Goal: Task Accomplishment & Management: Use online tool/utility

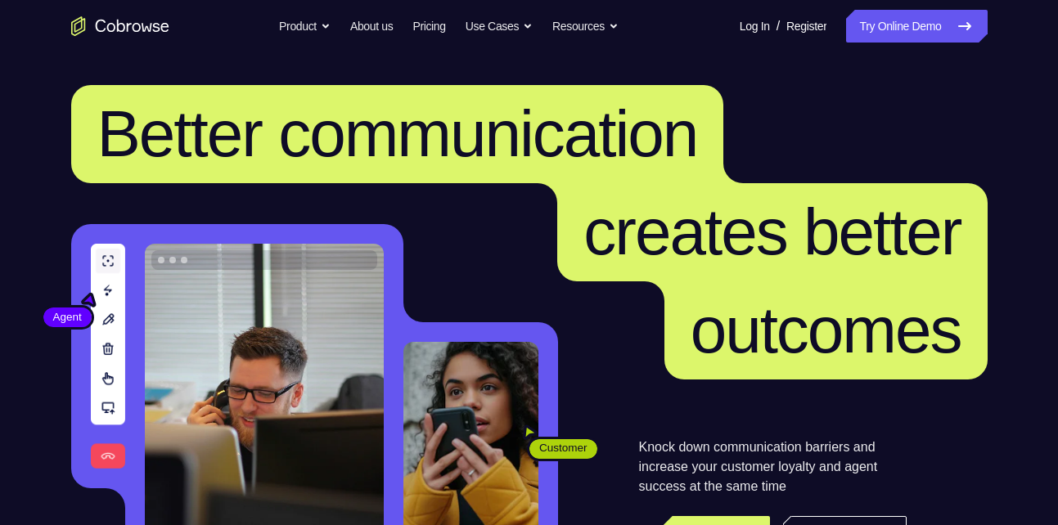
scroll to position [168, 0]
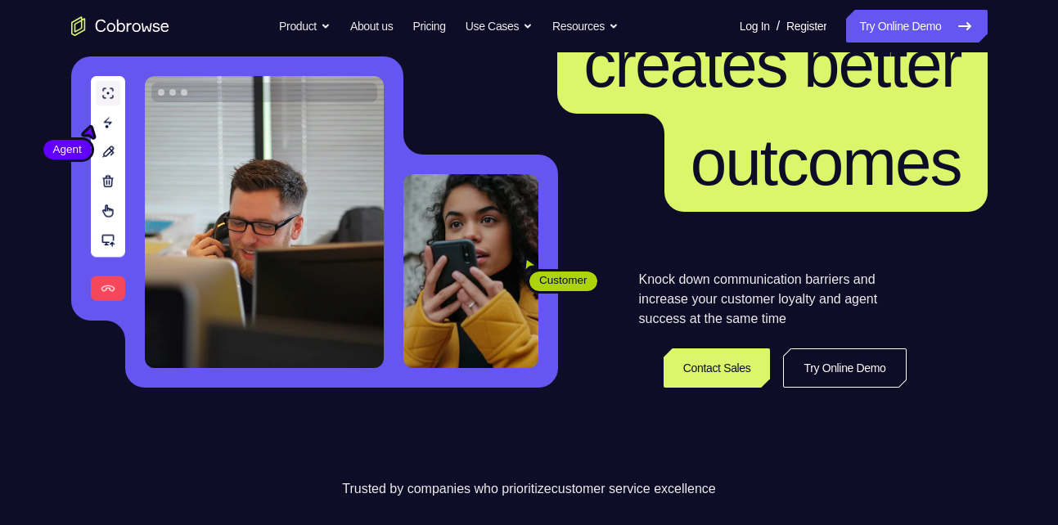
click at [859, 367] on link "Try Online Demo" at bounding box center [844, 368] width 123 height 39
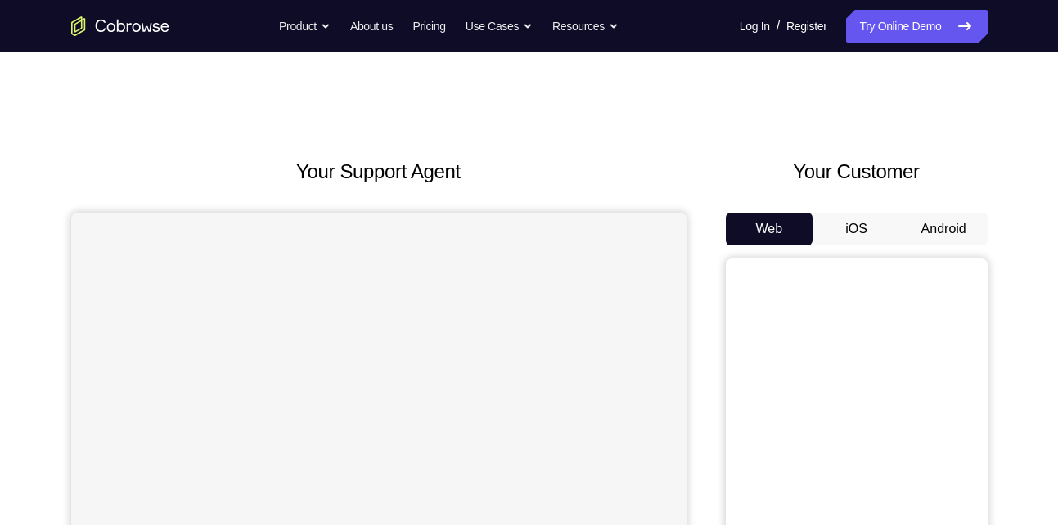
click at [948, 239] on button "Android" at bounding box center [944, 229] width 88 height 33
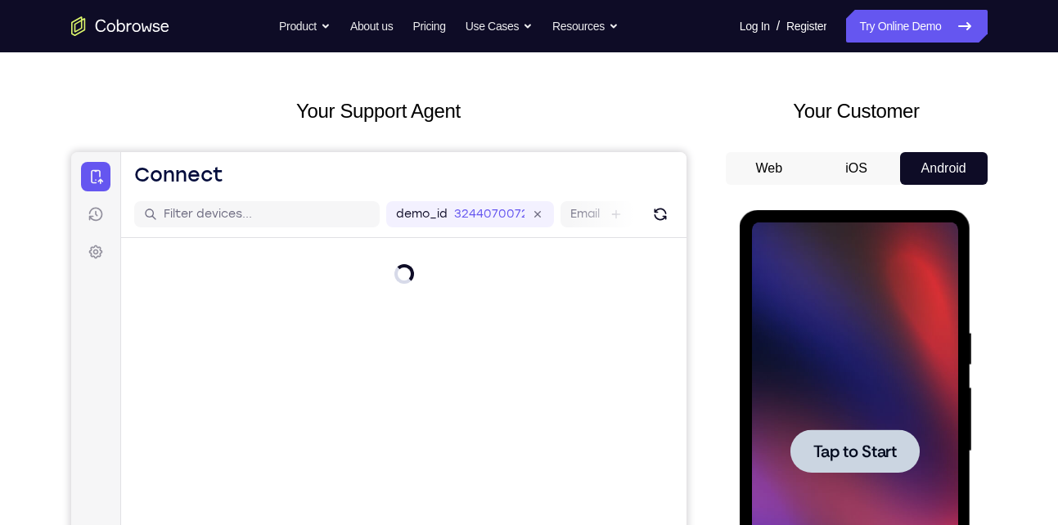
scroll to position [89, 0]
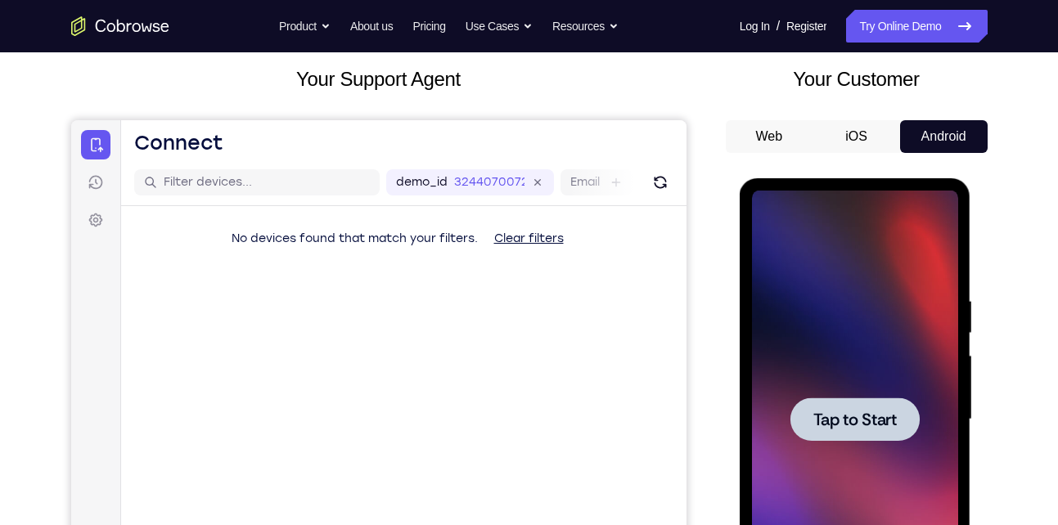
click at [863, 404] on div at bounding box center [855, 419] width 129 height 43
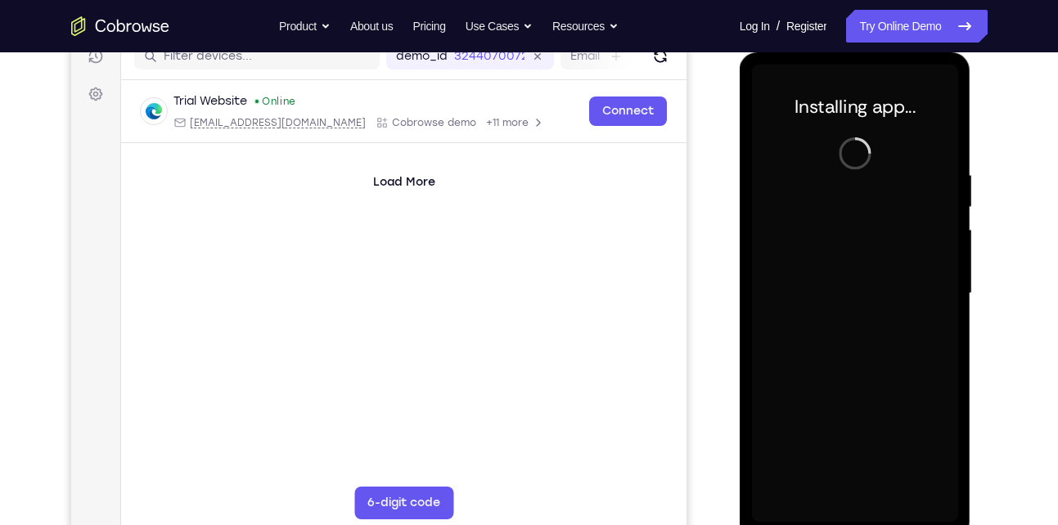
scroll to position [219, 0]
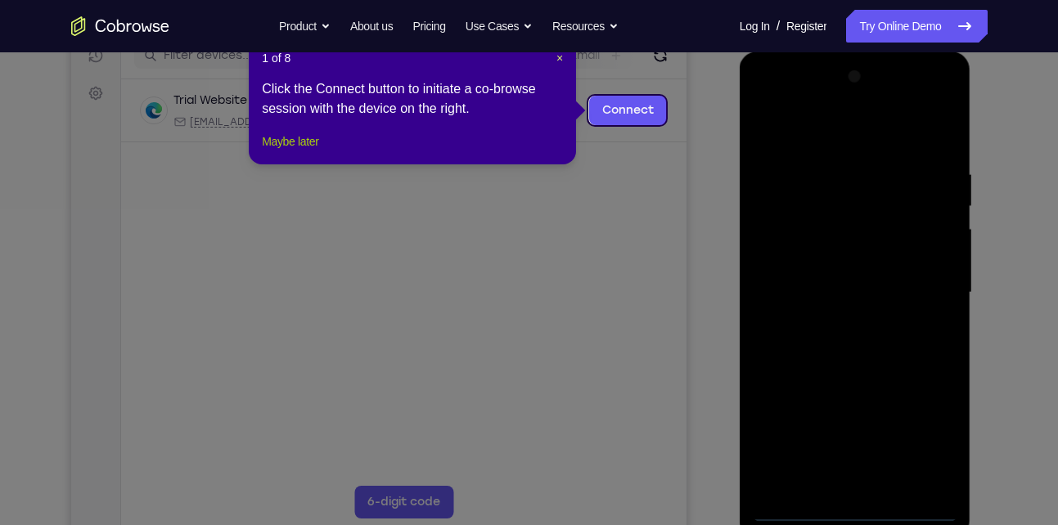
click at [314, 151] on button "Maybe later" at bounding box center [290, 142] width 56 height 20
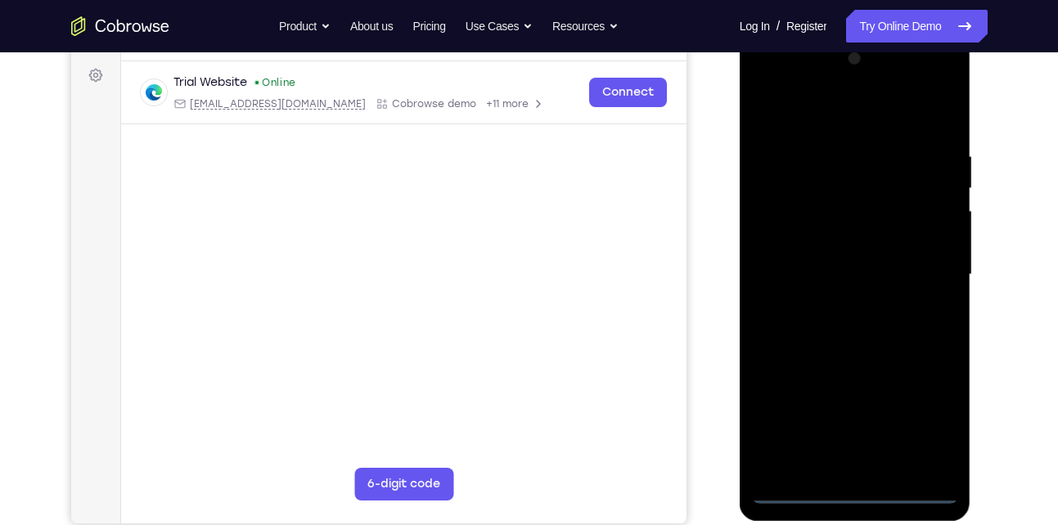
scroll to position [238, 0]
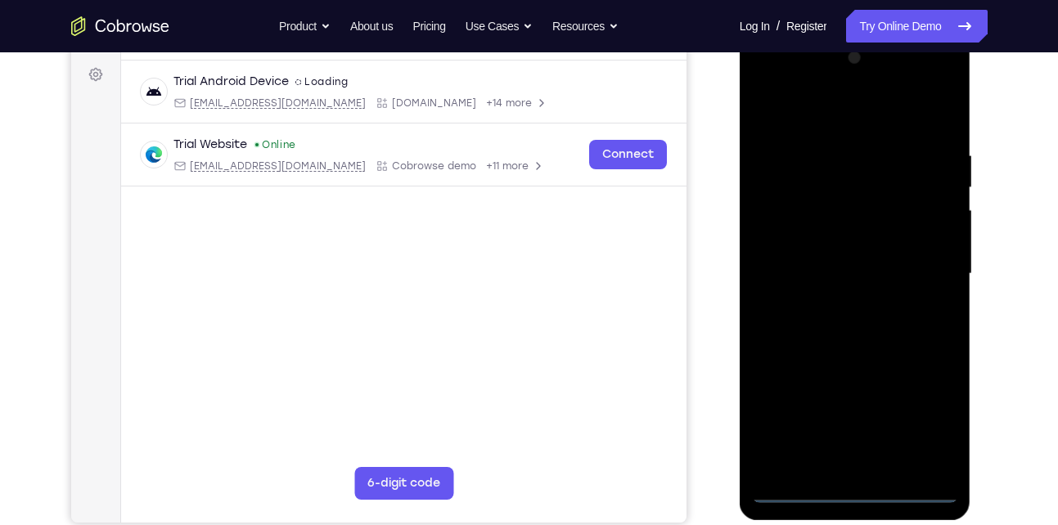
click at [854, 493] on div at bounding box center [855, 274] width 206 height 458
click at [936, 432] on div at bounding box center [855, 274] width 206 height 458
click at [864, 106] on div at bounding box center [855, 274] width 206 height 458
click at [925, 271] on div at bounding box center [855, 274] width 206 height 458
click at [831, 305] on div at bounding box center [855, 274] width 206 height 458
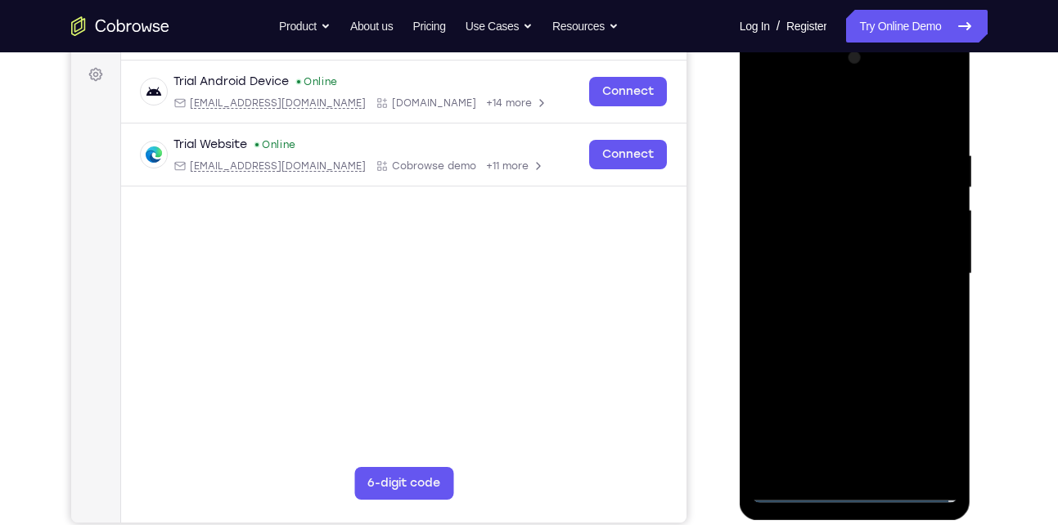
click at [871, 256] on div at bounding box center [855, 274] width 206 height 458
click at [864, 248] on div at bounding box center [855, 274] width 206 height 458
click at [855, 273] on div at bounding box center [855, 274] width 206 height 458
click at [857, 323] on div at bounding box center [855, 274] width 206 height 458
click at [871, 318] on div at bounding box center [855, 274] width 206 height 458
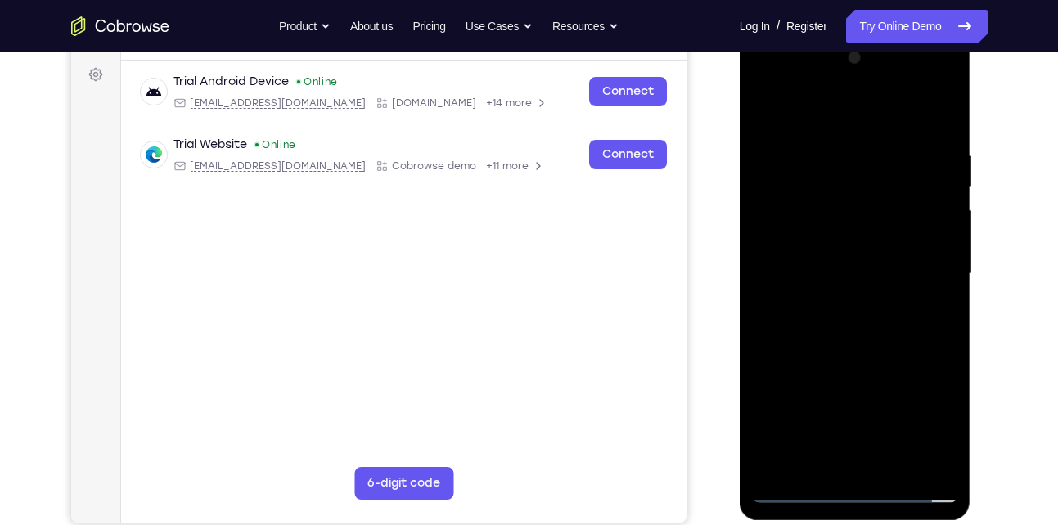
click at [901, 350] on div at bounding box center [855, 274] width 206 height 458
click at [899, 469] on div at bounding box center [855, 274] width 206 height 458
click at [888, 362] on div at bounding box center [855, 274] width 206 height 458
click at [800, 493] on div at bounding box center [855, 274] width 206 height 458
click at [830, 164] on div at bounding box center [855, 274] width 206 height 458
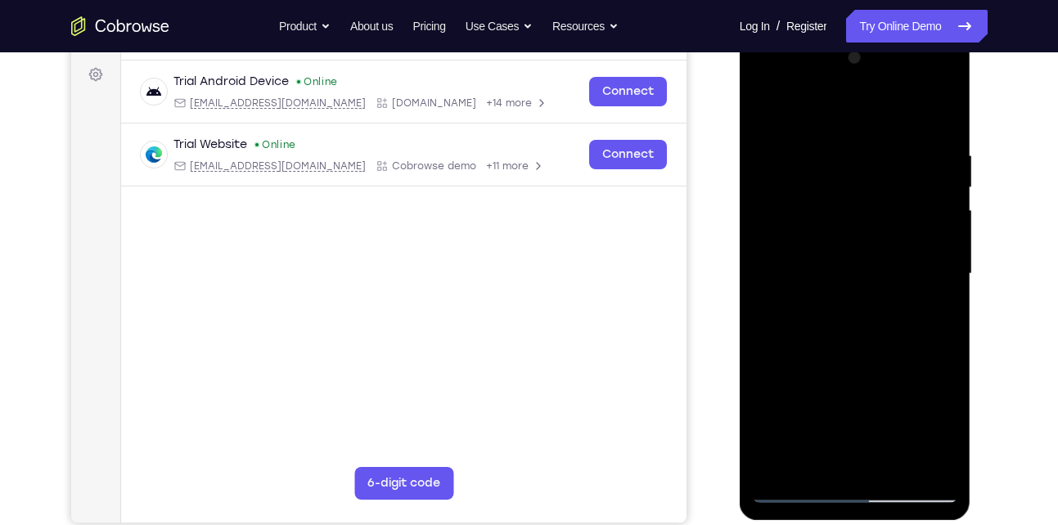
click at [940, 115] on div at bounding box center [855, 274] width 206 height 458
click at [896, 469] on div at bounding box center [855, 274] width 206 height 458
drag, startPoint x: 869, startPoint y: 423, endPoint x: 879, endPoint y: 286, distance: 137.8
click at [879, 286] on div at bounding box center [855, 274] width 206 height 458
drag, startPoint x: 860, startPoint y: 405, endPoint x: 861, endPoint y: 385, distance: 19.7
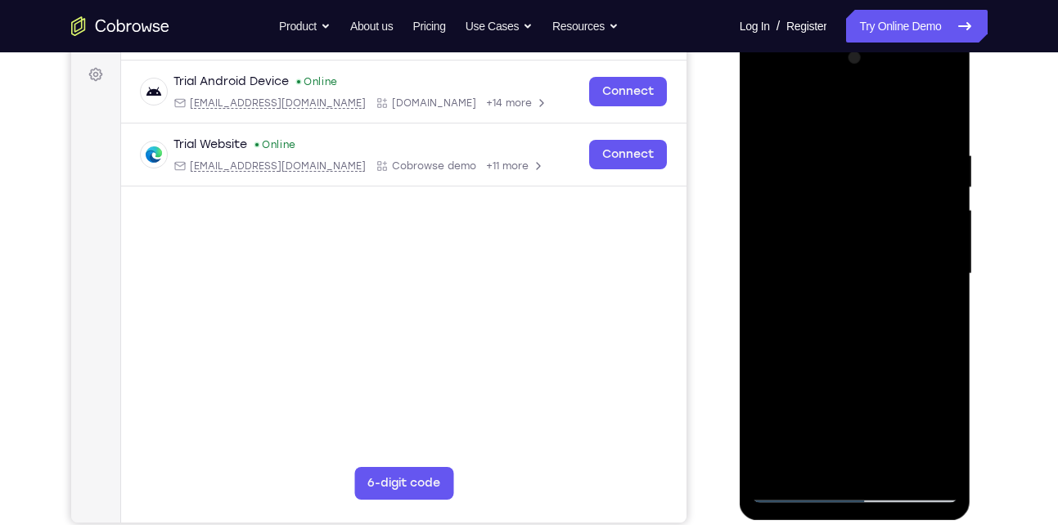
click at [861, 385] on div at bounding box center [855, 274] width 206 height 458
drag, startPoint x: 863, startPoint y: 411, endPoint x: 869, endPoint y: 339, distance: 72.2
click at [869, 339] on div at bounding box center [855, 274] width 206 height 458
click at [863, 344] on div at bounding box center [855, 274] width 206 height 458
click at [804, 494] on div at bounding box center [855, 274] width 206 height 458
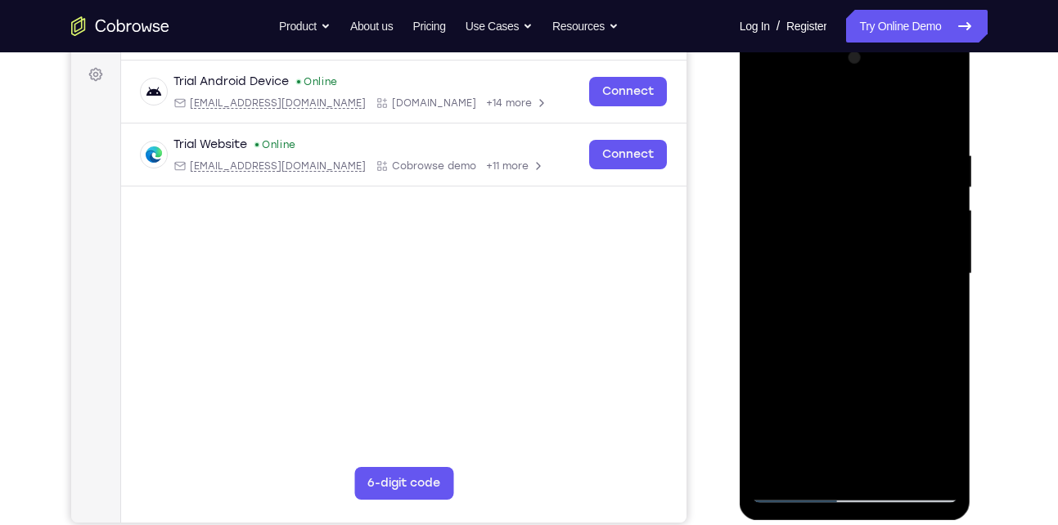
click at [804, 493] on div at bounding box center [855, 274] width 206 height 458
drag, startPoint x: 852, startPoint y: 392, endPoint x: 857, endPoint y: 339, distance: 53.4
click at [857, 339] on div at bounding box center [855, 274] width 206 height 458
click at [861, 319] on div at bounding box center [855, 274] width 206 height 458
click at [808, 459] on div at bounding box center [855, 274] width 206 height 458
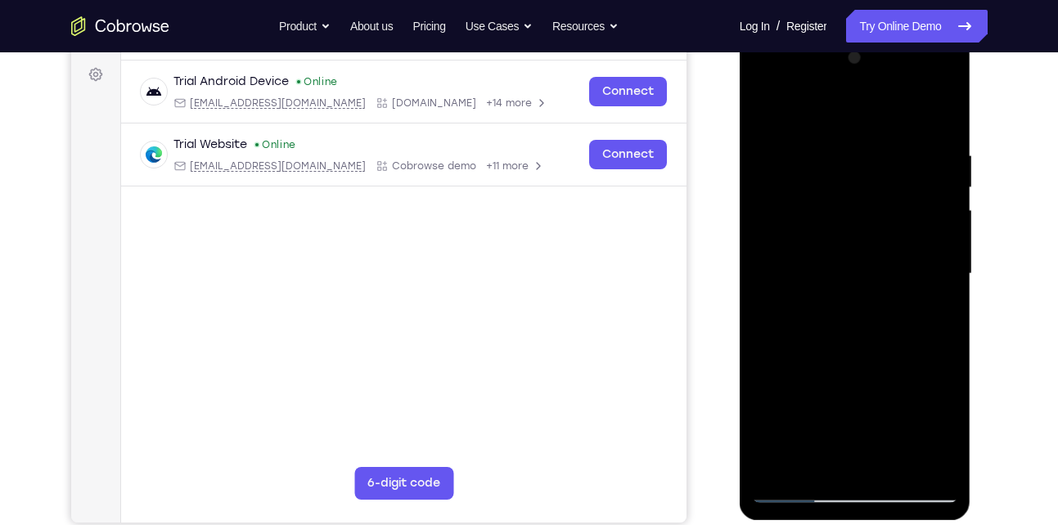
click at [902, 392] on div at bounding box center [855, 274] width 206 height 458
click at [937, 301] on div at bounding box center [855, 274] width 206 height 458
click at [766, 116] on div at bounding box center [855, 274] width 206 height 458
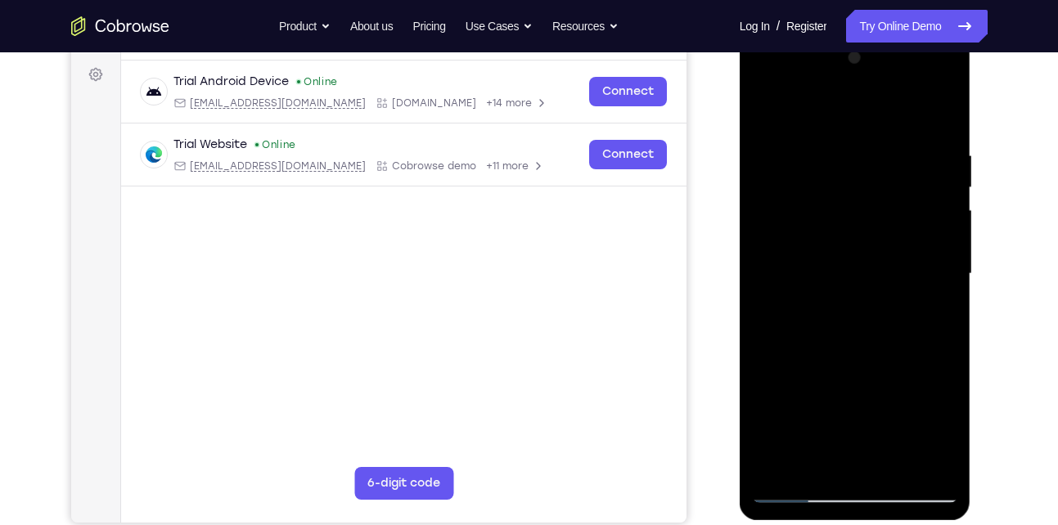
drag, startPoint x: 832, startPoint y: 388, endPoint x: 830, endPoint y: 262, distance: 126.1
click at [830, 262] on div at bounding box center [855, 274] width 206 height 458
drag, startPoint x: 828, startPoint y: 390, endPoint x: 828, endPoint y: 289, distance: 100.7
click at [828, 289] on div at bounding box center [855, 274] width 206 height 458
click at [831, 324] on div at bounding box center [855, 274] width 206 height 458
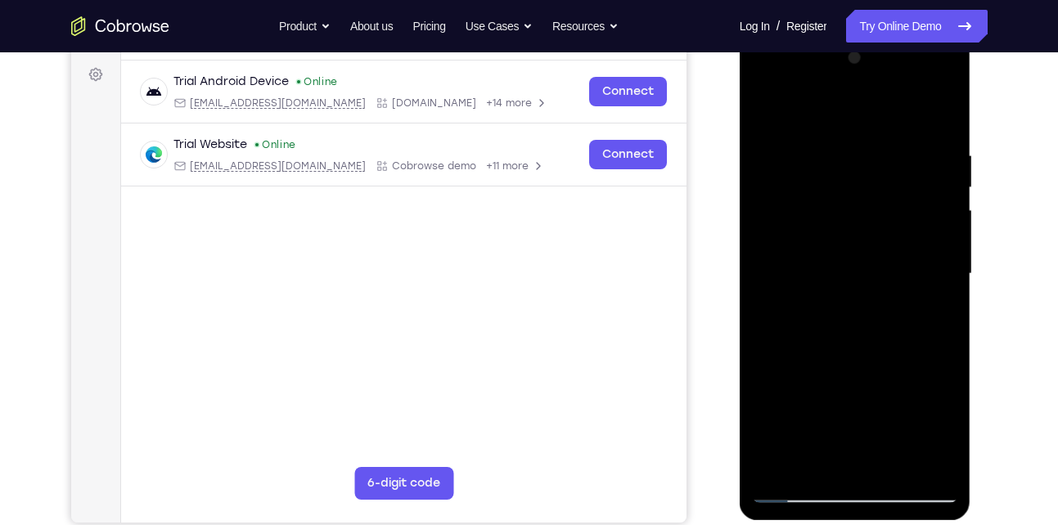
click at [800, 493] on div at bounding box center [855, 274] width 206 height 458
click at [805, 492] on div at bounding box center [855, 274] width 206 height 458
click at [805, 491] on div at bounding box center [855, 274] width 206 height 458
click at [824, 399] on div at bounding box center [855, 274] width 206 height 458
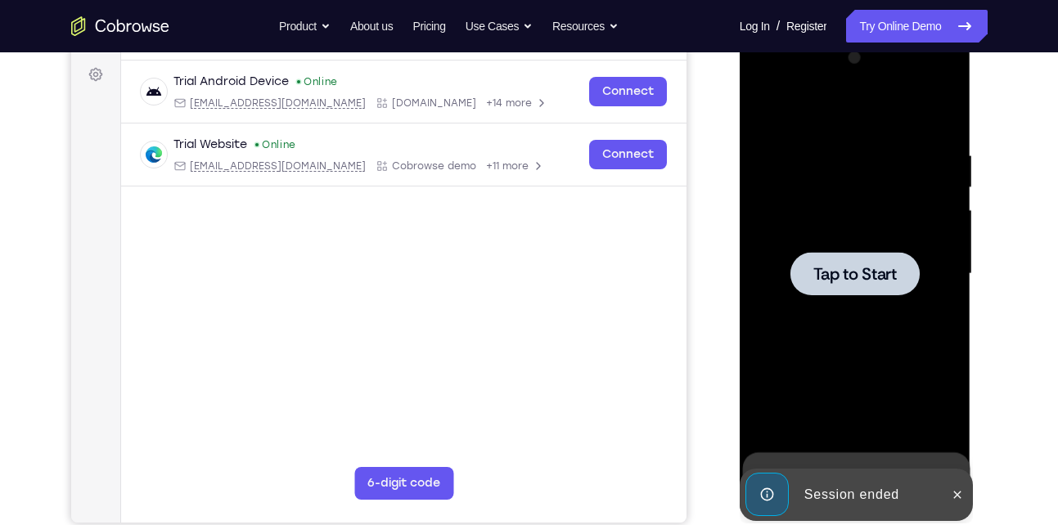
click at [876, 267] on span "Tap to Start" at bounding box center [854, 274] width 83 height 16
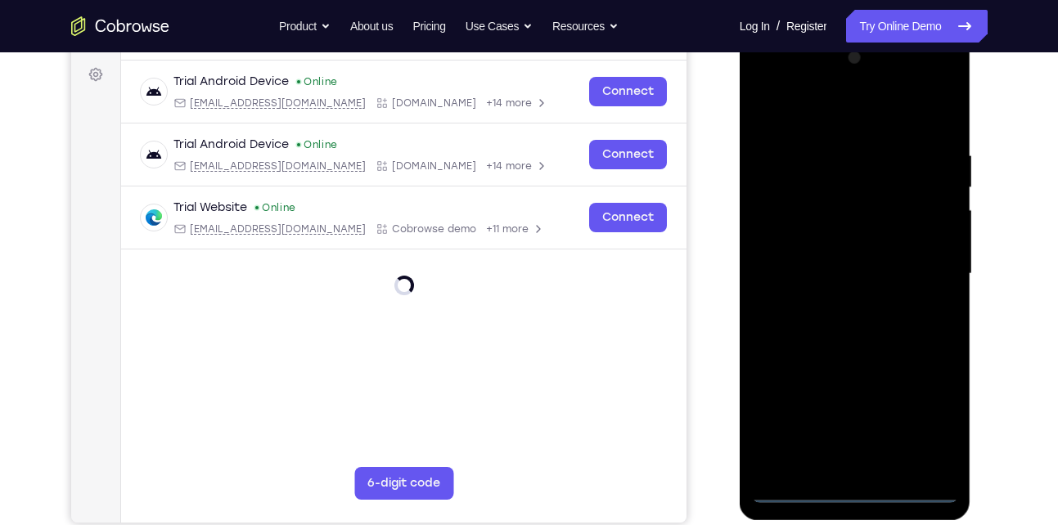
click at [859, 496] on div at bounding box center [855, 274] width 206 height 458
click at [934, 435] on div at bounding box center [855, 274] width 206 height 458
click at [840, 126] on div at bounding box center [855, 274] width 206 height 458
click at [924, 269] on div at bounding box center [855, 274] width 206 height 458
click at [836, 309] on div at bounding box center [855, 274] width 206 height 458
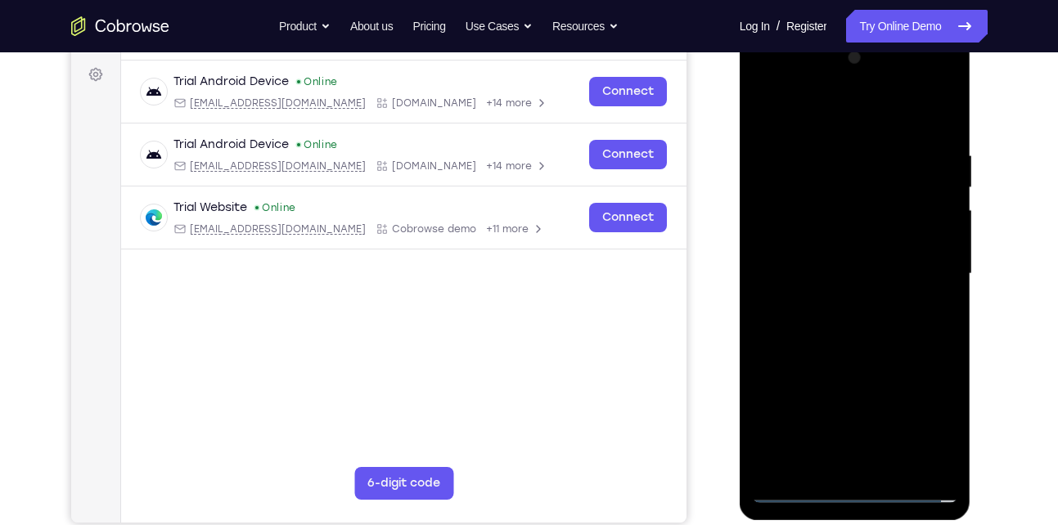
click at [826, 262] on div at bounding box center [855, 274] width 206 height 458
click at [835, 239] on div at bounding box center [855, 274] width 206 height 458
click at [825, 272] on div at bounding box center [855, 274] width 206 height 458
click at [802, 323] on div at bounding box center [855, 274] width 206 height 458
click at [806, 322] on div at bounding box center [855, 274] width 206 height 458
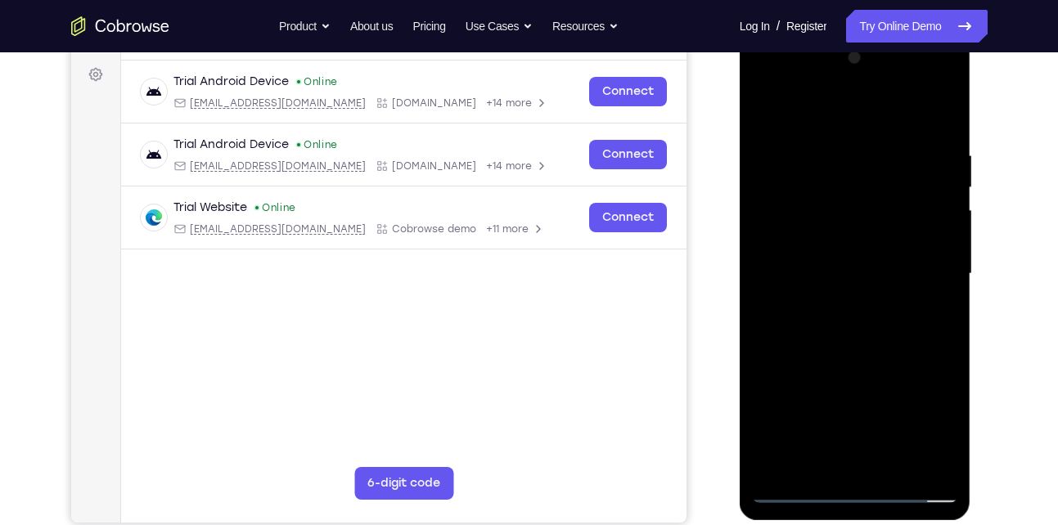
click at [840, 323] on div at bounding box center [855, 274] width 206 height 458
click at [935, 303] on div at bounding box center [855, 274] width 206 height 458
click at [825, 273] on div at bounding box center [855, 274] width 206 height 458
click at [829, 324] on div at bounding box center [855, 274] width 206 height 458
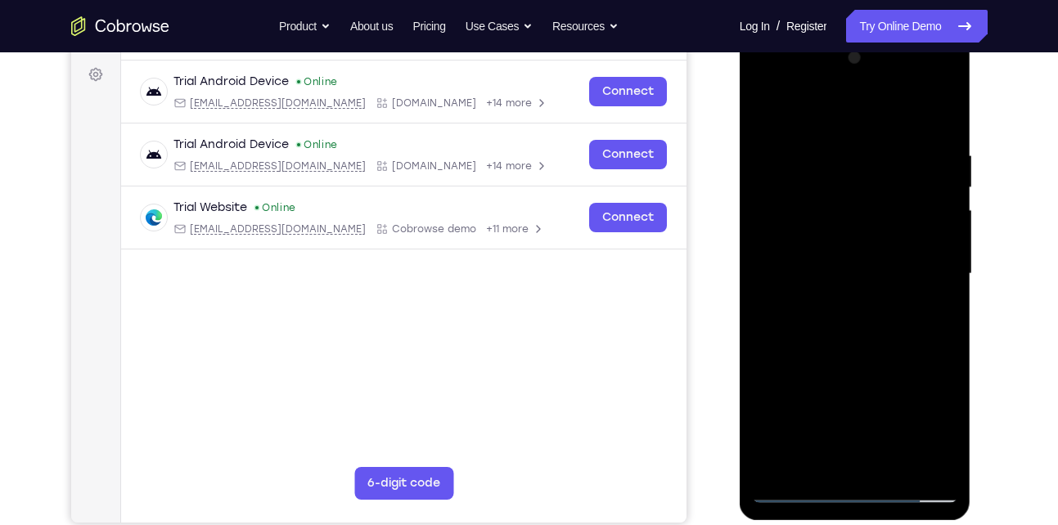
click at [829, 324] on div at bounding box center [855, 274] width 206 height 458
click at [805, 496] on div at bounding box center [855, 274] width 206 height 458
click at [841, 304] on div at bounding box center [855, 274] width 206 height 458
click at [930, 106] on div at bounding box center [855, 274] width 206 height 458
click at [878, 268] on div at bounding box center [855, 274] width 206 height 458
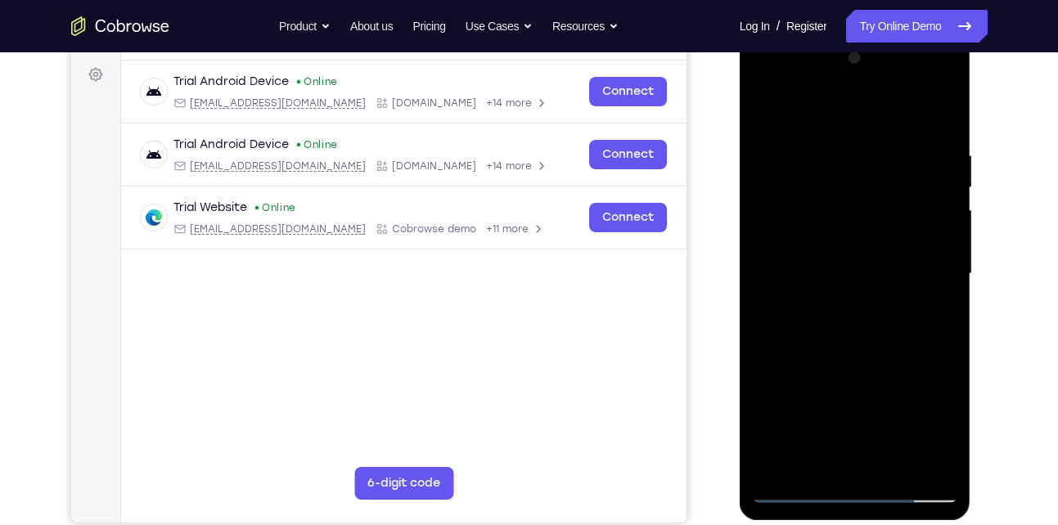
click at [830, 449] on div at bounding box center [855, 274] width 206 height 458
click at [862, 329] on div at bounding box center [855, 274] width 206 height 458
click at [939, 300] on div at bounding box center [855, 274] width 206 height 458
click at [795, 207] on div at bounding box center [855, 274] width 206 height 458
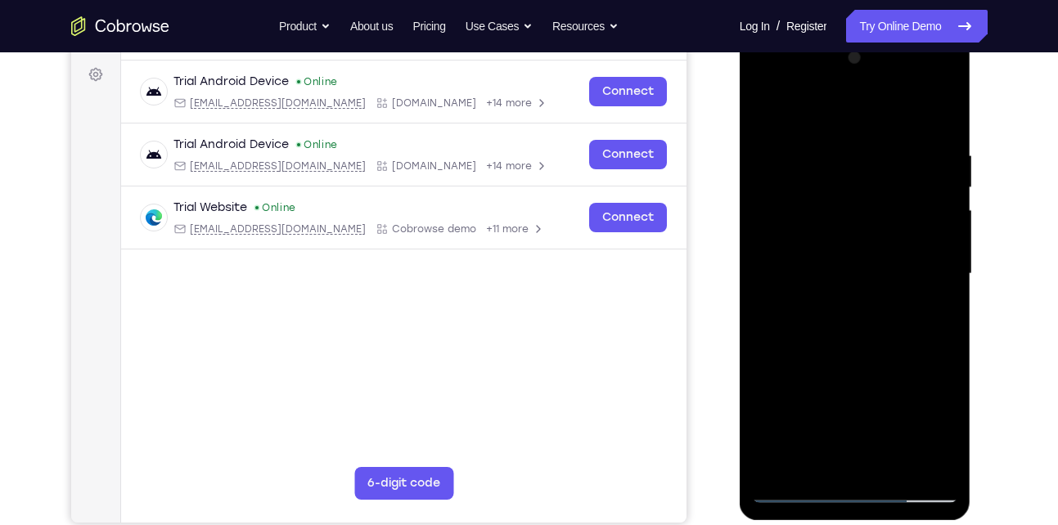
click at [909, 264] on div at bounding box center [855, 274] width 206 height 458
click at [866, 279] on div at bounding box center [855, 274] width 206 height 458
click at [854, 329] on div at bounding box center [855, 274] width 206 height 458
click at [859, 311] on div at bounding box center [855, 274] width 206 height 458
click at [886, 350] on div at bounding box center [855, 274] width 206 height 458
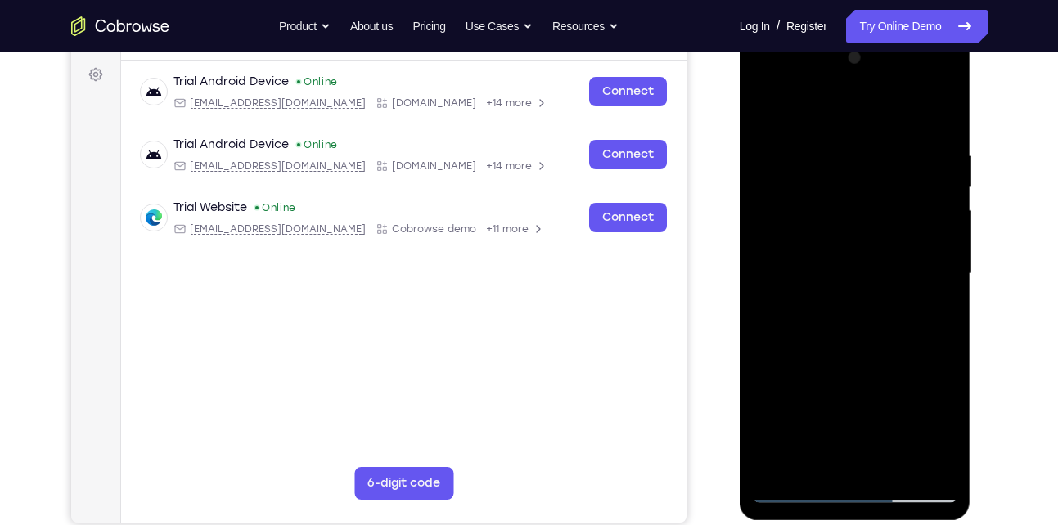
click at [901, 471] on div at bounding box center [855, 274] width 206 height 458
click at [863, 359] on div at bounding box center [855, 274] width 206 height 458
drag, startPoint x: 854, startPoint y: 468, endPoint x: 869, endPoint y: 232, distance: 237.0
click at [869, 232] on div at bounding box center [855, 274] width 206 height 458
drag, startPoint x: 858, startPoint y: 367, endPoint x: 849, endPoint y: 205, distance: 162.3
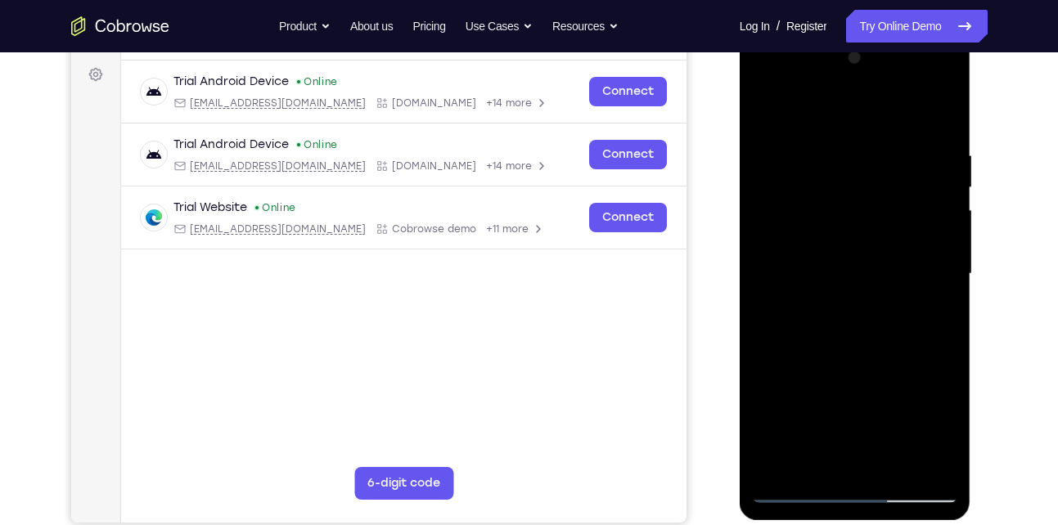
click at [849, 205] on div at bounding box center [855, 274] width 206 height 458
click at [846, 392] on div at bounding box center [855, 274] width 206 height 458
click at [932, 318] on div at bounding box center [855, 274] width 206 height 458
click at [803, 490] on div at bounding box center [855, 274] width 206 height 458
click at [803, 489] on div at bounding box center [855, 274] width 206 height 458
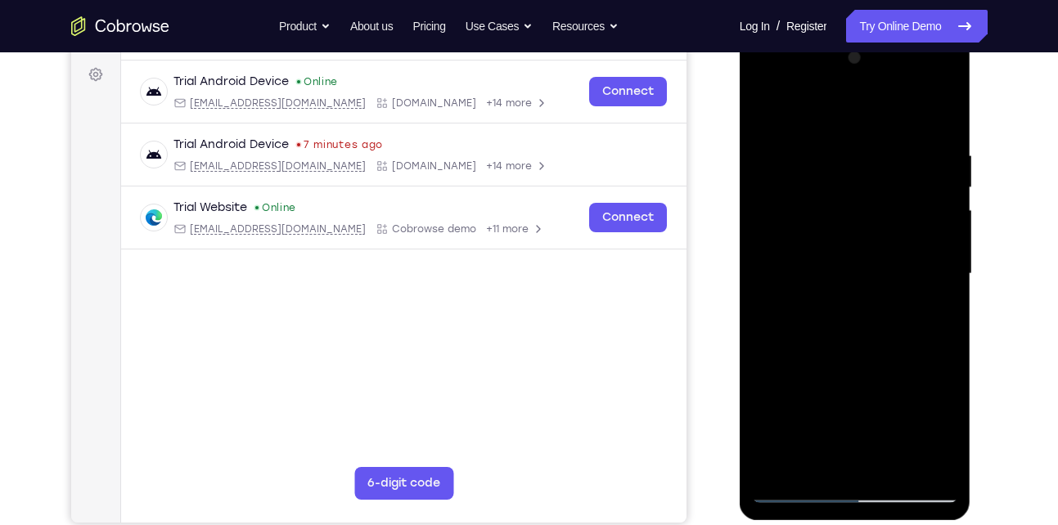
drag, startPoint x: 835, startPoint y: 372, endPoint x: 857, endPoint y: 142, distance: 231.0
click at [857, 142] on div at bounding box center [855, 274] width 206 height 458
click at [854, 307] on div at bounding box center [855, 274] width 206 height 458
click at [830, 460] on div at bounding box center [855, 274] width 206 height 458
click at [796, 491] on div at bounding box center [855, 274] width 206 height 458
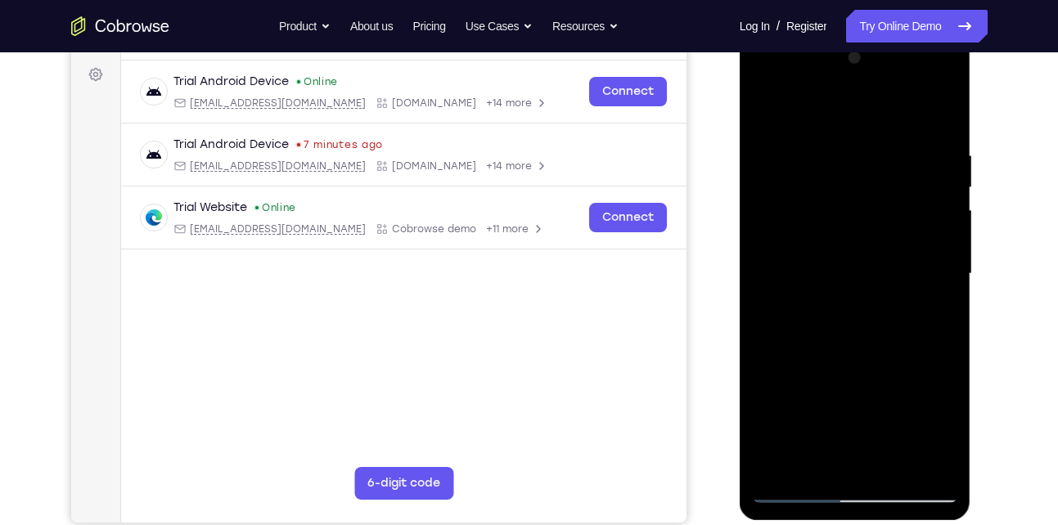
click at [796, 491] on div at bounding box center [855, 274] width 206 height 458
click at [827, 382] on div at bounding box center [855, 274] width 206 height 458
click at [809, 464] on div at bounding box center [855, 274] width 206 height 458
click at [856, 396] on div at bounding box center [855, 274] width 206 height 458
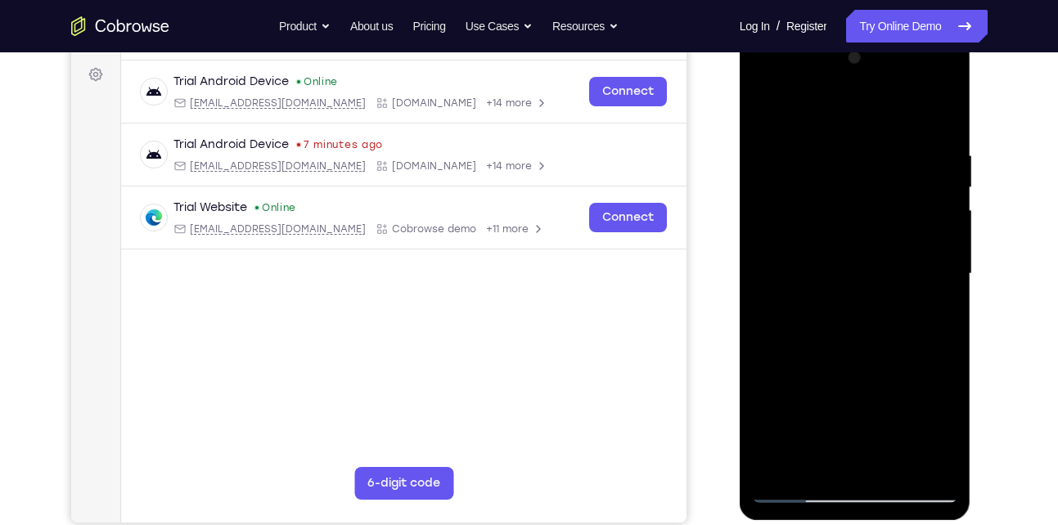
click at [935, 301] on div at bounding box center [855, 274] width 206 height 458
click at [799, 493] on div at bounding box center [855, 274] width 206 height 458
drag, startPoint x: 818, startPoint y: 426, endPoint x: 813, endPoint y: 348, distance: 77.9
click at [813, 348] on div at bounding box center [855, 274] width 206 height 458
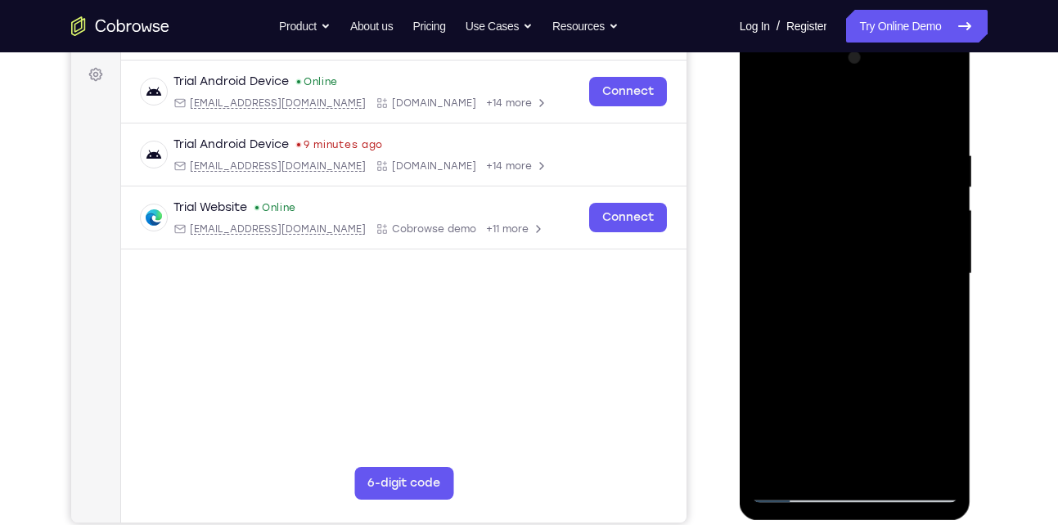
drag, startPoint x: 816, startPoint y: 361, endPoint x: 809, endPoint y: 492, distance: 131.1
click at [809, 492] on div at bounding box center [855, 274] width 206 height 458
click at [845, 427] on div at bounding box center [855, 274] width 206 height 458
click at [801, 489] on div at bounding box center [855, 274] width 206 height 458
drag, startPoint x: 836, startPoint y: 282, endPoint x: 827, endPoint y: 457, distance: 174.6
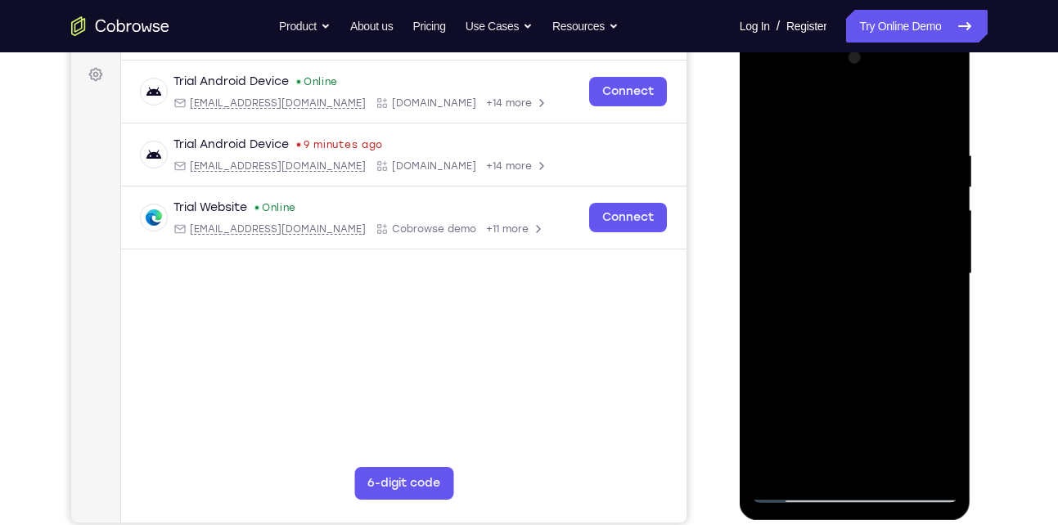
click at [827, 457] on div at bounding box center [855, 274] width 206 height 458
drag, startPoint x: 840, startPoint y: 284, endPoint x: 828, endPoint y: 463, distance: 179.6
click at [828, 463] on div at bounding box center [855, 274] width 206 height 458
click at [792, 481] on div at bounding box center [855, 274] width 206 height 458
click at [795, 499] on div at bounding box center [855, 274] width 206 height 458
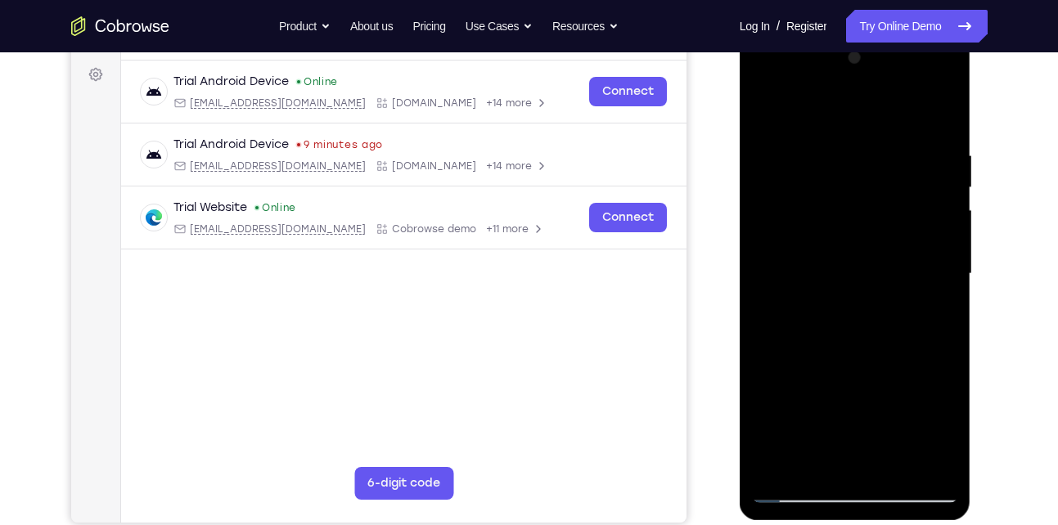
click at [831, 158] on div at bounding box center [855, 274] width 206 height 458
click at [923, 466] on div at bounding box center [855, 274] width 206 height 458
click at [941, 121] on div at bounding box center [855, 274] width 206 height 458
drag, startPoint x: 908, startPoint y: 163, endPoint x: 755, endPoint y: 172, distance: 152.5
click at [755, 172] on div at bounding box center [855, 274] width 206 height 458
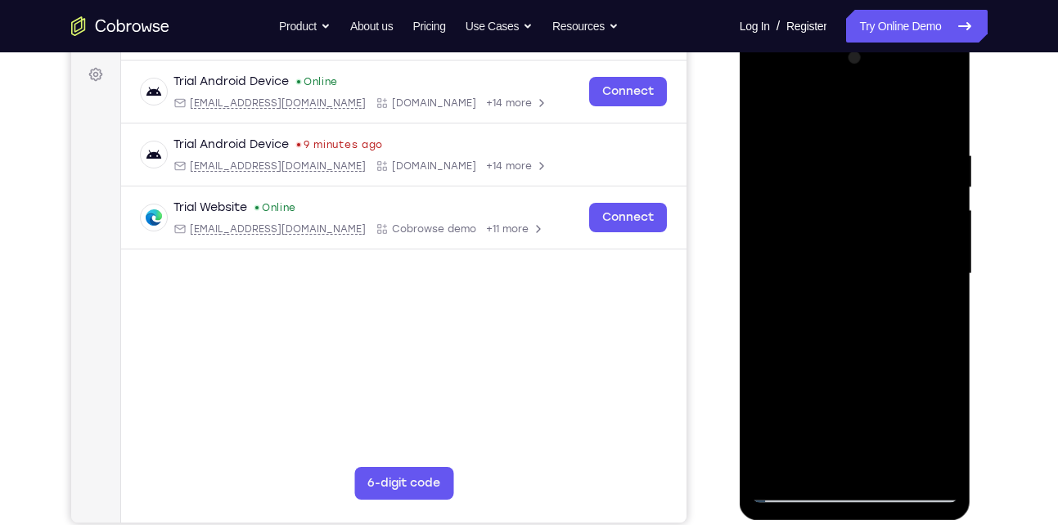
drag, startPoint x: 904, startPoint y: 145, endPoint x: 764, endPoint y: 160, distance: 141.6
click at [764, 160] on div at bounding box center [855, 274] width 206 height 458
drag, startPoint x: 867, startPoint y: 163, endPoint x: 838, endPoint y: 324, distance: 163.7
click at [838, 324] on div at bounding box center [855, 274] width 206 height 458
click at [837, 160] on div at bounding box center [855, 274] width 206 height 458
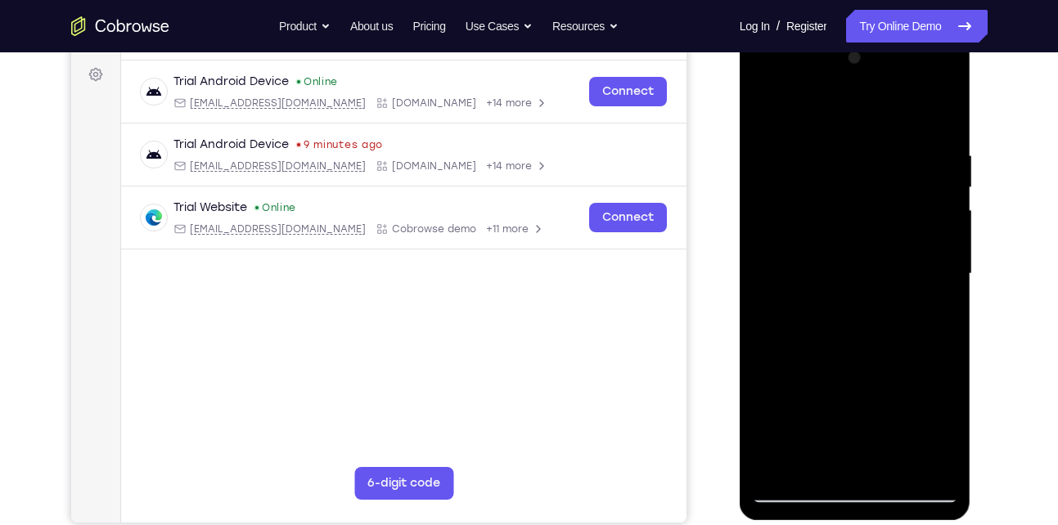
click at [935, 116] on div at bounding box center [855, 274] width 206 height 458
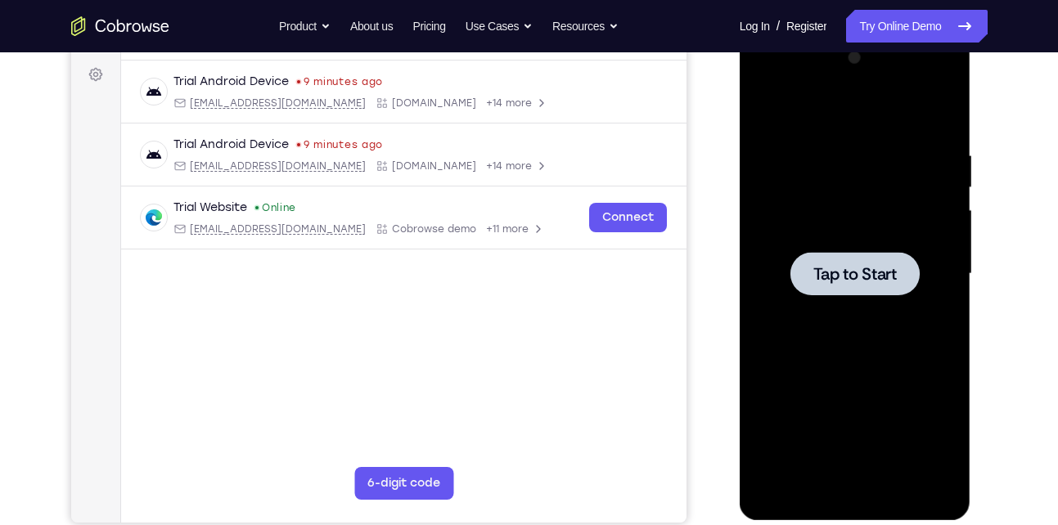
click at [814, 256] on div at bounding box center [855, 273] width 129 height 43
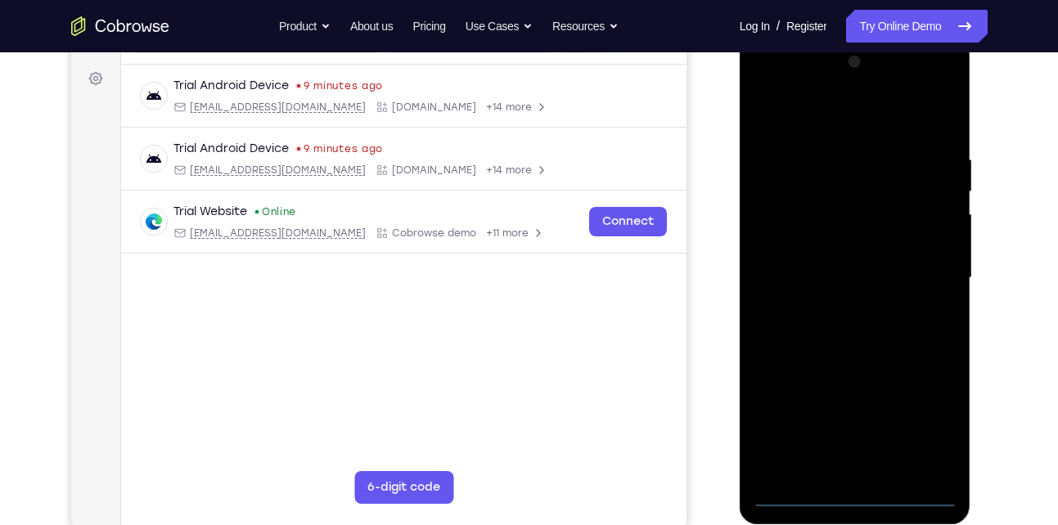
scroll to position [231, 0]
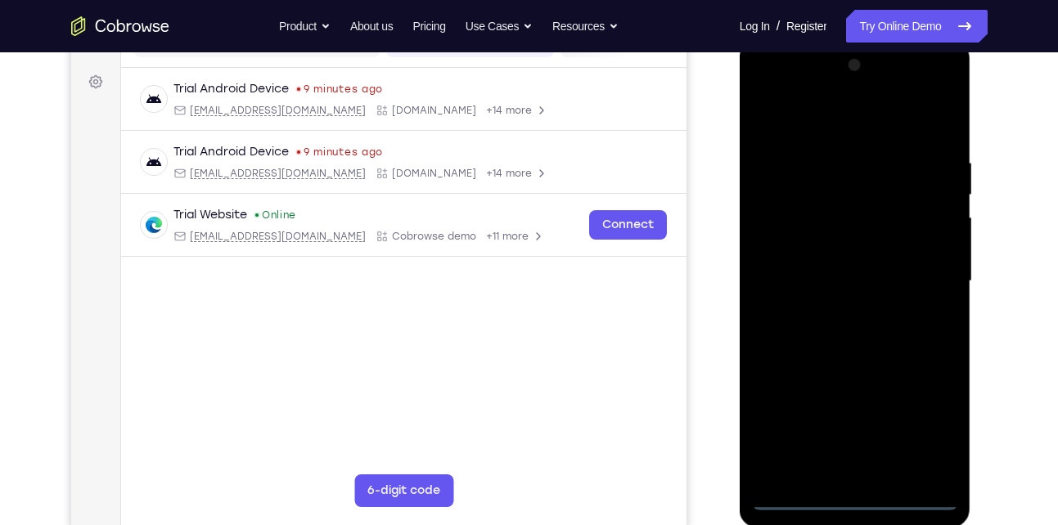
click at [848, 495] on div at bounding box center [855, 281] width 206 height 458
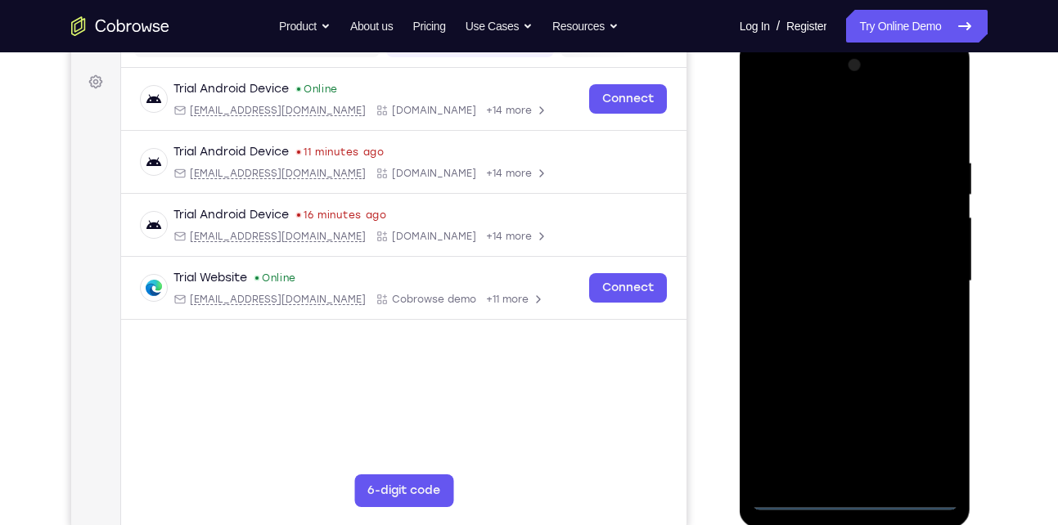
click at [932, 426] on div at bounding box center [855, 281] width 206 height 458
click at [873, 115] on div at bounding box center [855, 281] width 206 height 458
click at [916, 268] on div at bounding box center [855, 281] width 206 height 458
click at [837, 309] on div at bounding box center [855, 281] width 206 height 458
click at [860, 259] on div at bounding box center [855, 281] width 206 height 458
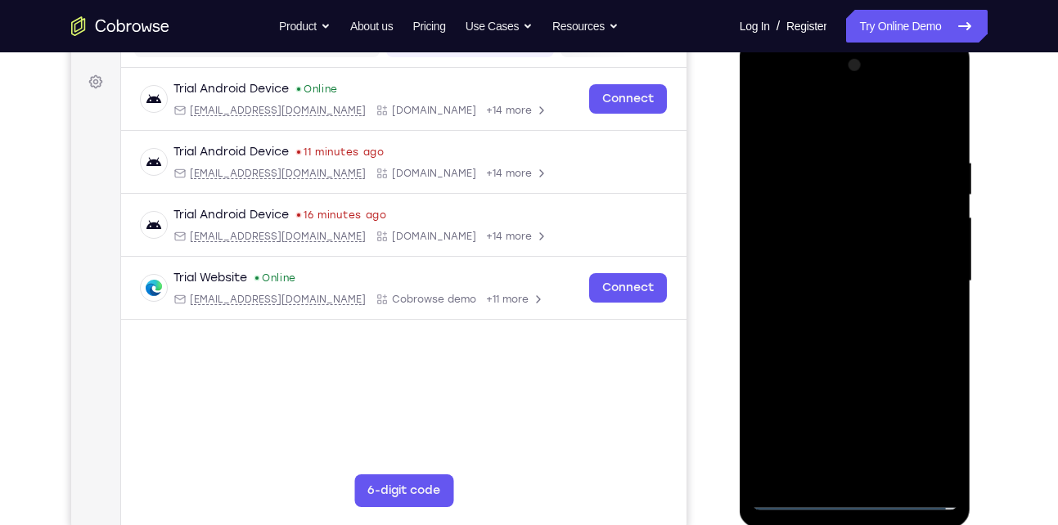
click at [860, 259] on div at bounding box center [855, 281] width 206 height 458
click at [858, 285] on div at bounding box center [855, 281] width 206 height 458
click at [855, 372] on div at bounding box center [855, 281] width 206 height 458
click at [892, 472] on div at bounding box center [855, 281] width 206 height 458
click at [881, 371] on div at bounding box center [855, 281] width 206 height 458
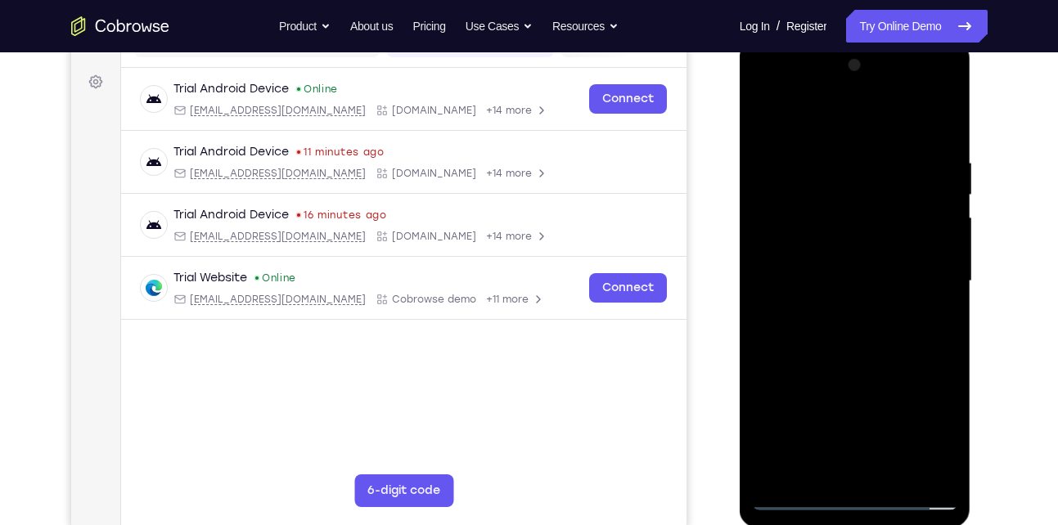
click at [792, 505] on div at bounding box center [855, 281] width 206 height 458
click at [824, 473] on div at bounding box center [855, 281] width 206 height 458
drag, startPoint x: 849, startPoint y: 136, endPoint x: 841, endPoint y: 49, distance: 87.1
click at [841, 49] on div at bounding box center [856, 284] width 232 height 488
click at [874, 114] on div at bounding box center [855, 281] width 206 height 458
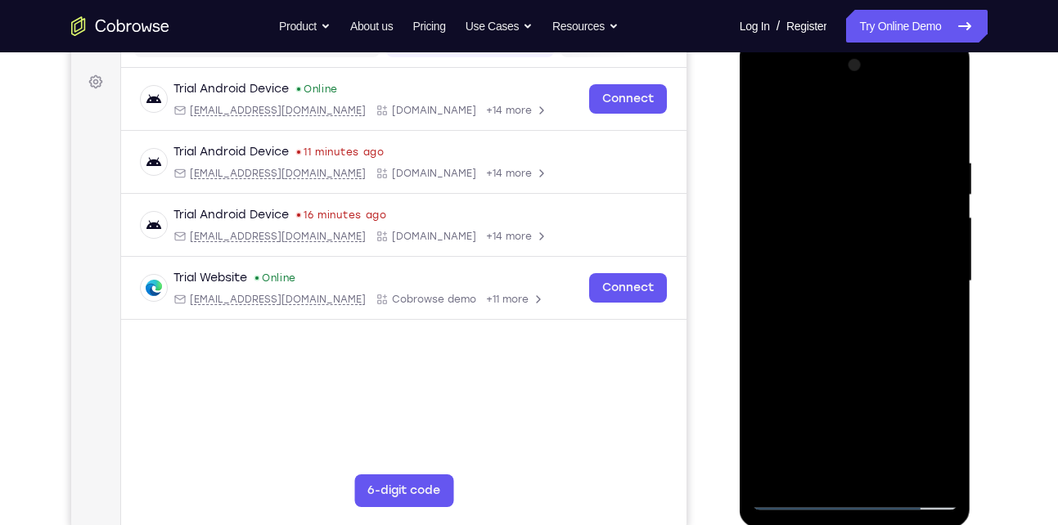
click at [849, 228] on div at bounding box center [855, 281] width 206 height 458
click at [768, 114] on div at bounding box center [855, 281] width 206 height 458
click at [825, 254] on div at bounding box center [855, 281] width 206 height 458
click at [764, 118] on div at bounding box center [855, 281] width 206 height 458
drag, startPoint x: 814, startPoint y: 291, endPoint x: 822, endPoint y: 197, distance: 93.7
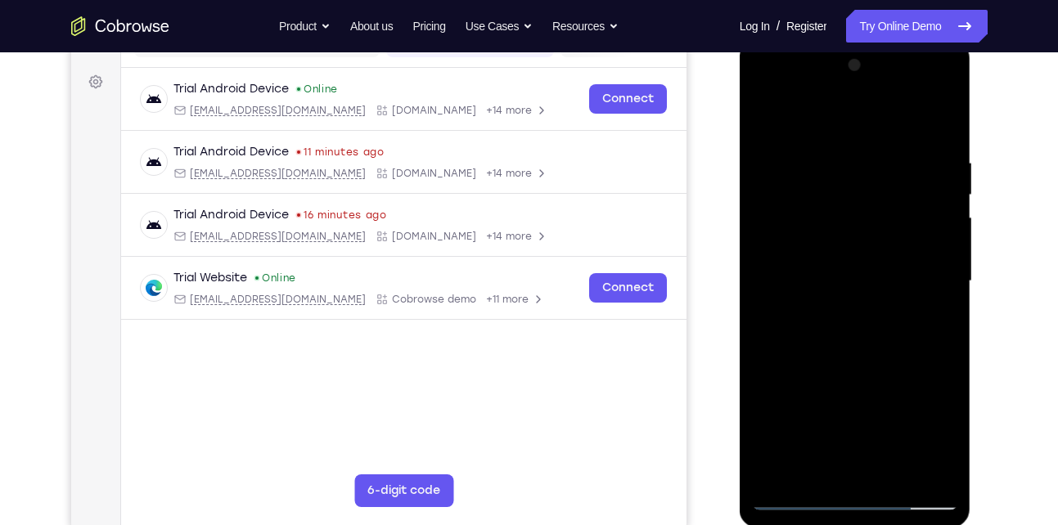
click at [822, 197] on div at bounding box center [855, 281] width 206 height 458
drag, startPoint x: 854, startPoint y: 288, endPoint x: 847, endPoint y: 150, distance: 138.5
click at [847, 150] on div at bounding box center [855, 281] width 206 height 458
click at [945, 178] on div at bounding box center [855, 281] width 206 height 458
drag, startPoint x: 876, startPoint y: 282, endPoint x: 888, endPoint y: 187, distance: 95.7
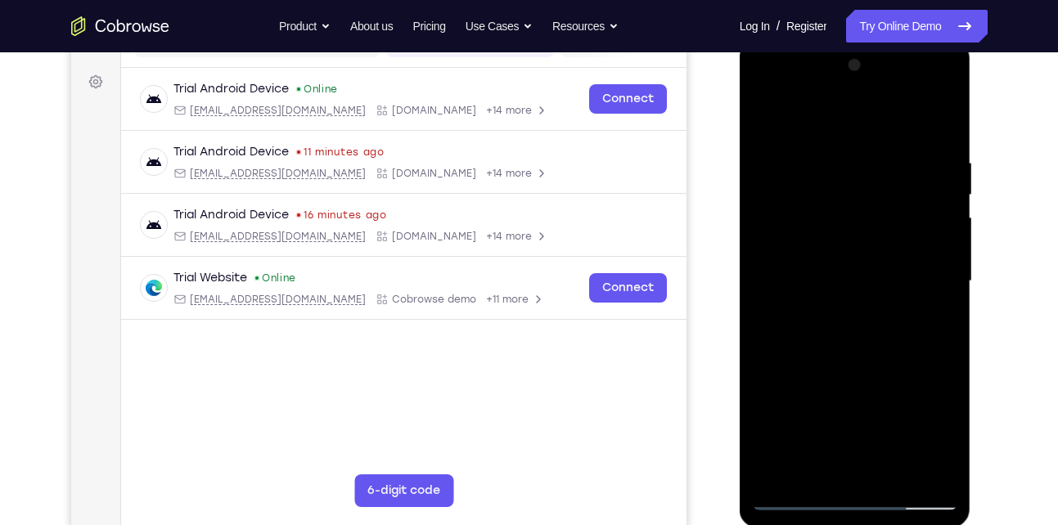
click at [888, 187] on div at bounding box center [855, 281] width 206 height 458
drag, startPoint x: 867, startPoint y: 317, endPoint x: 890, endPoint y: 149, distance: 169.3
click at [890, 149] on div at bounding box center [855, 281] width 206 height 458
click at [944, 196] on div at bounding box center [855, 281] width 206 height 458
click at [937, 219] on div at bounding box center [855, 281] width 206 height 458
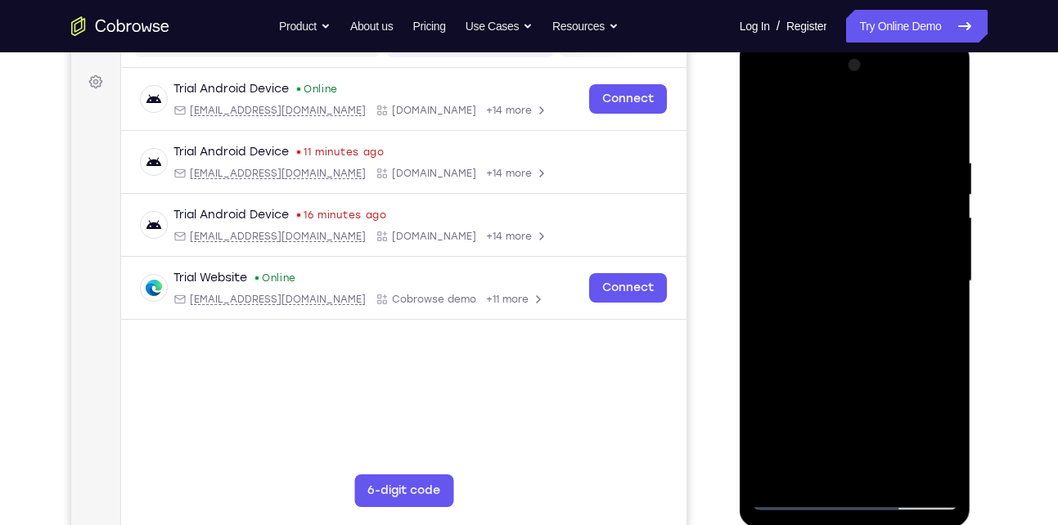
click at [944, 227] on div at bounding box center [855, 281] width 206 height 458
click at [944, 252] on div at bounding box center [855, 281] width 206 height 458
click at [899, 295] on div at bounding box center [855, 281] width 206 height 458
drag, startPoint x: 876, startPoint y: 260, endPoint x: 869, endPoint y: 348, distance: 87.8
click at [869, 348] on div at bounding box center [855, 281] width 206 height 458
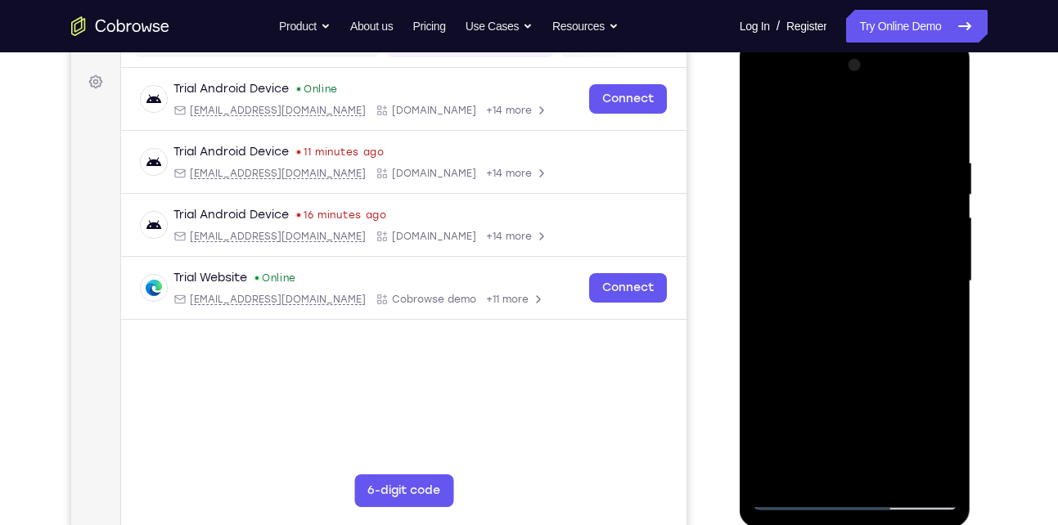
click at [858, 336] on div at bounding box center [855, 281] width 206 height 458
click at [778, 472] on div at bounding box center [855, 281] width 206 height 458
click at [779, 478] on div at bounding box center [855, 281] width 206 height 458
click at [819, 475] on div at bounding box center [855, 281] width 206 height 458
click at [865, 115] on div at bounding box center [855, 281] width 206 height 458
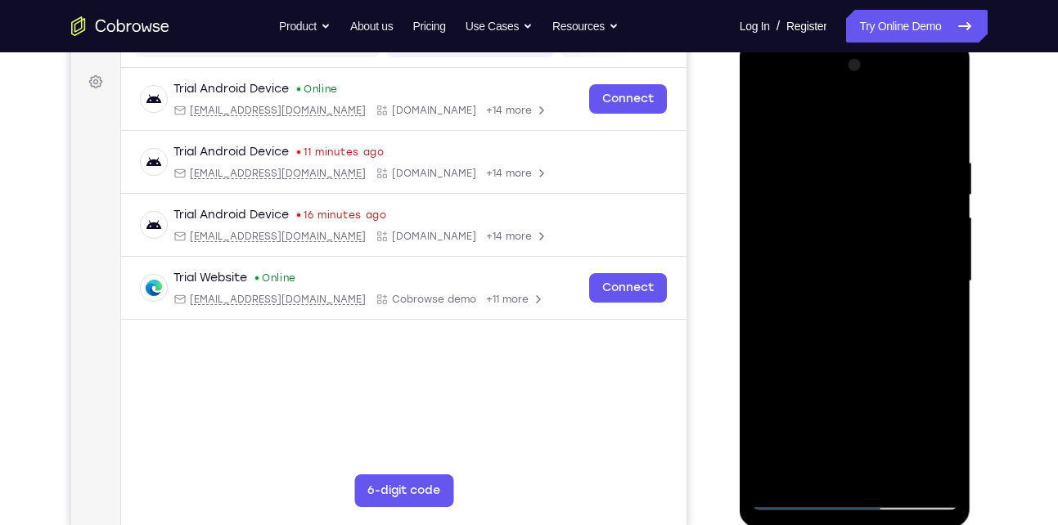
click at [943, 161] on div at bounding box center [855, 281] width 206 height 458
click at [942, 315] on div at bounding box center [855, 281] width 206 height 458
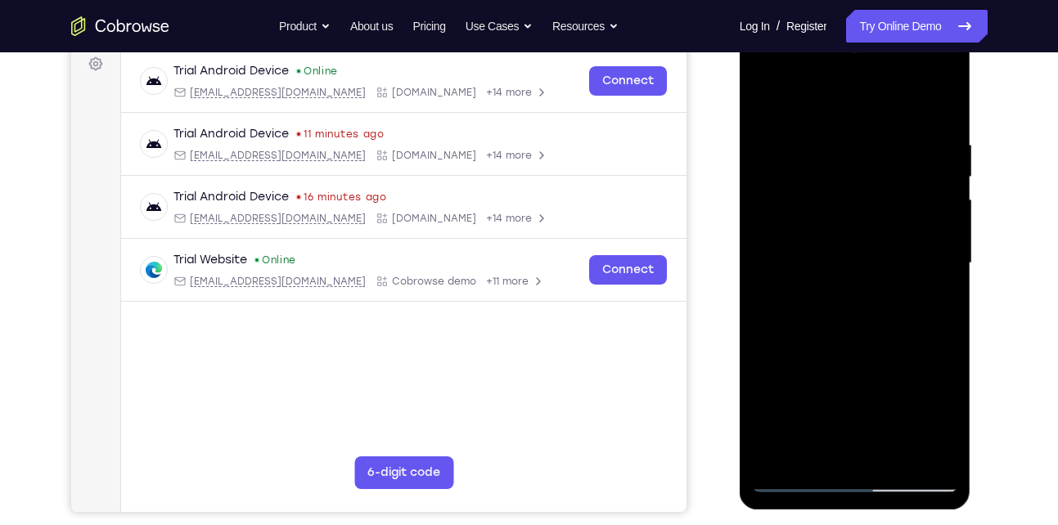
scroll to position [248, 0]
click at [880, 333] on div at bounding box center [855, 264] width 206 height 458
click at [768, 97] on div at bounding box center [855, 264] width 206 height 458
click at [937, 146] on div at bounding box center [855, 264] width 206 height 458
drag, startPoint x: 862, startPoint y: 252, endPoint x: 857, endPoint y: 92, distance: 159.7
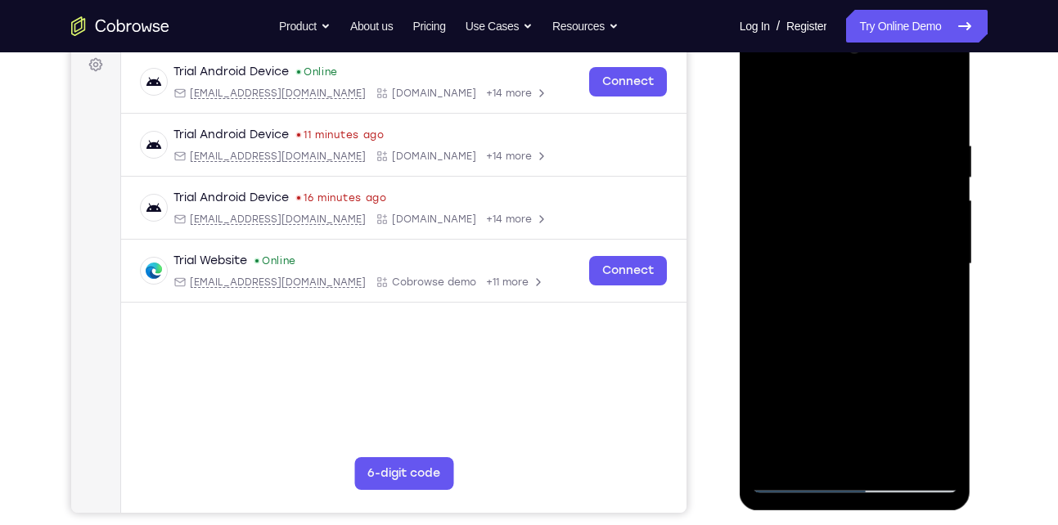
click at [857, 92] on div at bounding box center [855, 264] width 206 height 458
drag, startPoint x: 826, startPoint y: 367, endPoint x: 853, endPoint y: 196, distance: 173.2
click at [853, 196] on div at bounding box center [855, 264] width 206 height 458
click at [840, 236] on div at bounding box center [855, 264] width 206 height 458
drag, startPoint x: 817, startPoint y: 190, endPoint x: 797, endPoint y: 295, distance: 107.4
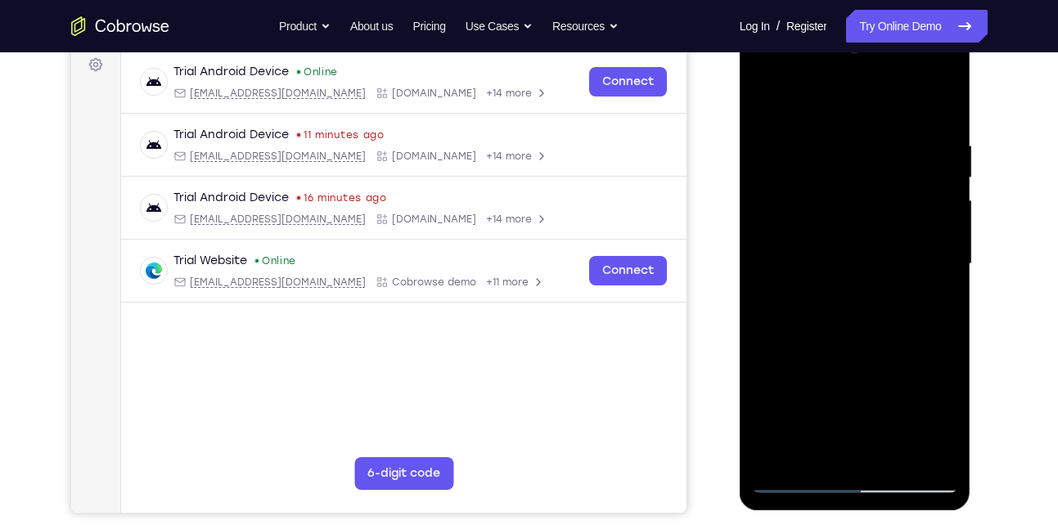
click at [797, 295] on div at bounding box center [855, 264] width 206 height 458
drag, startPoint x: 815, startPoint y: 322, endPoint x: 828, endPoint y: 133, distance: 188.7
click at [828, 133] on div at bounding box center [855, 264] width 206 height 458
drag, startPoint x: 840, startPoint y: 301, endPoint x: 864, endPoint y: 131, distance: 171.9
click at [864, 131] on div at bounding box center [855, 264] width 206 height 458
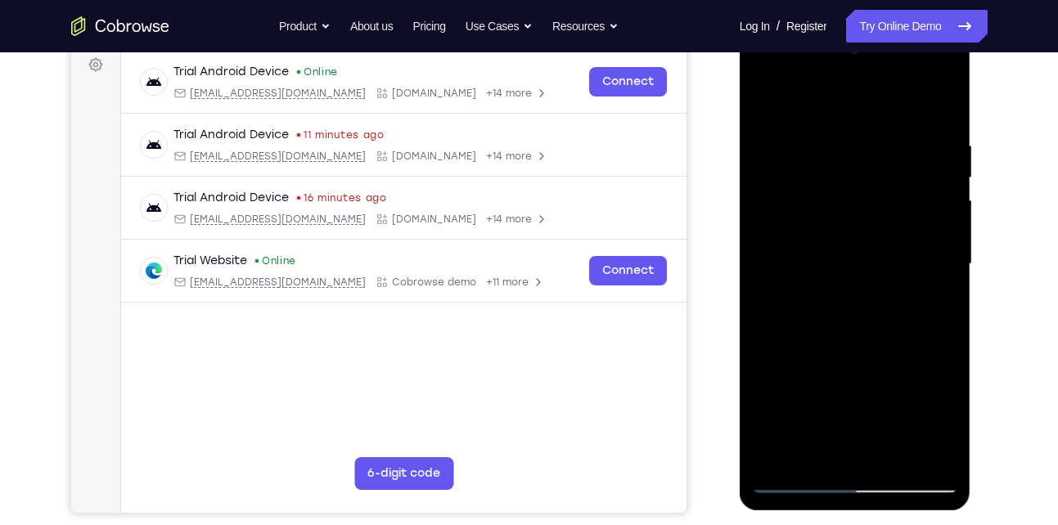
drag, startPoint x: 838, startPoint y: 340, endPoint x: 867, endPoint y: 132, distance: 209.8
click at [867, 132] on div at bounding box center [855, 264] width 206 height 458
drag, startPoint x: 814, startPoint y: 376, endPoint x: 855, endPoint y: 153, distance: 226.3
click at [855, 153] on div at bounding box center [855, 264] width 206 height 458
drag, startPoint x: 863, startPoint y: 193, endPoint x: 854, endPoint y: 336, distance: 142.7
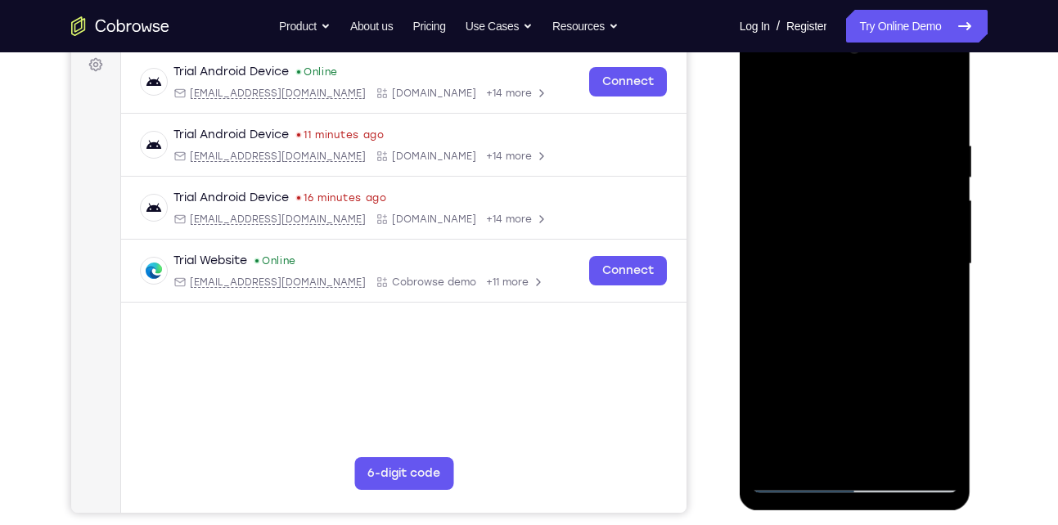
click at [854, 336] on div at bounding box center [855, 264] width 206 height 458
click at [924, 304] on div at bounding box center [855, 264] width 206 height 458
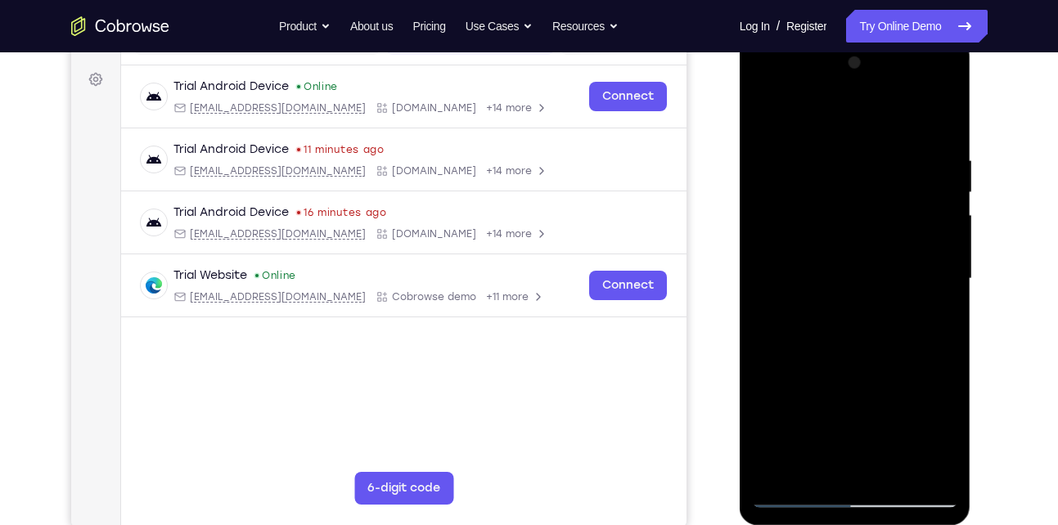
scroll to position [227, 0]
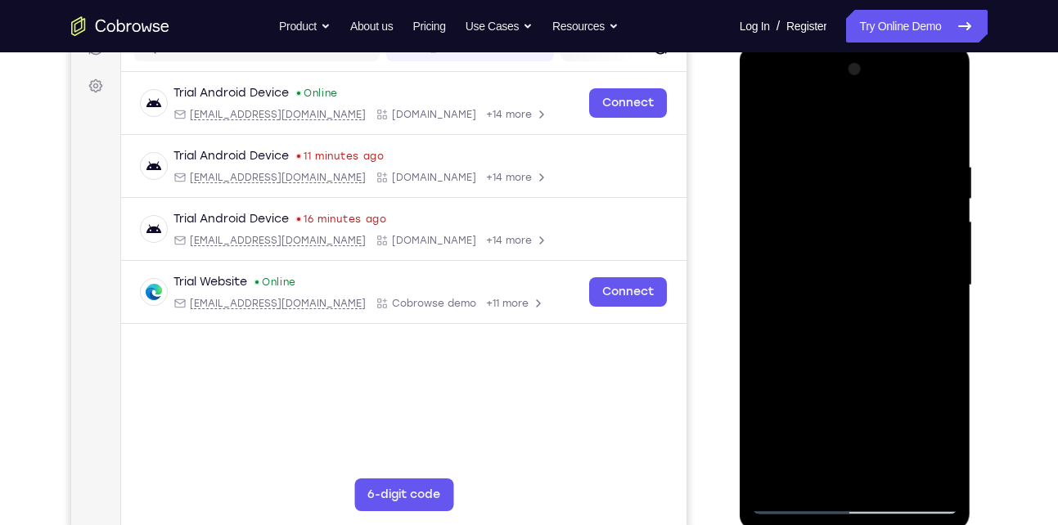
click at [797, 322] on div at bounding box center [855, 285] width 206 height 458
click at [766, 116] on div at bounding box center [855, 285] width 206 height 458
click at [768, 121] on div at bounding box center [855, 285] width 206 height 458
click at [800, 363] on div at bounding box center [855, 285] width 206 height 458
drag, startPoint x: 801, startPoint y: 188, endPoint x: 792, endPoint y: 313, distance: 125.5
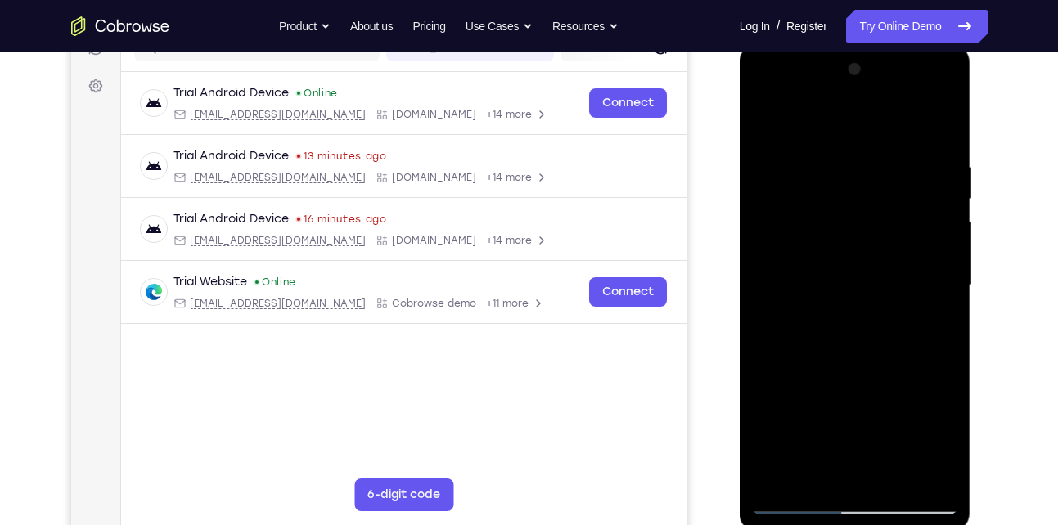
click at [792, 313] on div at bounding box center [855, 285] width 206 height 458
click at [771, 119] on div at bounding box center [855, 285] width 206 height 458
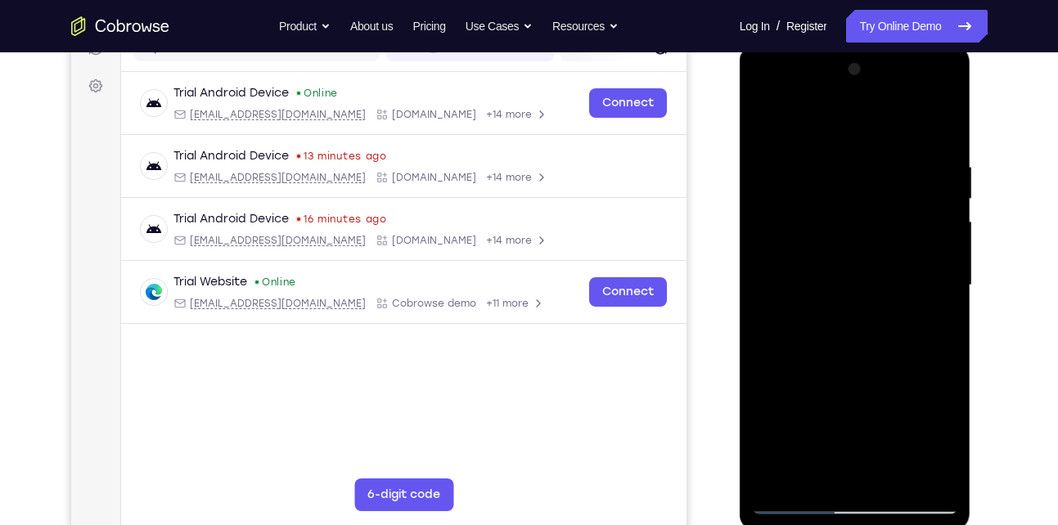
click at [939, 121] on div at bounding box center [855, 285] width 206 height 458
drag, startPoint x: 921, startPoint y: 418, endPoint x: 917, endPoint y: 354, distance: 64.0
click at [917, 354] on div at bounding box center [855, 285] width 206 height 458
click at [931, 239] on div at bounding box center [855, 285] width 206 height 458
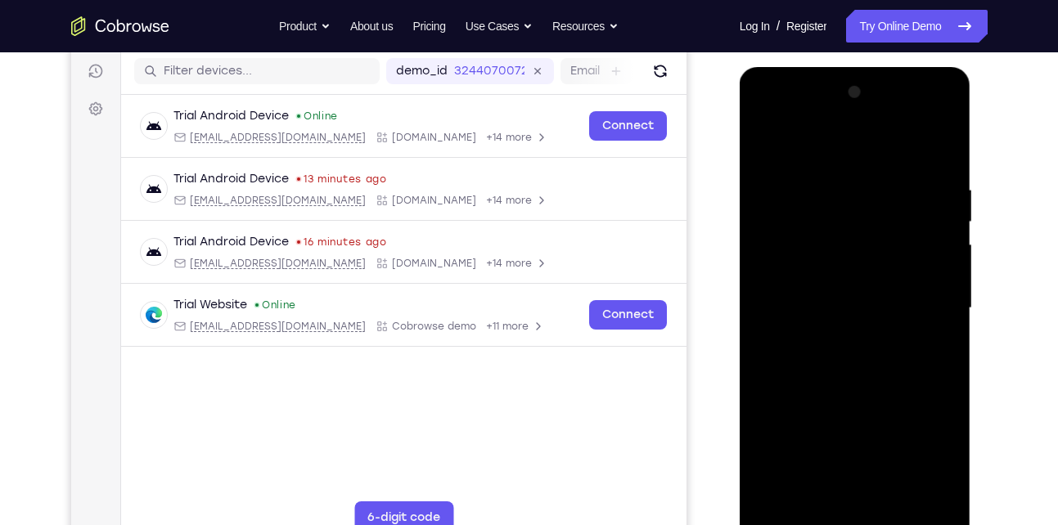
scroll to position [203, 0]
drag, startPoint x: 885, startPoint y: 389, endPoint x: 867, endPoint y: 480, distance: 92.5
click at [867, 480] on div at bounding box center [855, 309] width 206 height 458
drag, startPoint x: 865, startPoint y: 423, endPoint x: 885, endPoint y: 185, distance: 239.0
click at [885, 185] on div at bounding box center [855, 309] width 206 height 458
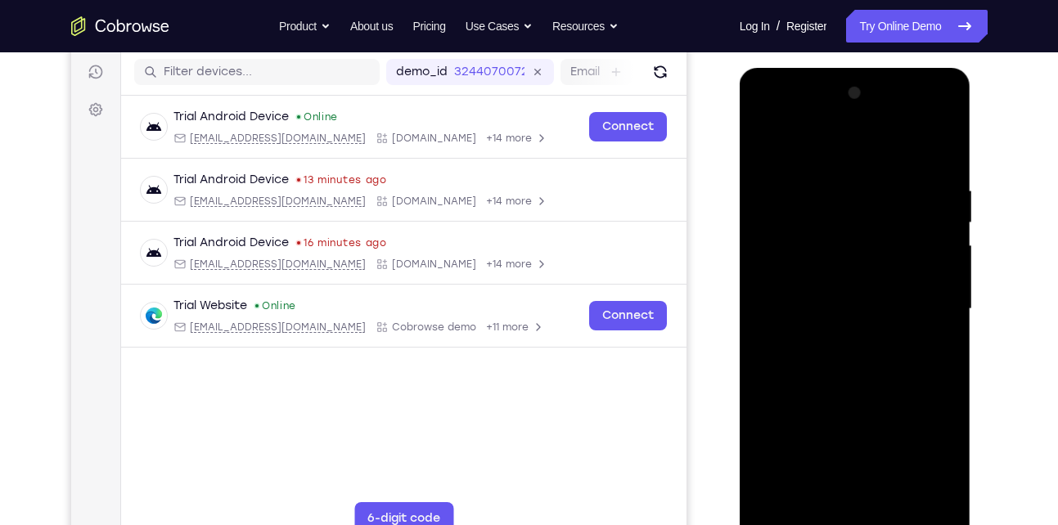
drag, startPoint x: 863, startPoint y: 340, endPoint x: 869, endPoint y: 183, distance: 157.2
click at [869, 183] on div at bounding box center [855, 309] width 206 height 458
click at [764, 142] on div at bounding box center [855, 309] width 206 height 458
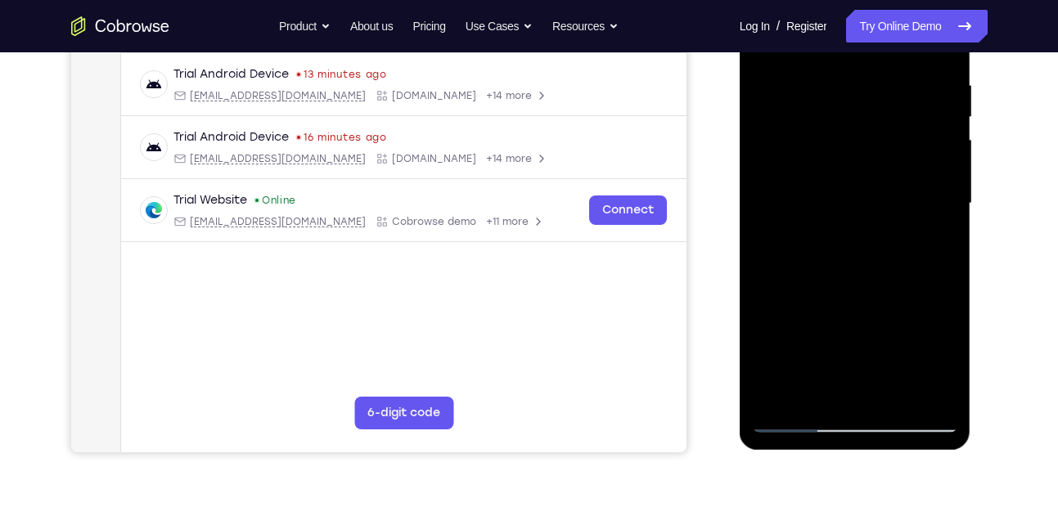
scroll to position [311, 0]
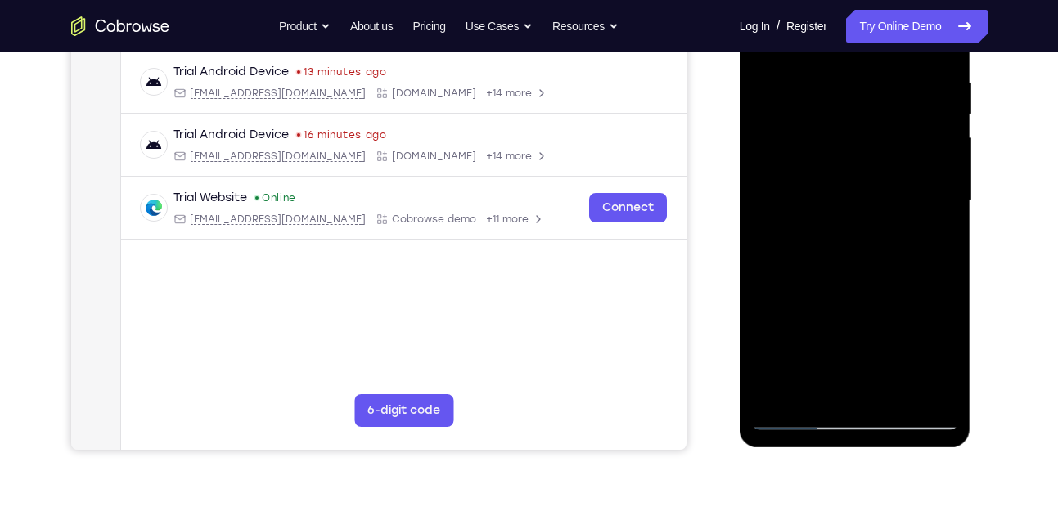
click at [780, 398] on div at bounding box center [855, 201] width 206 height 458
click at [780, 399] on div at bounding box center [855, 201] width 206 height 458
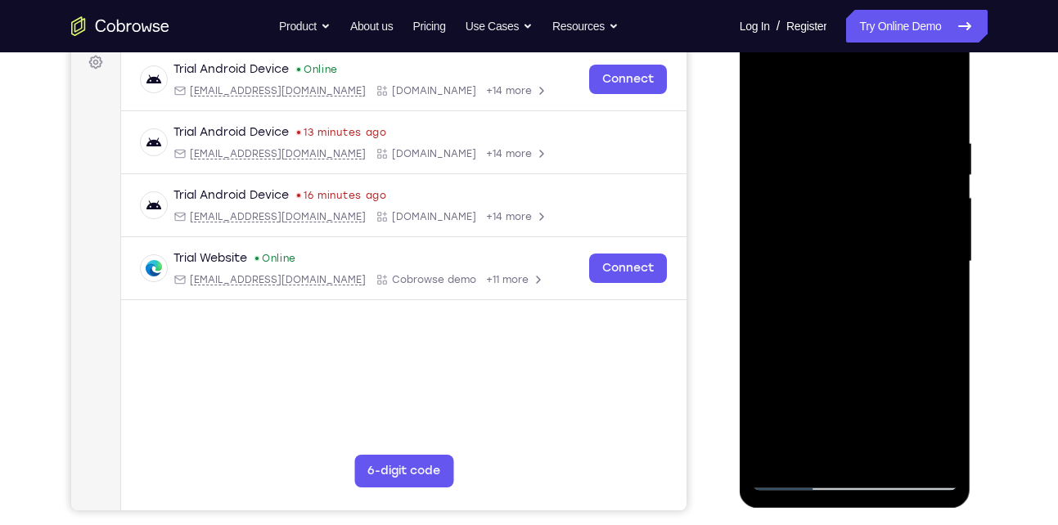
drag, startPoint x: 928, startPoint y: 125, endPoint x: 788, endPoint y: 137, distance: 140.4
click at [788, 137] on div at bounding box center [855, 262] width 206 height 458
drag, startPoint x: 893, startPoint y: 128, endPoint x: 853, endPoint y: 138, distance: 41.3
click at [853, 138] on div at bounding box center [855, 262] width 206 height 458
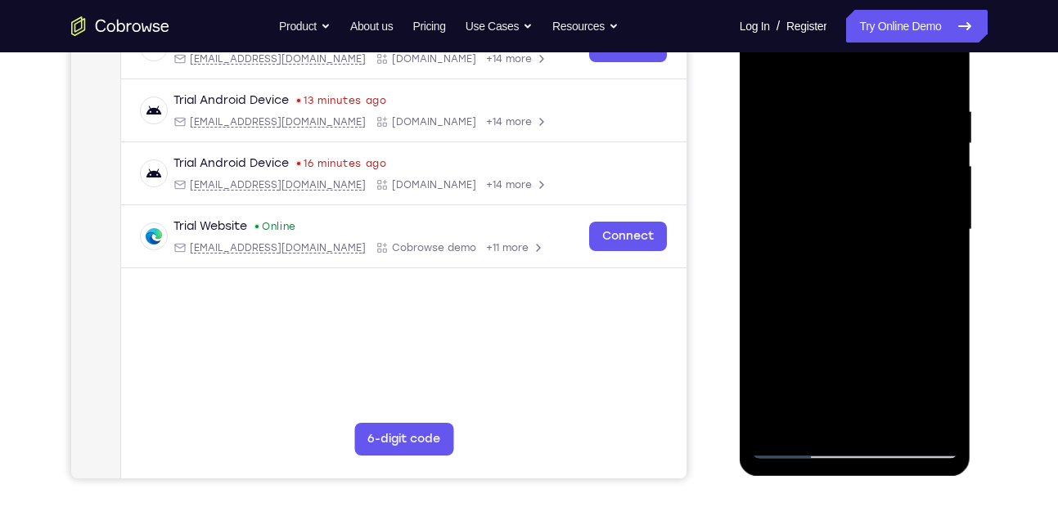
scroll to position [282, 0]
click at [820, 418] on div at bounding box center [855, 231] width 206 height 458
click at [855, 64] on div at bounding box center [855, 231] width 206 height 458
click at [818, 173] on div at bounding box center [855, 231] width 206 height 458
click at [915, 273] on div at bounding box center [855, 231] width 206 height 458
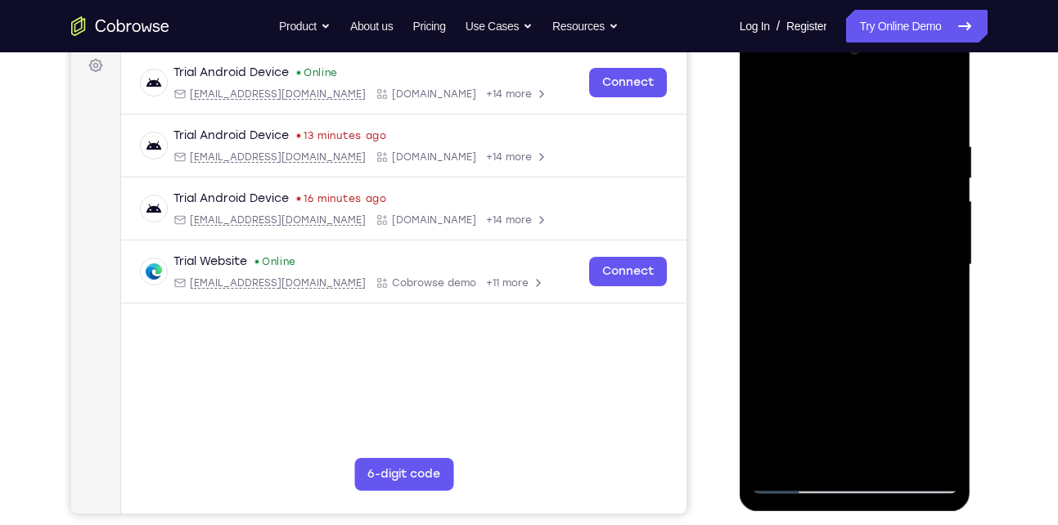
scroll to position [246, 0]
click at [768, 96] on div at bounding box center [855, 266] width 206 height 458
click at [766, 98] on div at bounding box center [855, 266] width 206 height 458
click at [894, 315] on div at bounding box center [855, 266] width 206 height 458
drag, startPoint x: 815, startPoint y: 440, endPoint x: 832, endPoint y: 237, distance: 204.5
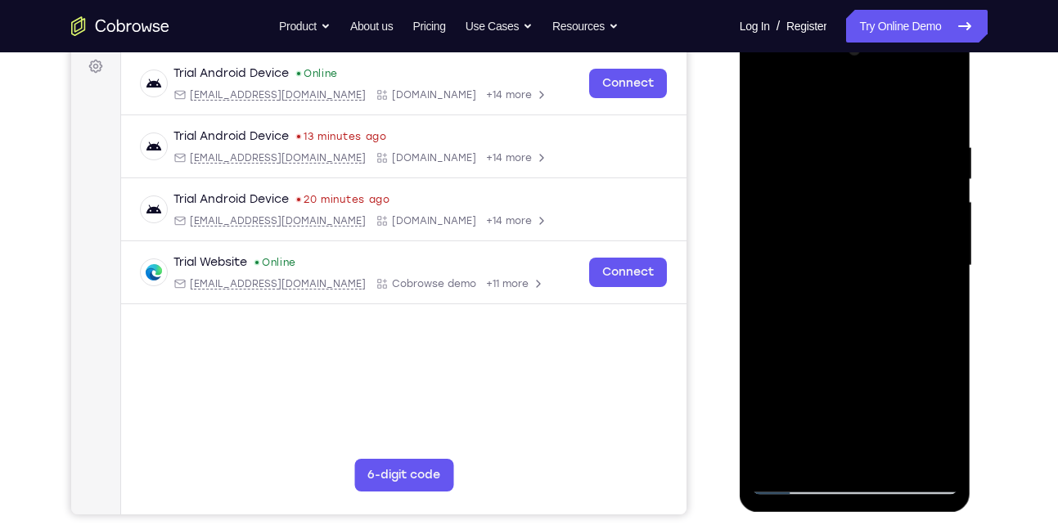
click at [832, 237] on div at bounding box center [855, 266] width 206 height 458
drag, startPoint x: 831, startPoint y: 356, endPoint x: 830, endPoint y: 303, distance: 53.2
click at [830, 303] on div at bounding box center [855, 266] width 206 height 458
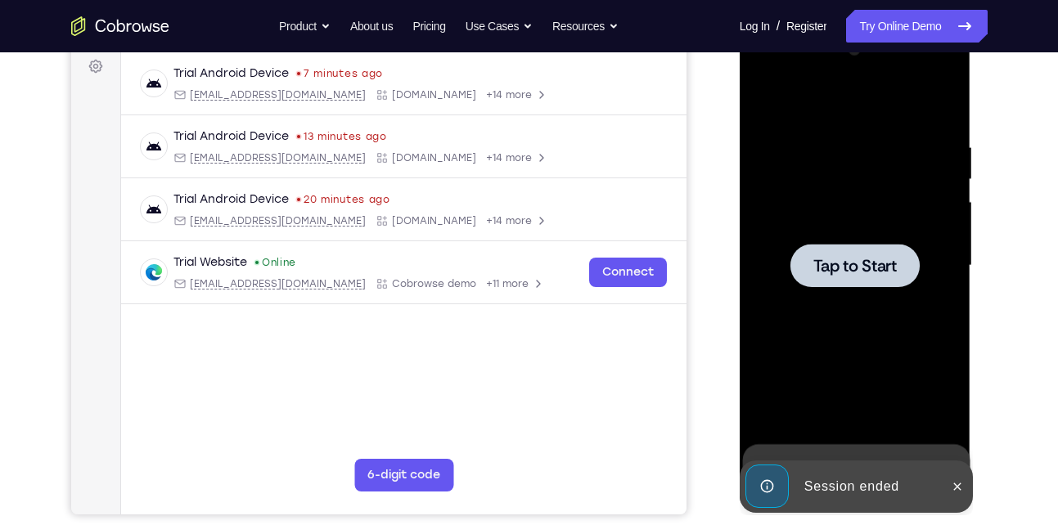
click at [819, 254] on div at bounding box center [855, 265] width 129 height 43
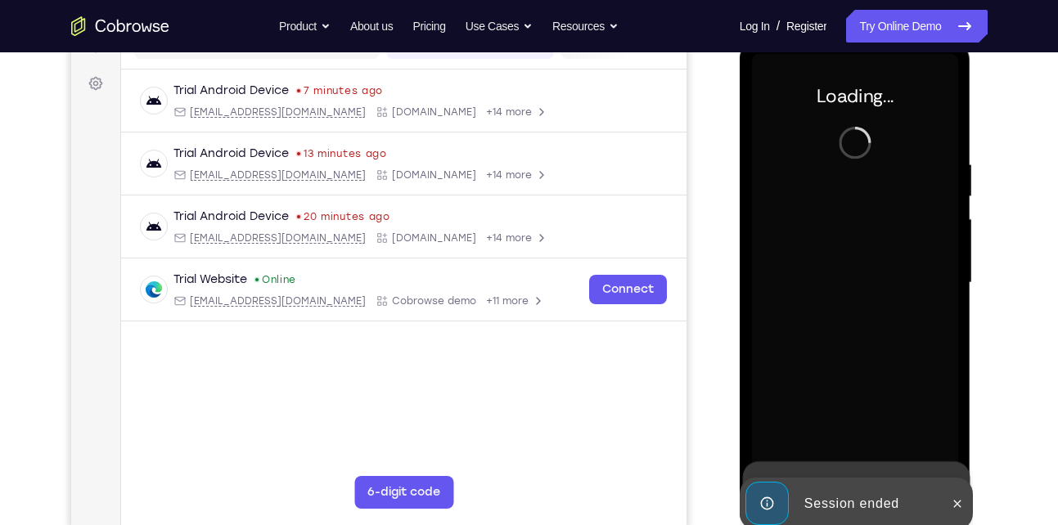
scroll to position [228, 0]
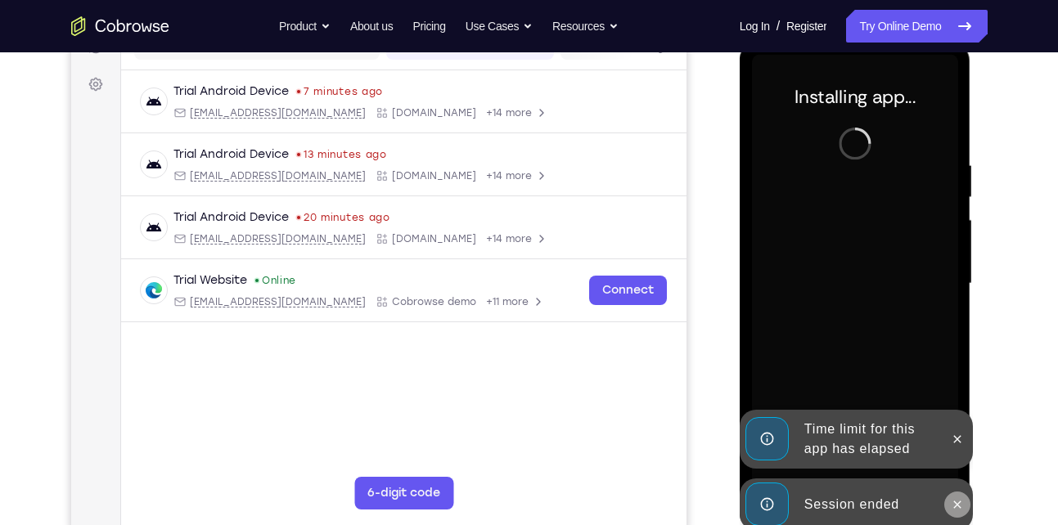
click at [960, 501] on icon at bounding box center [957, 504] width 13 height 13
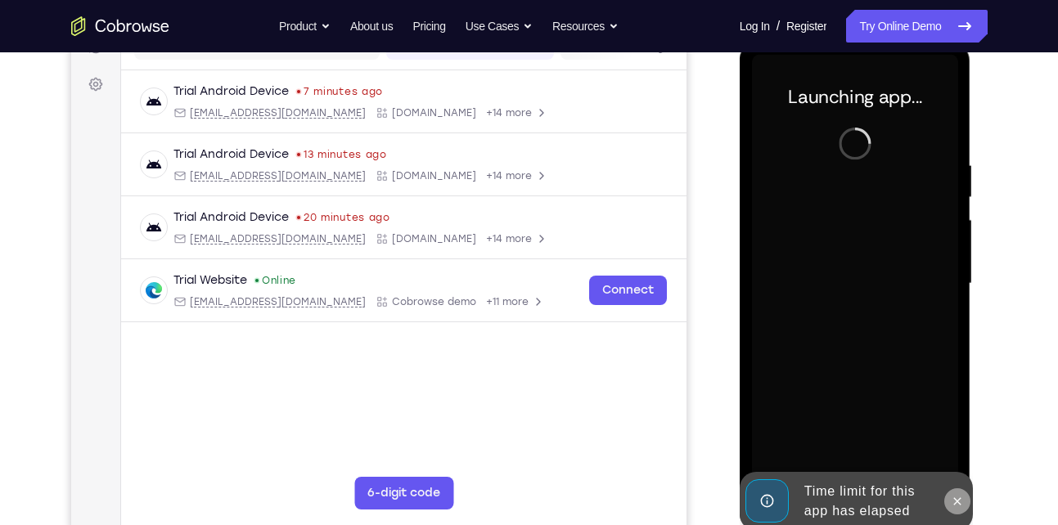
click at [960, 511] on button at bounding box center [957, 502] width 26 height 26
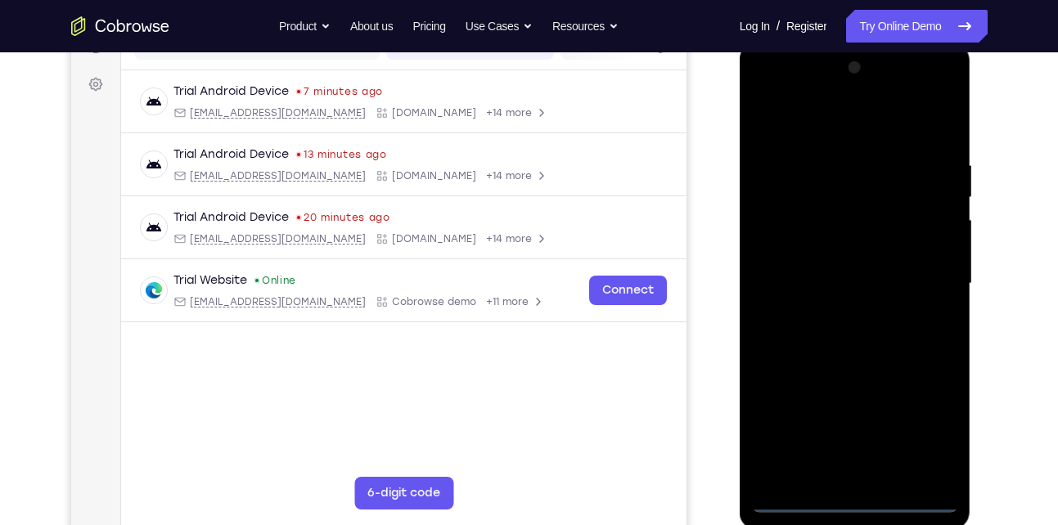
click at [854, 504] on div at bounding box center [855, 284] width 206 height 458
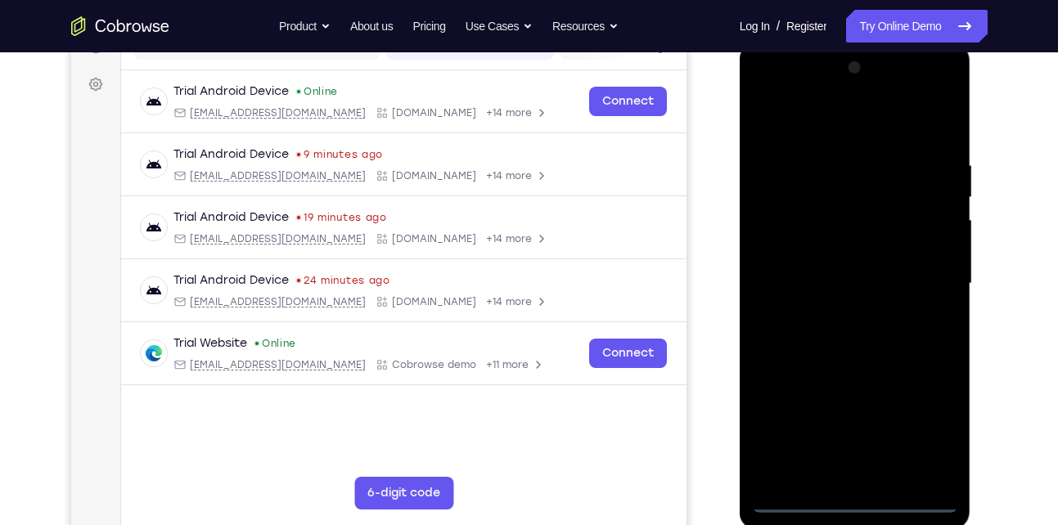
click at [926, 425] on div at bounding box center [855, 284] width 206 height 458
click at [862, 135] on div at bounding box center [855, 284] width 206 height 458
click at [924, 290] on div at bounding box center [855, 284] width 206 height 458
click at [833, 315] on div at bounding box center [855, 284] width 206 height 458
click at [840, 266] on div at bounding box center [855, 284] width 206 height 458
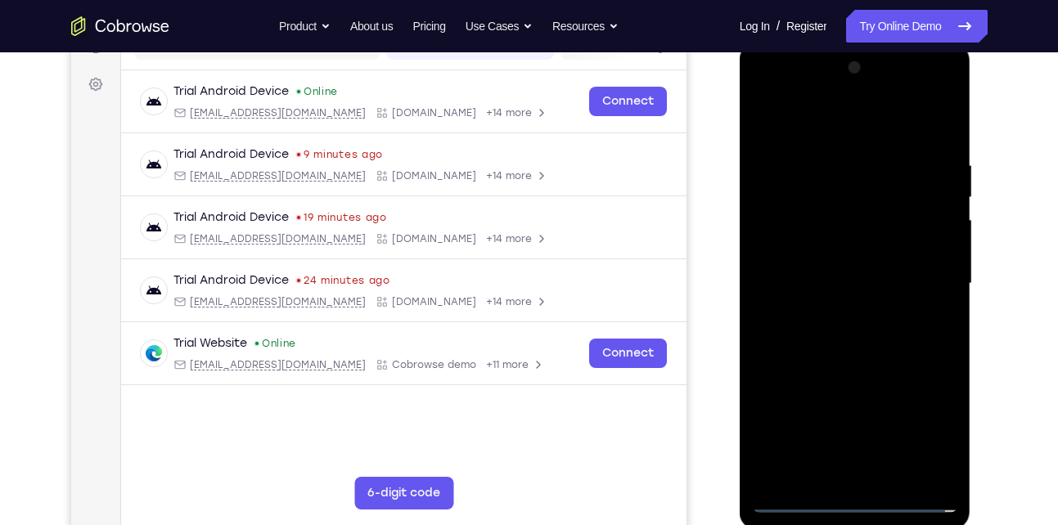
click at [851, 247] on div at bounding box center [855, 284] width 206 height 458
click at [850, 282] on div at bounding box center [855, 284] width 206 height 458
click at [878, 345] on div at bounding box center [855, 284] width 206 height 458
click at [874, 327] on div at bounding box center [855, 284] width 206 height 458
click at [879, 360] on div at bounding box center [855, 284] width 206 height 458
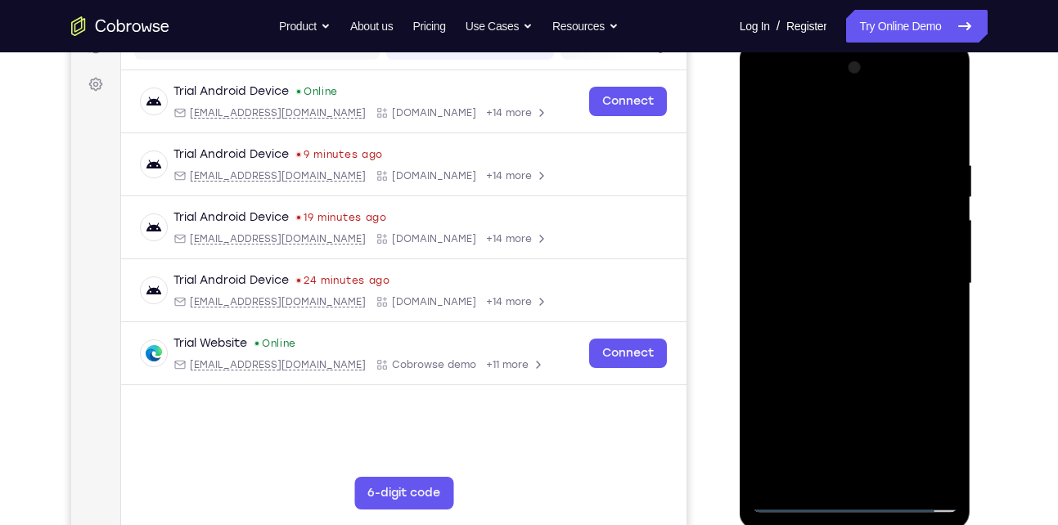
click at [936, 481] on div at bounding box center [855, 284] width 206 height 458
click at [768, 256] on div at bounding box center [855, 284] width 206 height 458
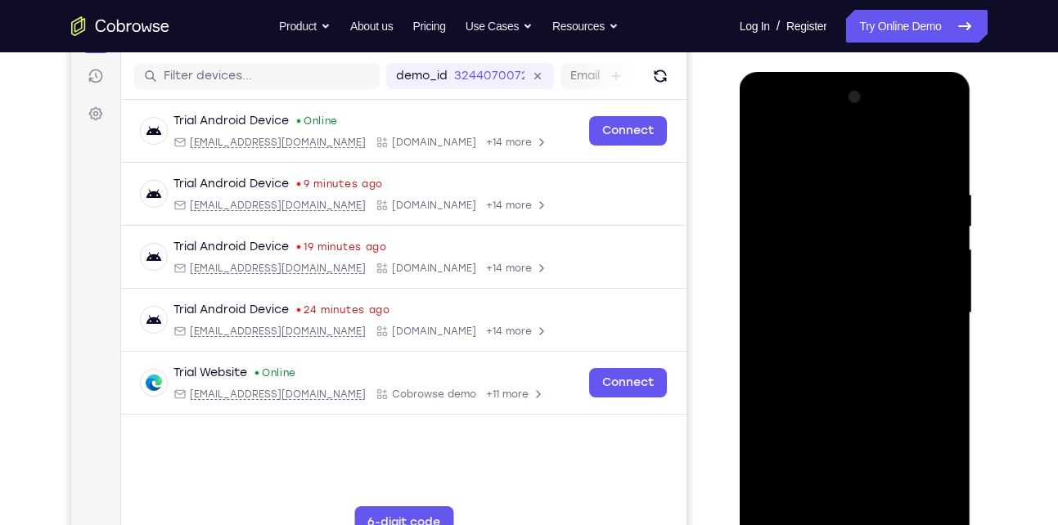
scroll to position [200, 0]
click at [931, 313] on div at bounding box center [855, 312] width 206 height 458
click at [773, 251] on div at bounding box center [855, 312] width 206 height 458
click at [921, 183] on div at bounding box center [855, 312] width 206 height 458
click at [924, 181] on div at bounding box center [855, 312] width 206 height 458
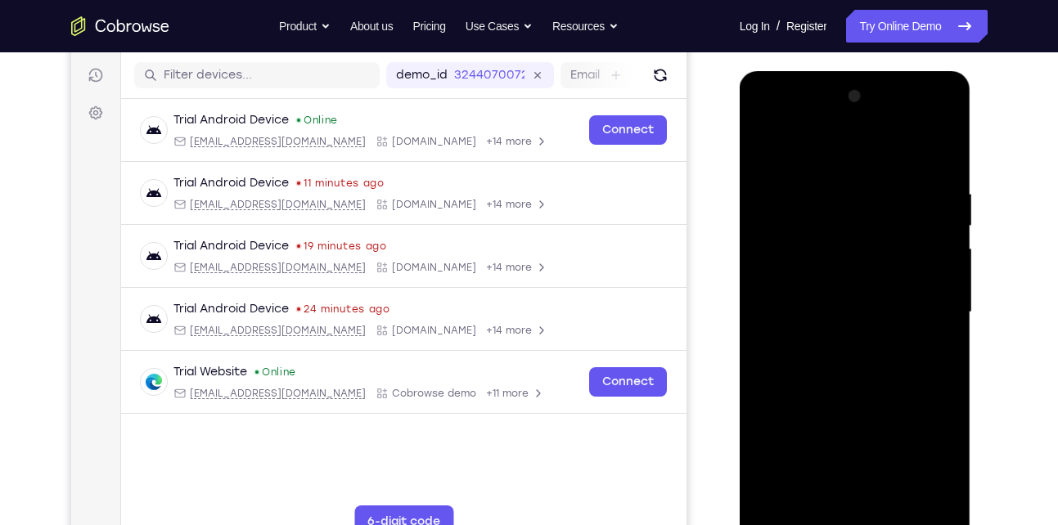
click at [883, 269] on div at bounding box center [855, 312] width 206 height 458
click at [782, 283] on div at bounding box center [855, 312] width 206 height 458
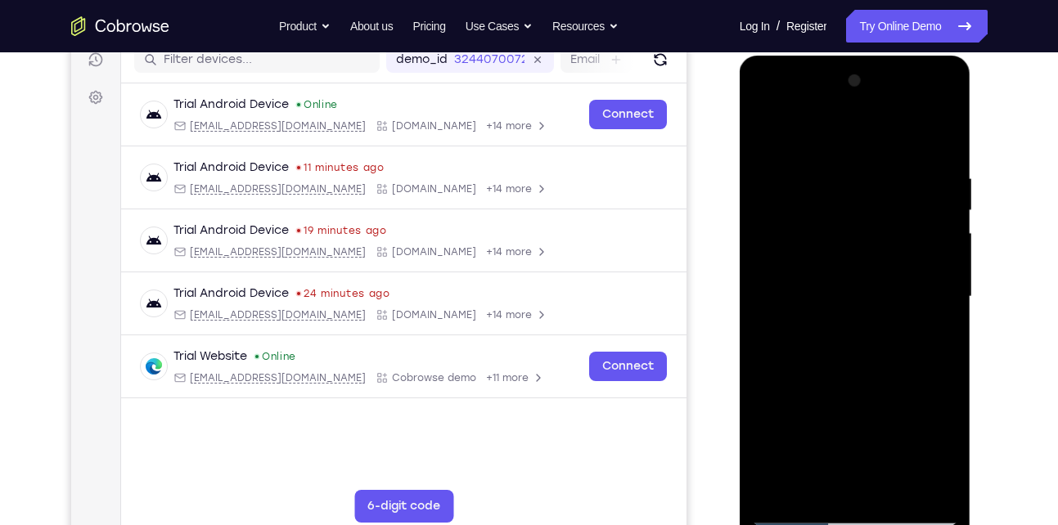
scroll to position [214, 0]
click at [767, 270] on div at bounding box center [855, 298] width 206 height 458
click at [926, 289] on div at bounding box center [855, 298] width 206 height 458
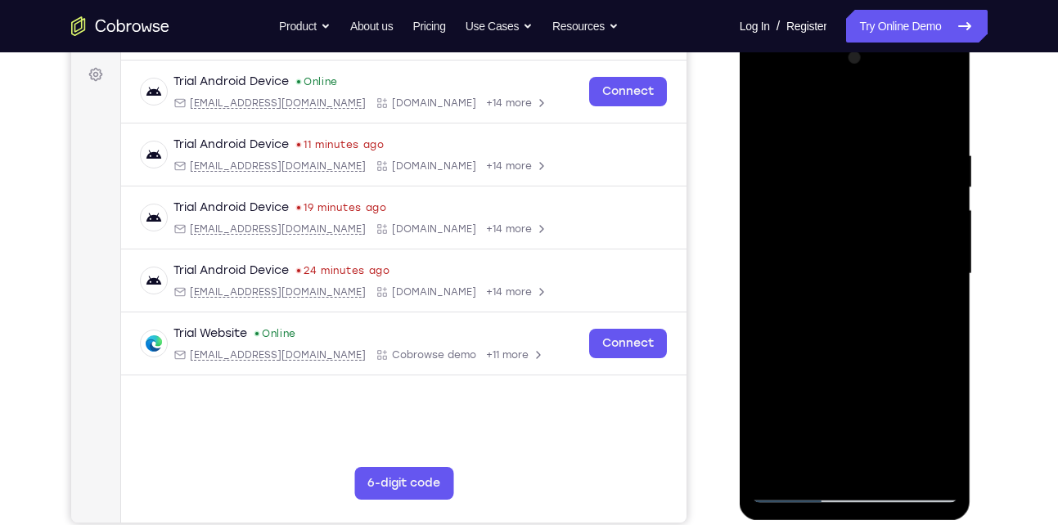
click at [921, 224] on div at bounding box center [855, 274] width 206 height 458
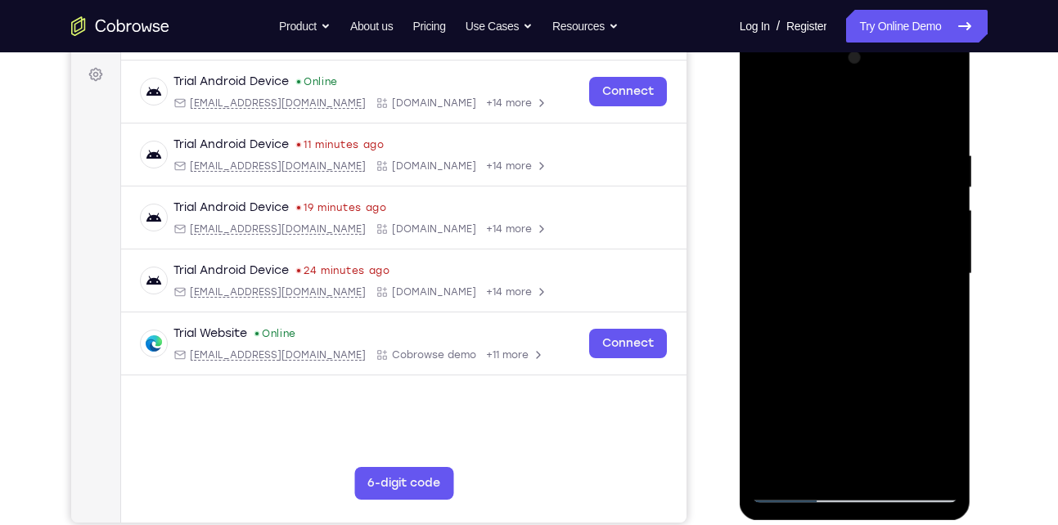
click at [921, 224] on div at bounding box center [855, 274] width 206 height 458
click at [951, 240] on div at bounding box center [855, 274] width 206 height 458
click at [937, 246] on div at bounding box center [855, 274] width 206 height 458
click at [931, 265] on div at bounding box center [855, 274] width 206 height 458
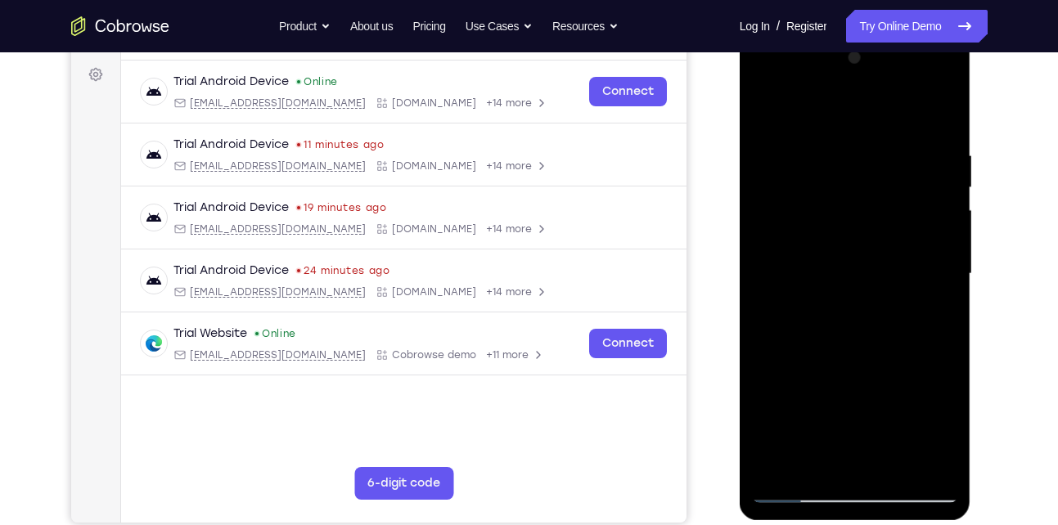
click at [933, 297] on div at bounding box center [855, 274] width 206 height 458
click at [949, 192] on div at bounding box center [855, 274] width 206 height 458
click at [939, 192] on div at bounding box center [855, 274] width 206 height 458
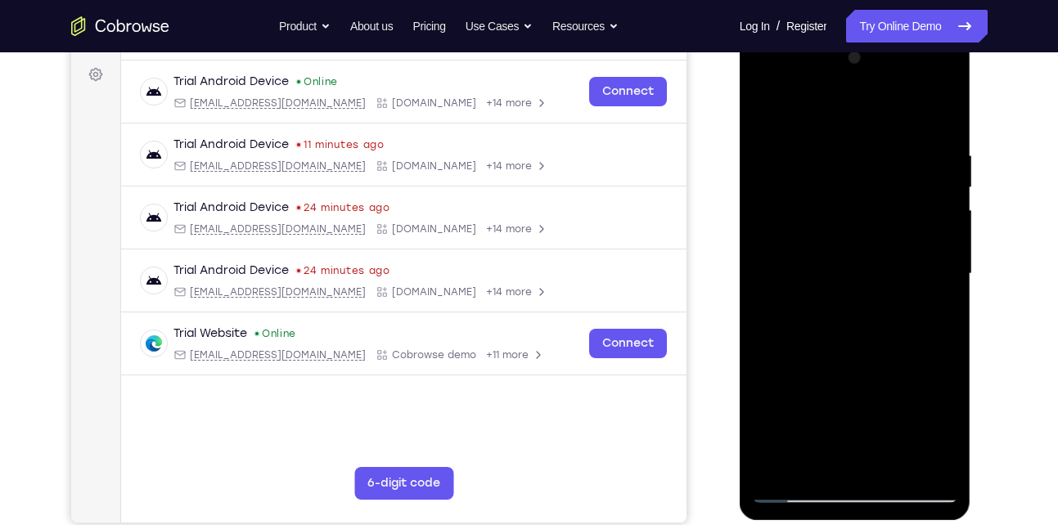
click at [939, 192] on div at bounding box center [855, 274] width 206 height 458
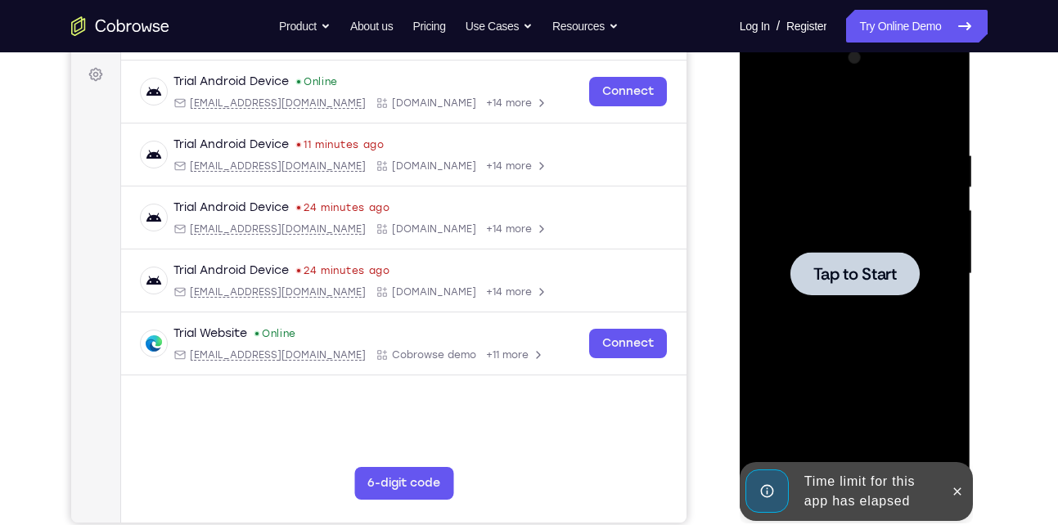
click at [887, 274] on span "Tap to Start" at bounding box center [854, 274] width 83 height 16
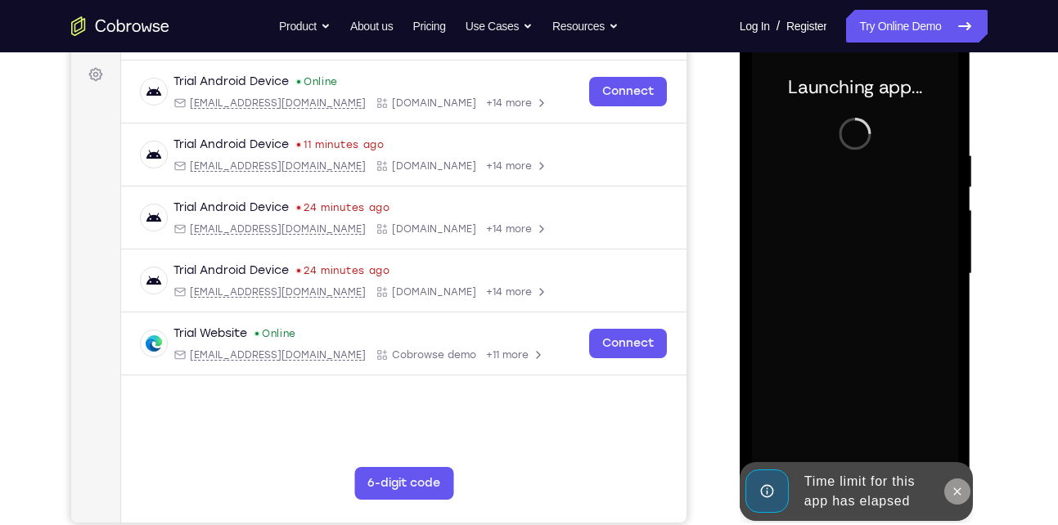
click at [958, 490] on icon at bounding box center [957, 491] width 13 height 13
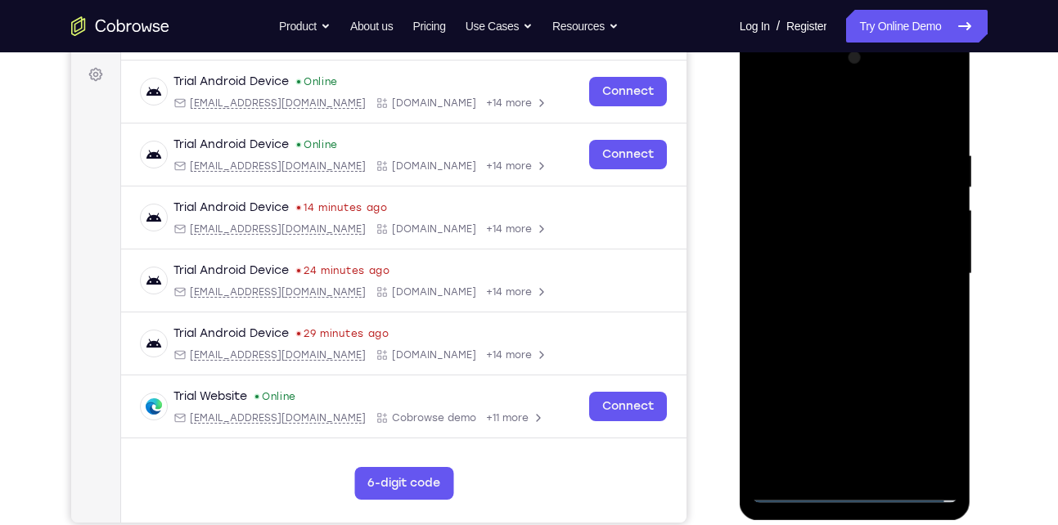
click at [855, 503] on div at bounding box center [856, 277] width 232 height 488
click at [860, 493] on div at bounding box center [855, 274] width 206 height 458
click at [920, 424] on div at bounding box center [855, 274] width 206 height 458
click at [862, 124] on div at bounding box center [855, 274] width 206 height 458
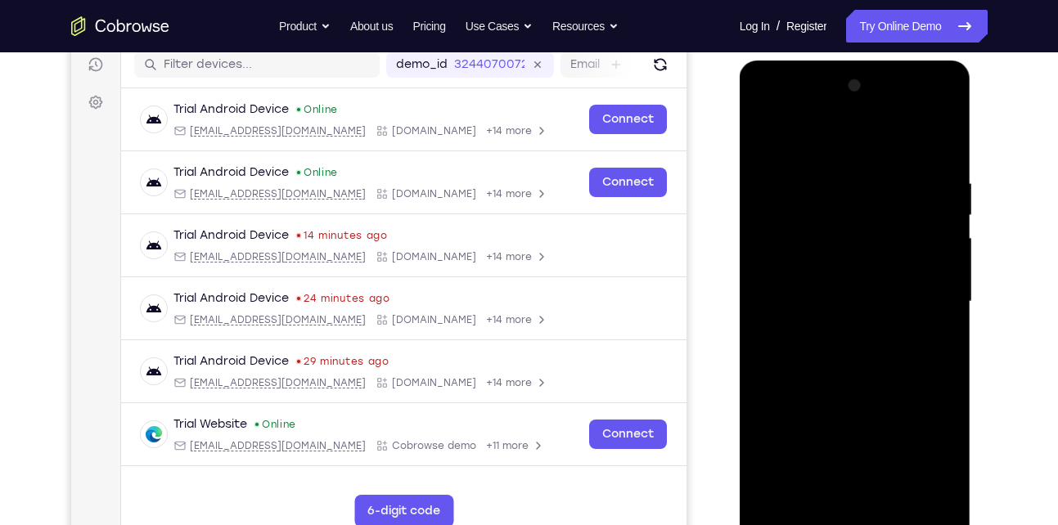
scroll to position [221, 0]
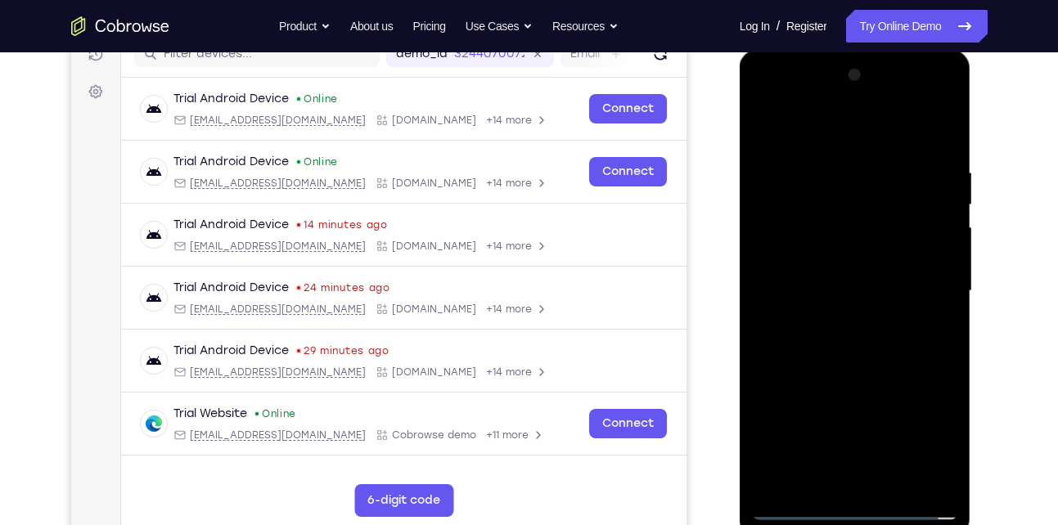
click at [922, 274] on div at bounding box center [855, 291] width 206 height 458
click at [836, 479] on div at bounding box center [855, 291] width 206 height 458
click at [867, 291] on div at bounding box center [855, 291] width 206 height 458
click at [884, 255] on div at bounding box center [855, 291] width 206 height 458
click at [872, 298] on div at bounding box center [855, 291] width 206 height 458
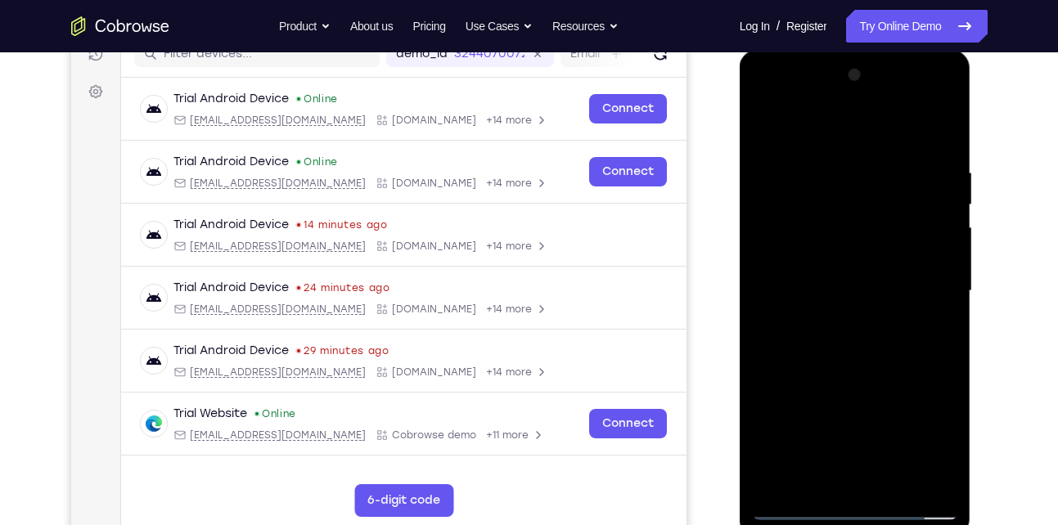
click at [859, 355] on div at bounding box center [855, 291] width 206 height 458
click at [856, 343] on div at bounding box center [855, 291] width 206 height 458
click at [881, 380] on div at bounding box center [855, 291] width 206 height 458
click at [899, 485] on div at bounding box center [855, 291] width 206 height 458
click at [869, 379] on div at bounding box center [855, 291] width 206 height 458
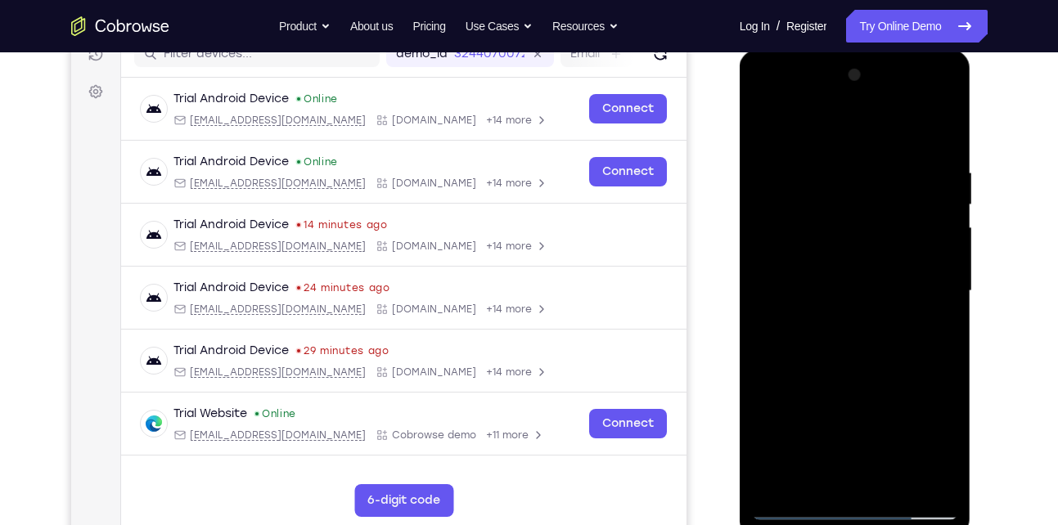
click at [800, 508] on div at bounding box center [855, 291] width 206 height 458
click at [935, 484] on div at bounding box center [855, 291] width 206 height 458
drag, startPoint x: 813, startPoint y: 430, endPoint x: 858, endPoint y: 201, distance: 232.6
click at [858, 201] on div at bounding box center [855, 291] width 206 height 458
click at [936, 344] on div at bounding box center [855, 291] width 206 height 458
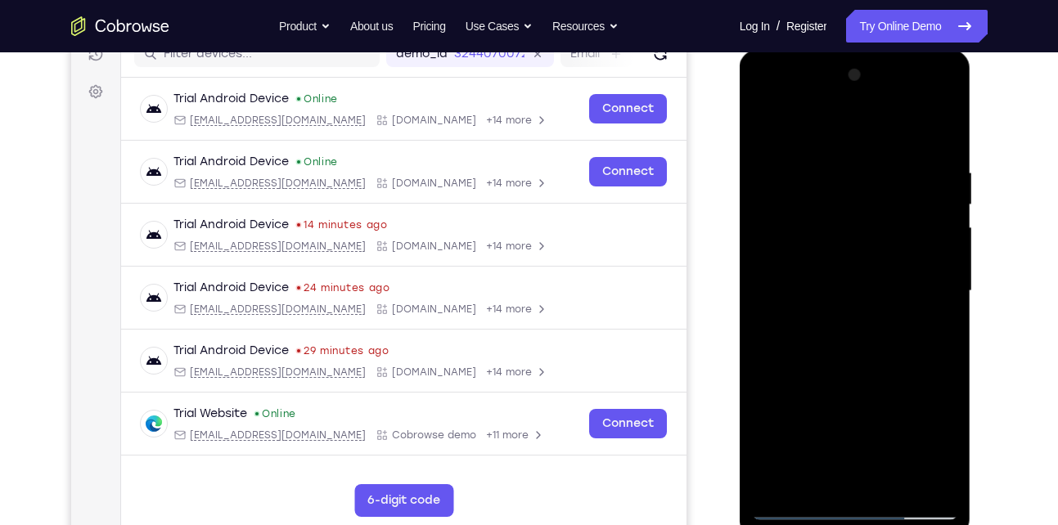
scroll to position [194, 0]
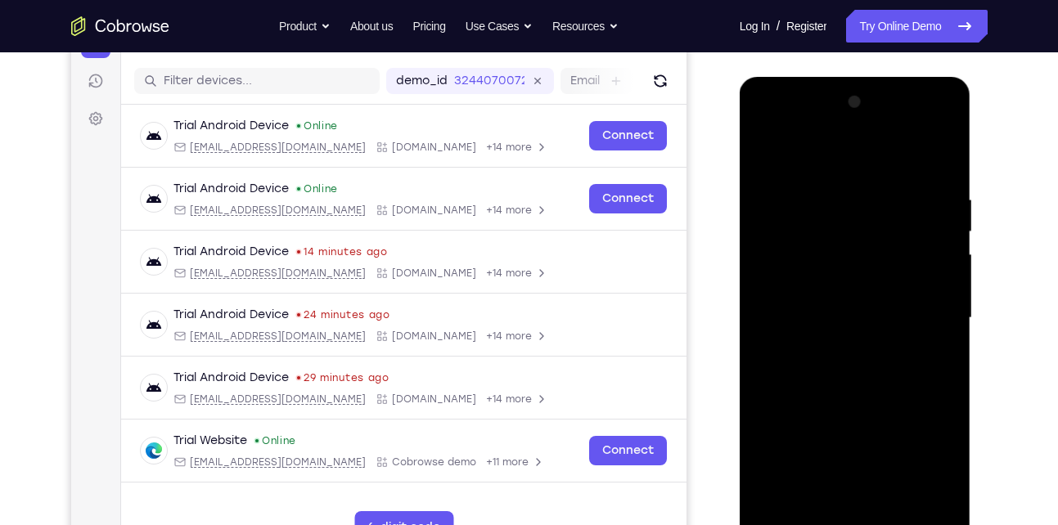
click at [940, 232] on div at bounding box center [855, 318] width 206 height 458
click at [941, 230] on div at bounding box center [855, 318] width 206 height 458
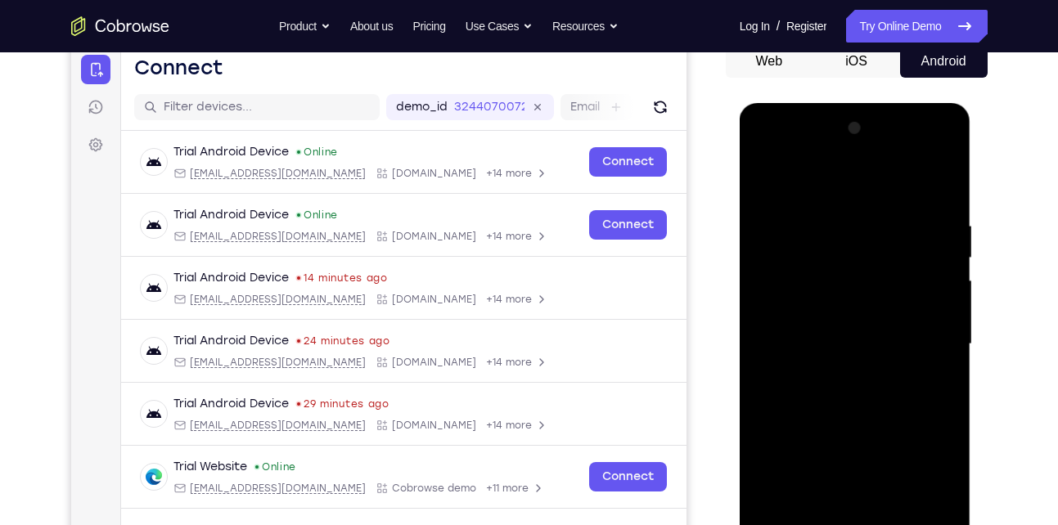
scroll to position [167, 0]
drag, startPoint x: 890, startPoint y: 270, endPoint x: 888, endPoint y: 312, distance: 41.8
click at [888, 312] on div at bounding box center [855, 345] width 206 height 458
drag, startPoint x: 894, startPoint y: 261, endPoint x: 885, endPoint y: 346, distance: 85.5
click at [885, 346] on div at bounding box center [855, 345] width 206 height 458
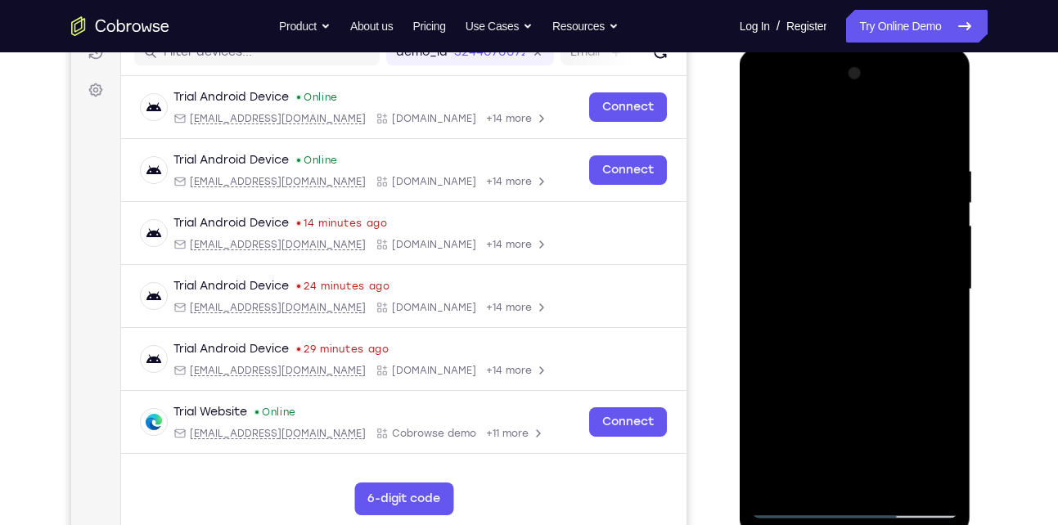
scroll to position [222, 0]
click at [944, 297] on div at bounding box center [855, 290] width 206 height 458
click at [767, 127] on div at bounding box center [855, 290] width 206 height 458
drag, startPoint x: 859, startPoint y: 354, endPoint x: 856, endPoint y: 142, distance: 211.2
click at [856, 142] on div at bounding box center [855, 290] width 206 height 458
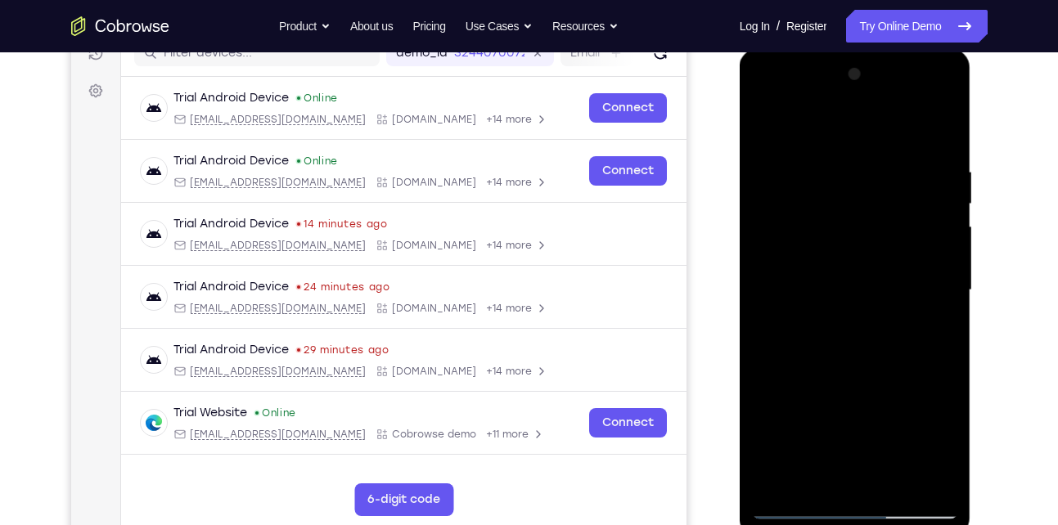
click at [845, 369] on div at bounding box center [855, 290] width 206 height 458
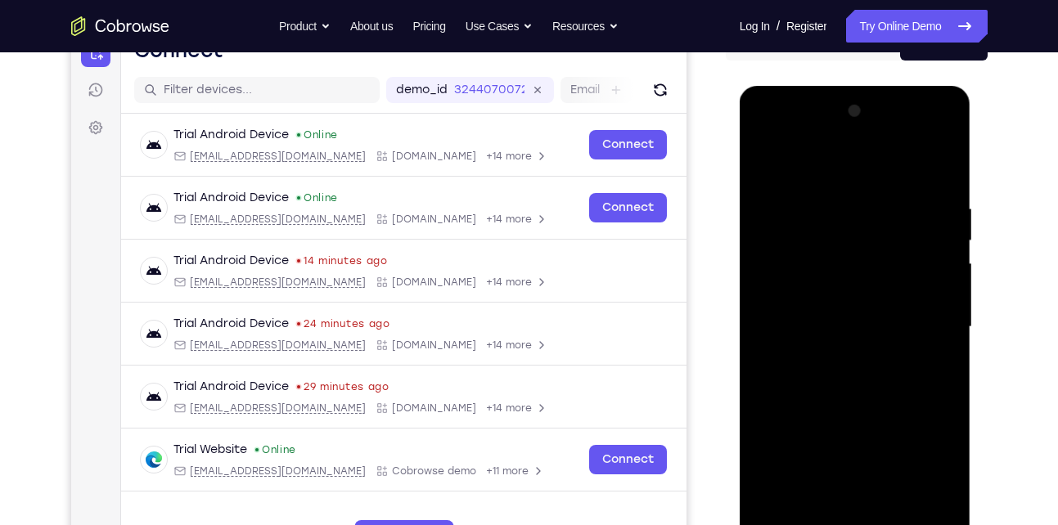
scroll to position [184, 0]
click at [767, 165] on div at bounding box center [855, 328] width 206 height 458
drag, startPoint x: 837, startPoint y: 420, endPoint x: 827, endPoint y: 255, distance: 165.6
click at [827, 255] on div at bounding box center [855, 328] width 206 height 458
drag, startPoint x: 853, startPoint y: 300, endPoint x: 850, endPoint y: 448, distance: 149.0
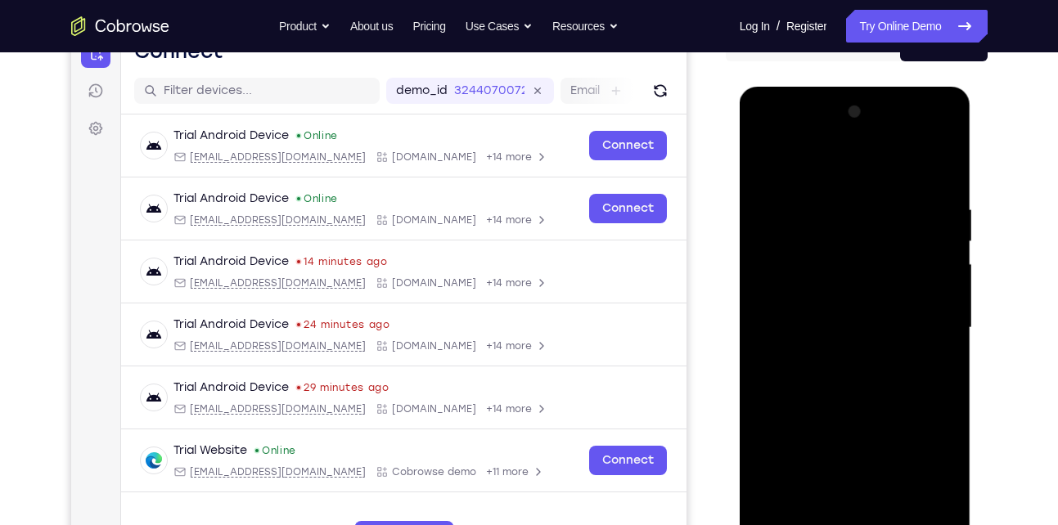
click at [850, 448] on div at bounding box center [855, 328] width 206 height 458
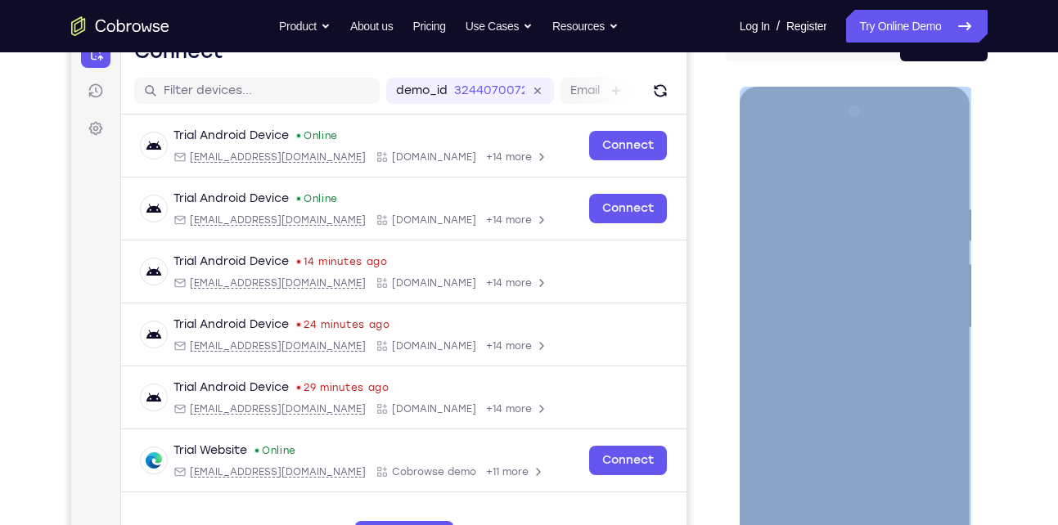
drag, startPoint x: 958, startPoint y: 277, endPoint x: 947, endPoint y: 280, distance: 11.7
click at [947, 280] on div at bounding box center [856, 331] width 232 height 488
drag, startPoint x: 947, startPoint y: 280, endPoint x: 896, endPoint y: 253, distance: 57.5
click at [896, 253] on div at bounding box center [855, 328] width 206 height 458
click at [856, 259] on div at bounding box center [855, 328] width 206 height 458
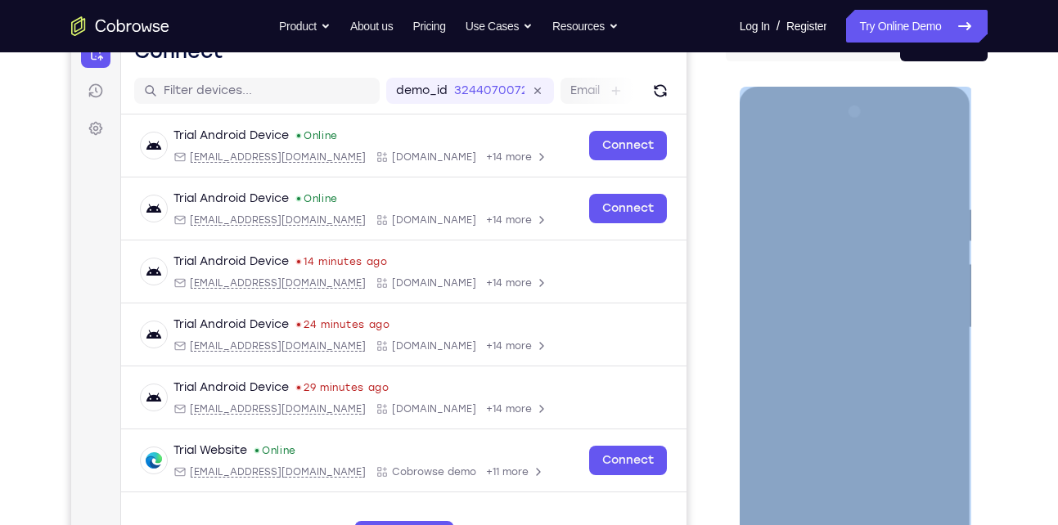
click at [842, 284] on div at bounding box center [855, 328] width 206 height 458
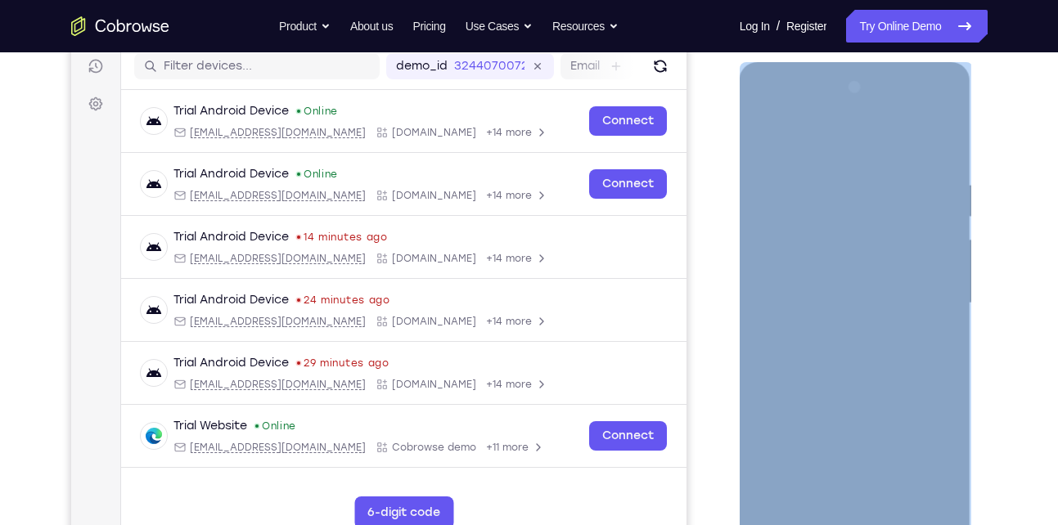
scroll to position [210, 0]
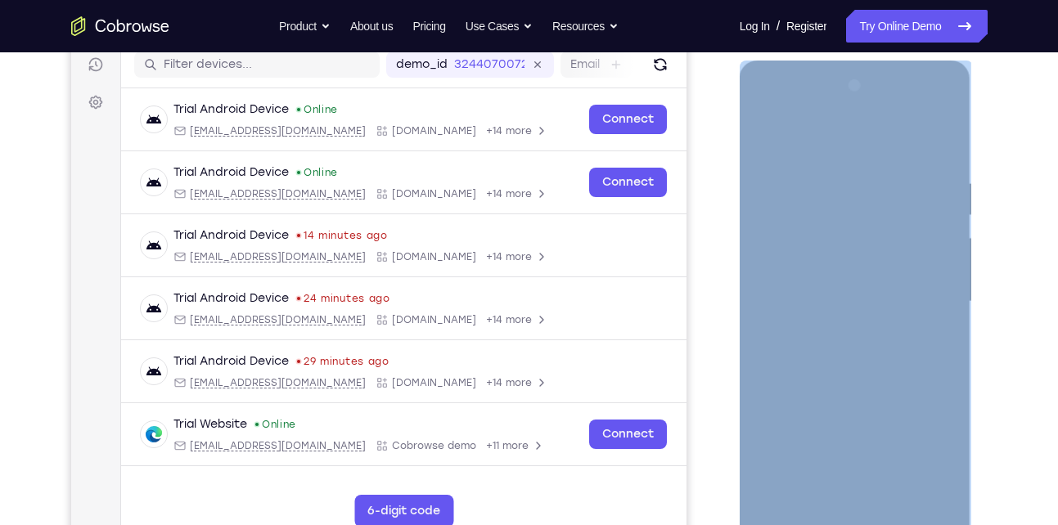
click at [921, 263] on div at bounding box center [855, 302] width 206 height 458
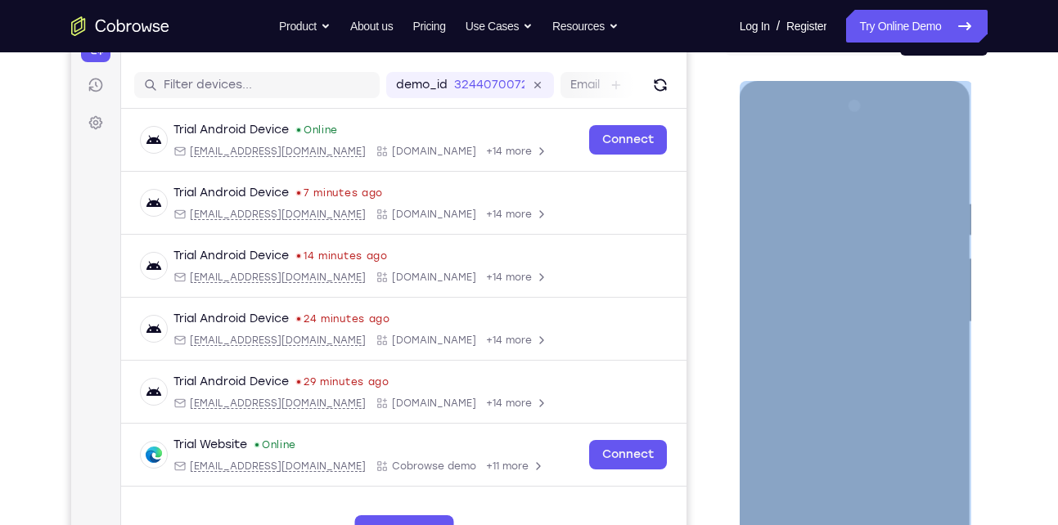
scroll to position [187, 0]
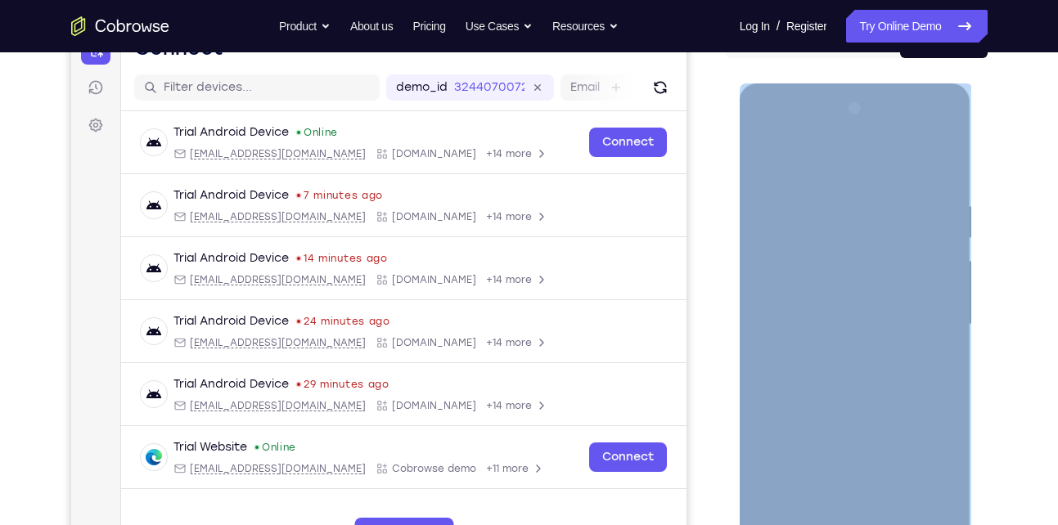
click at [944, 116] on div at bounding box center [855, 325] width 206 height 458
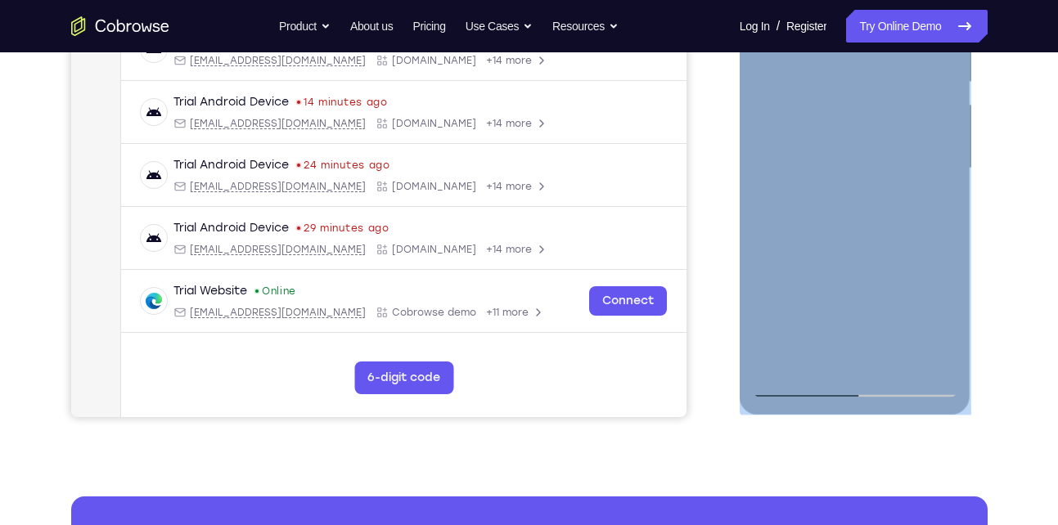
scroll to position [360, 0]
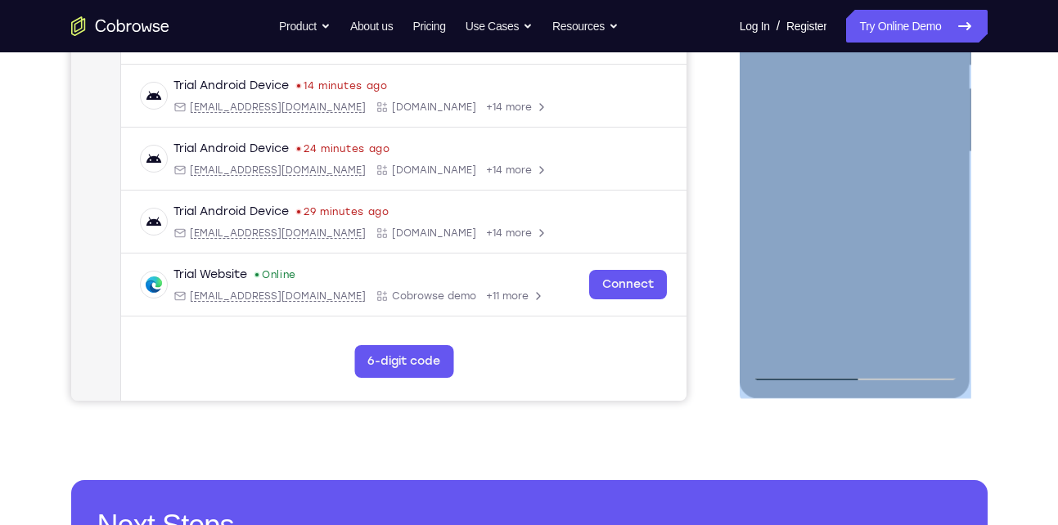
click at [775, 349] on div at bounding box center [855, 152] width 206 height 458
click at [905, 236] on div at bounding box center [855, 152] width 206 height 458
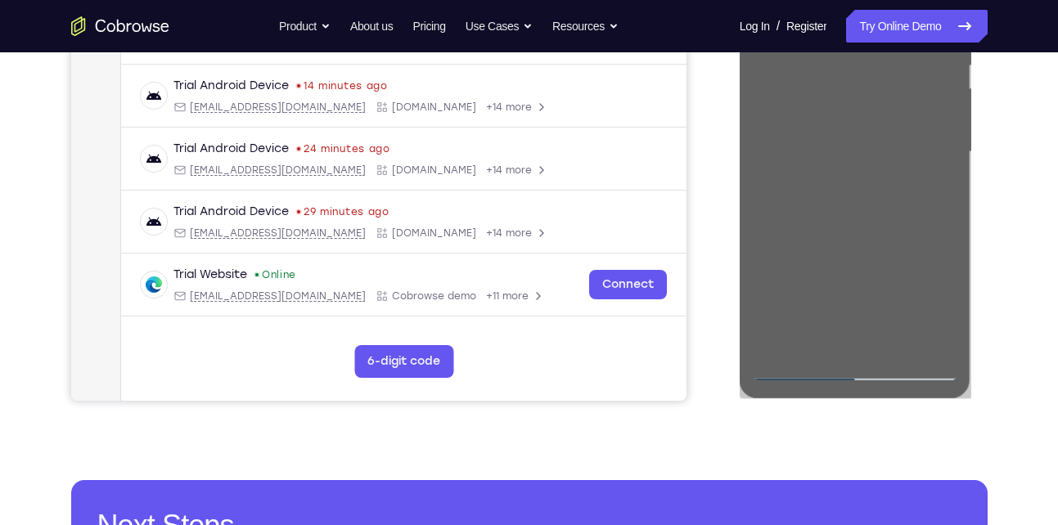
click at [1016, 203] on div "Your Support Agent Your Customer Web iOS Android Next Steps We’d be happy to gi…" at bounding box center [530, 231] width 1048 height 1079
click at [1037, 239] on div "Your Support Agent Your Customer Web iOS Android Next Steps We’d be happy to gi…" at bounding box center [530, 231] width 1048 height 1079
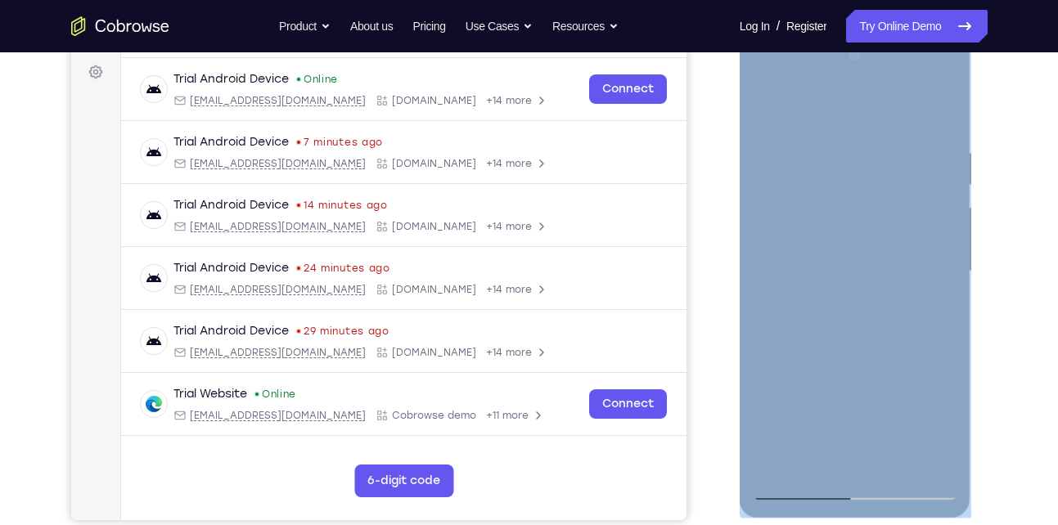
scroll to position [241, 0]
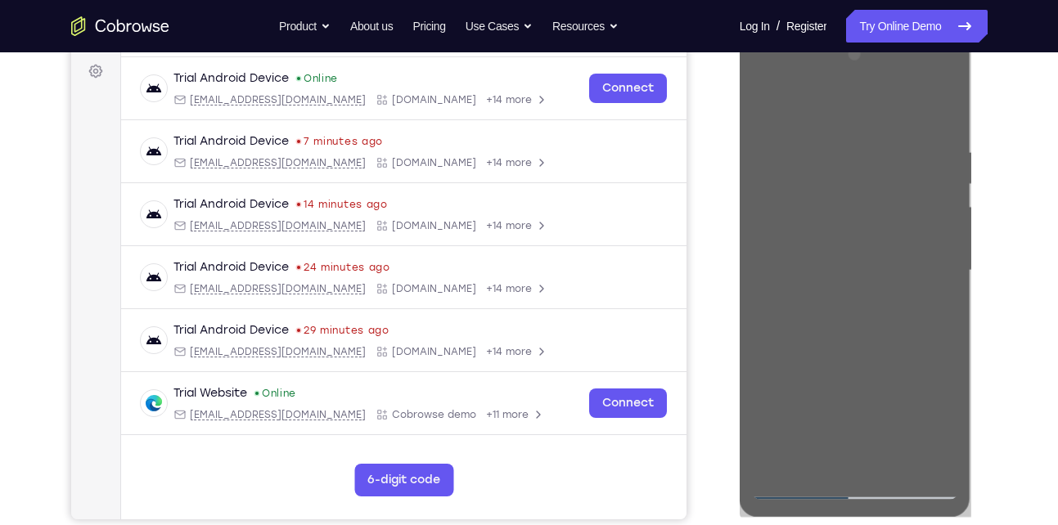
click at [1018, 275] on div "Your Support Agent Your Customer Web iOS Android Next Steps We’d be happy to gi…" at bounding box center [530, 350] width 1048 height 1079
click at [937, 29] on link "Try Online Demo" at bounding box center [916, 26] width 141 height 33
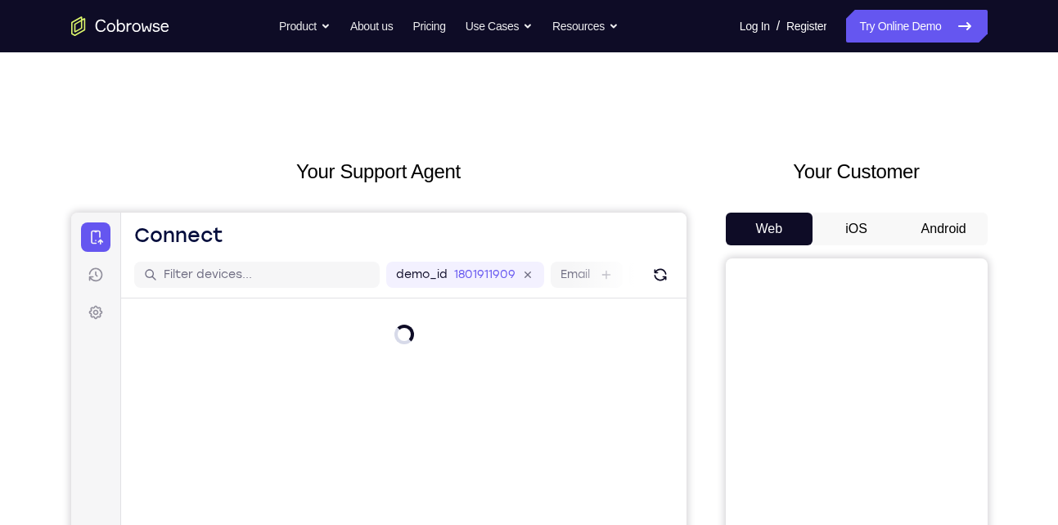
click at [924, 231] on button "Android" at bounding box center [944, 229] width 88 height 33
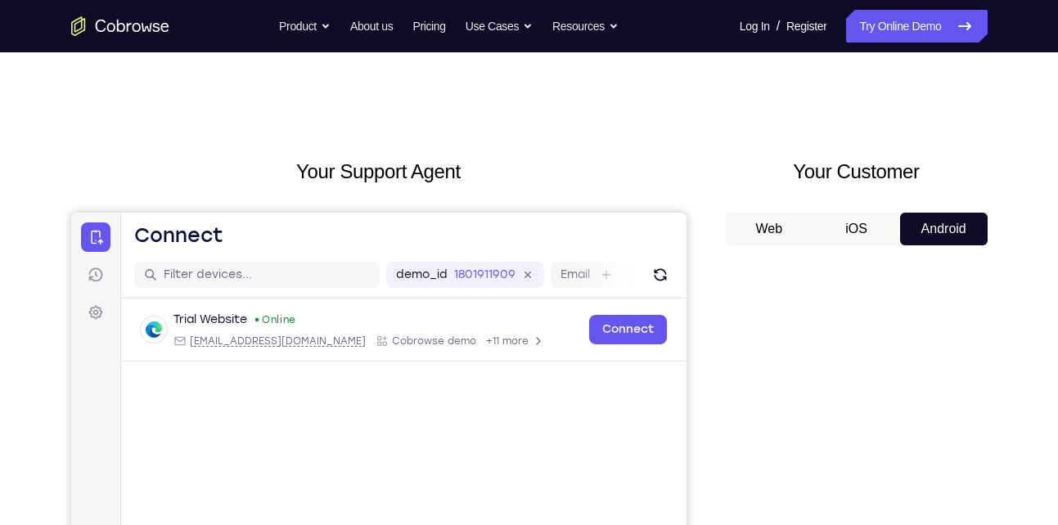
click at [845, 231] on button "iOS" at bounding box center [857, 229] width 88 height 33
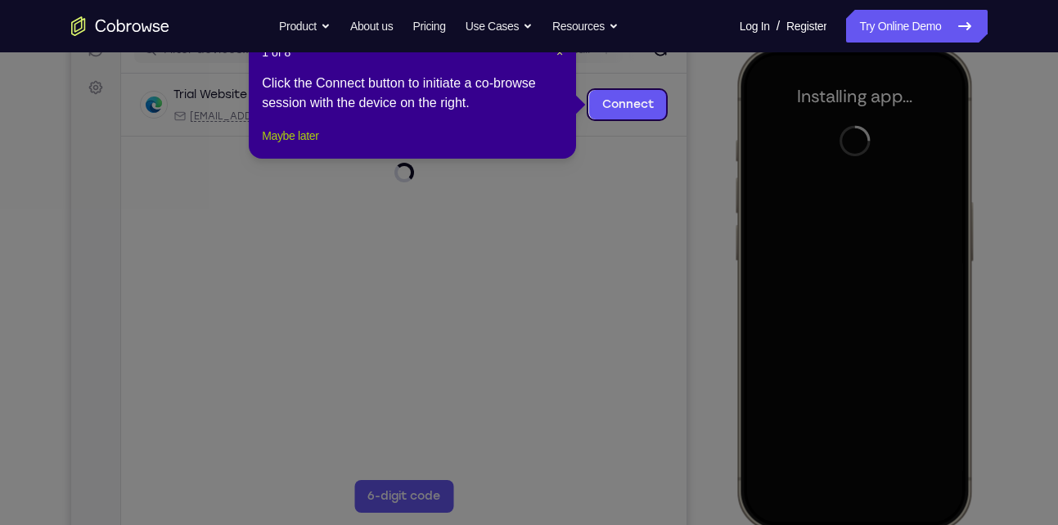
click at [313, 146] on button "Maybe later" at bounding box center [290, 136] width 56 height 20
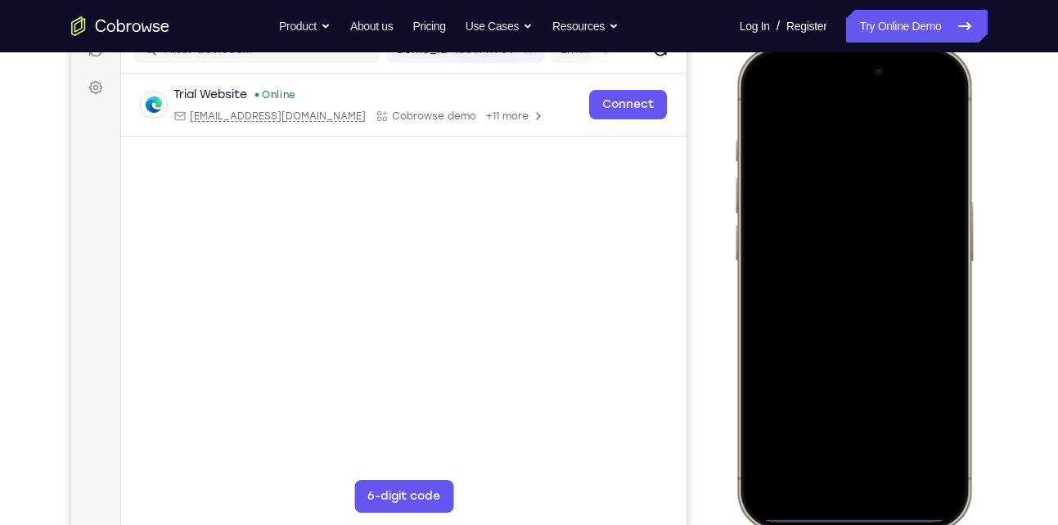
drag, startPoint x: 853, startPoint y: 516, endPoint x: 836, endPoint y: 228, distance: 288.5
click at [836, 228] on div at bounding box center [853, 288] width 215 height 467
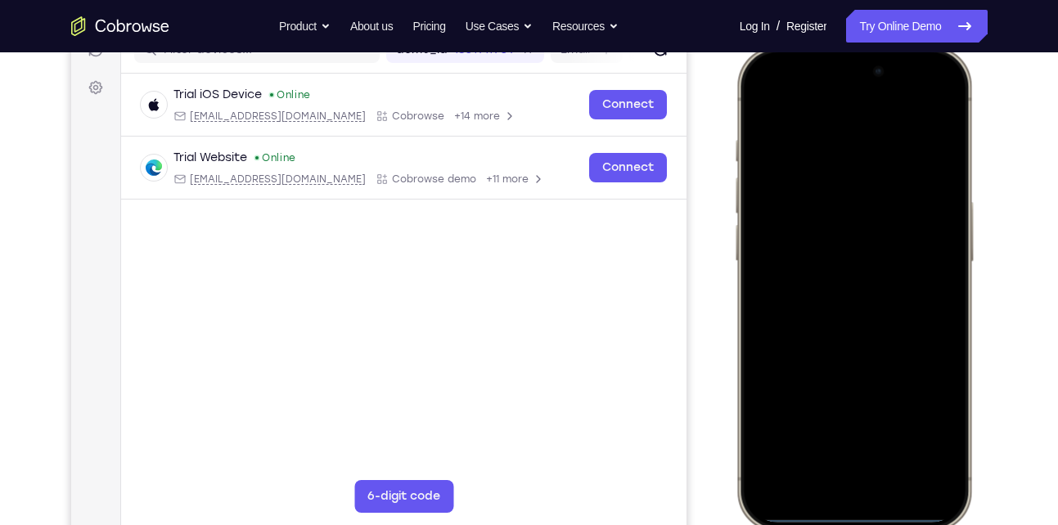
drag, startPoint x: 862, startPoint y: 101, endPoint x: 949, endPoint y: 567, distance: 474.6
click at [949, 525] on html "Online web based iOS Simulators and Android Emulators. Run iPhone, iPad, Mobile…" at bounding box center [856, 291] width 246 height 491
drag, startPoint x: 857, startPoint y: 270, endPoint x: 685, endPoint y: 307, distance: 175.8
click at [733, 307] on html "Online web based iOS Simulators and Android Emulators. Run iPhone, iPad, Mobile…" at bounding box center [856, 291] width 246 height 491
drag, startPoint x: 806, startPoint y: 97, endPoint x: 854, endPoint y: 499, distance: 404.7
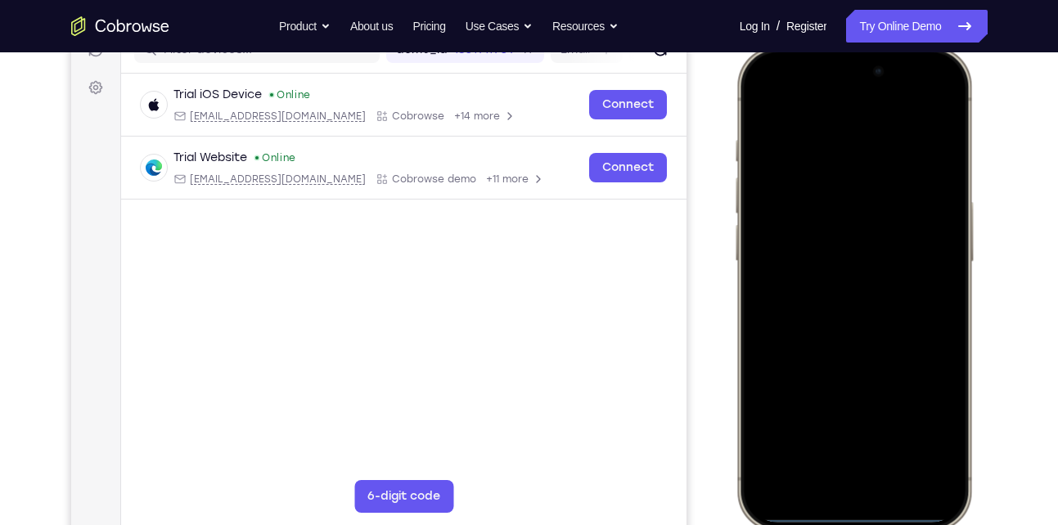
click at [854, 499] on div at bounding box center [853, 288] width 215 height 467
drag, startPoint x: 863, startPoint y: 90, endPoint x: 830, endPoint y: 522, distance: 433.3
click at [830, 522] on div at bounding box center [853, 288] width 215 height 467
drag, startPoint x: 830, startPoint y: 518, endPoint x: 866, endPoint y: 214, distance: 305.7
click at [866, 214] on div at bounding box center [853, 288] width 215 height 467
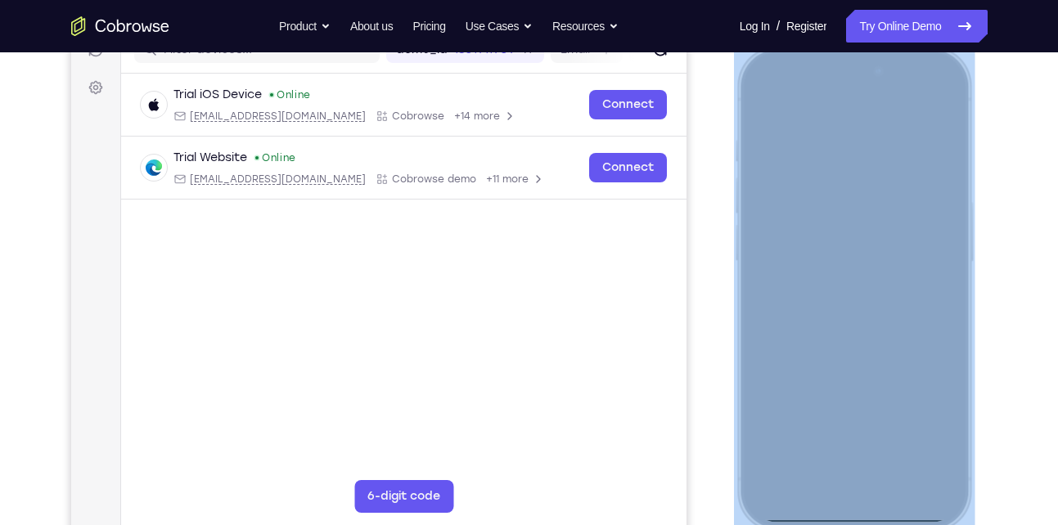
drag, startPoint x: 791, startPoint y: 524, endPoint x: 795, endPoint y: 246, distance: 277.4
click at [795, 246] on div at bounding box center [853, 289] width 241 height 486
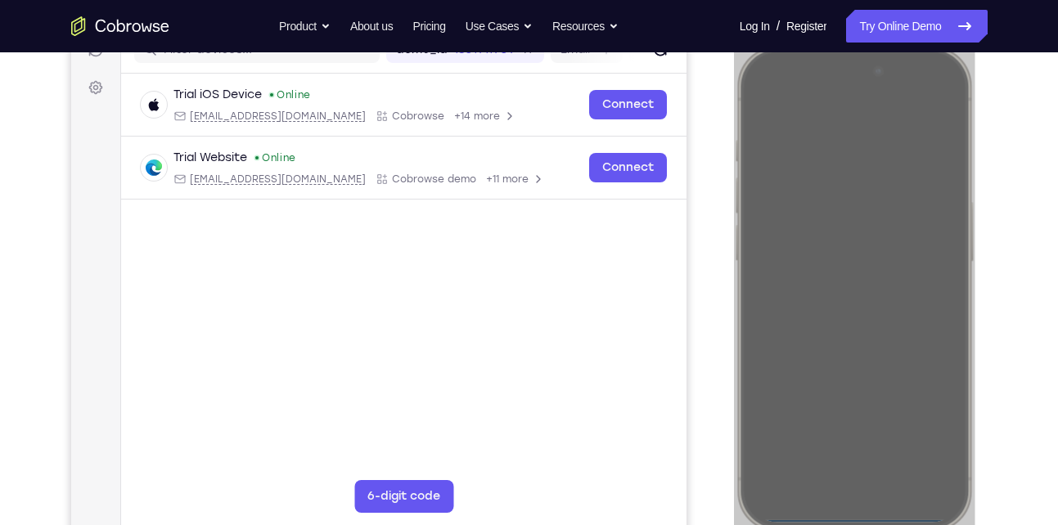
drag, startPoint x: 61, startPoint y: 201, endPoint x: 725, endPoint y: 311, distance: 672.8
click at [726, 311] on div at bounding box center [857, 285] width 262 height 503
click at [1031, 233] on div "Your Support Agent Your Customer Web iOS Android Next Steps We’d be happy to gi…" at bounding box center [530, 366] width 1048 height 1079
click at [903, 36] on link "Try Online Demo" at bounding box center [916, 26] width 141 height 33
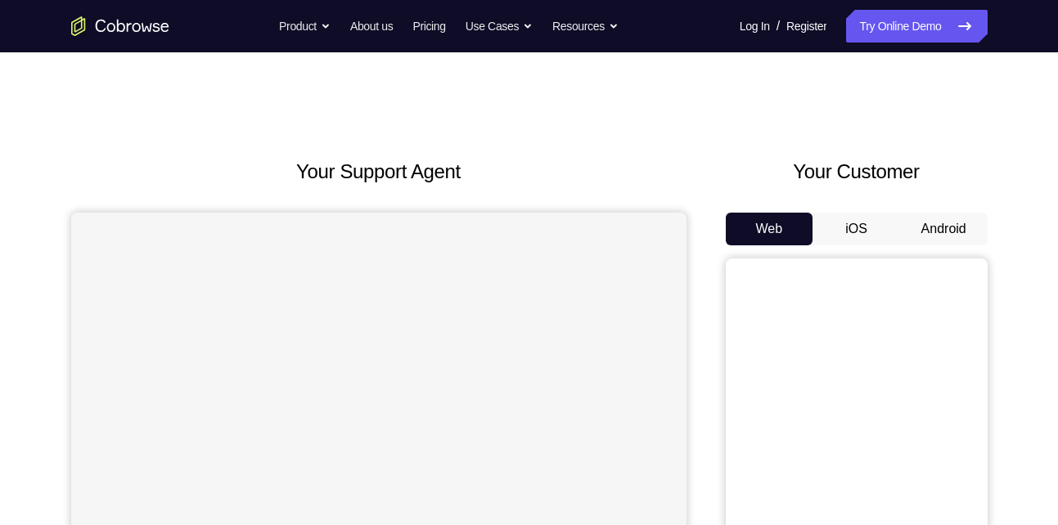
click at [859, 231] on button "iOS" at bounding box center [857, 229] width 88 height 33
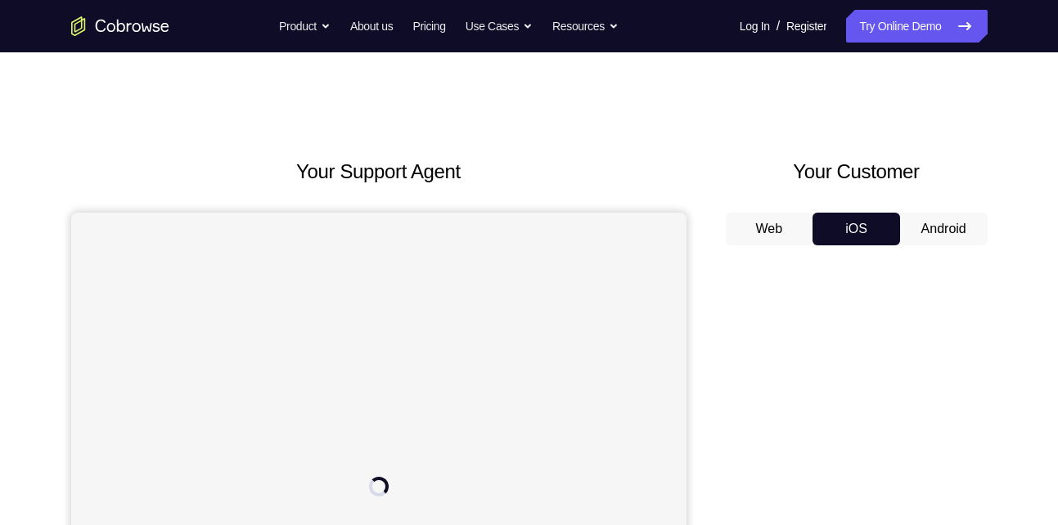
click at [788, 226] on button "Web" at bounding box center [770, 229] width 88 height 33
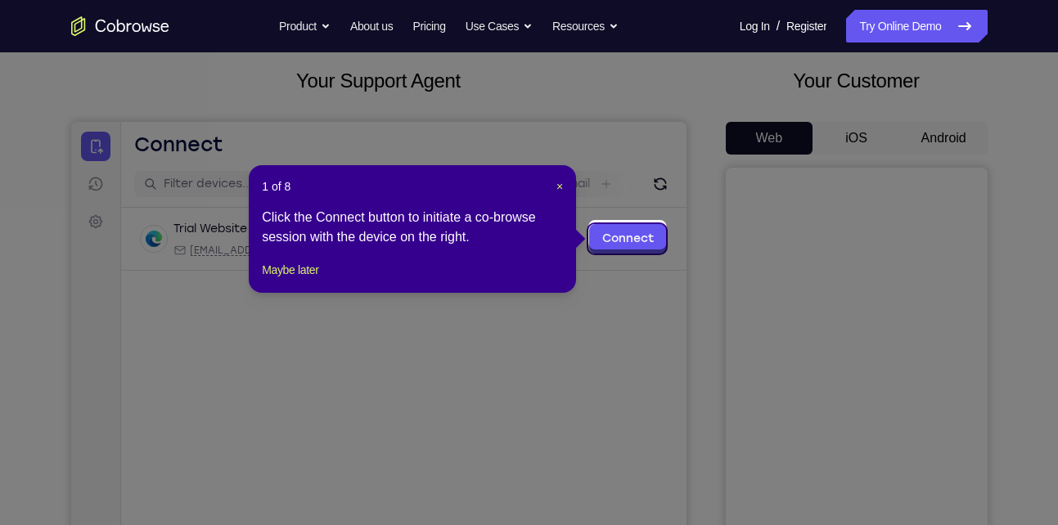
scroll to position [92, 0]
click at [316, 279] on button "Maybe later" at bounding box center [290, 269] width 56 height 20
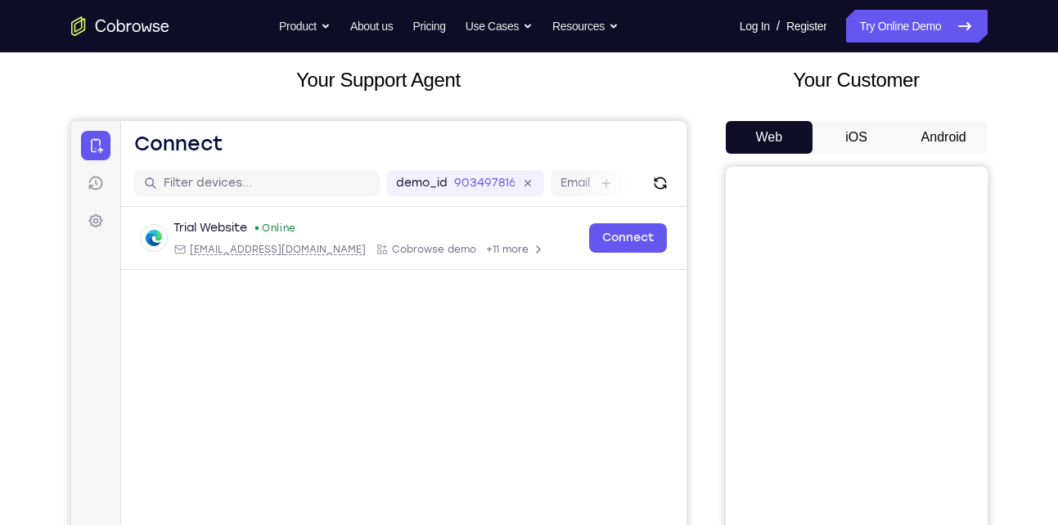
click at [955, 142] on button "Android" at bounding box center [944, 137] width 88 height 33
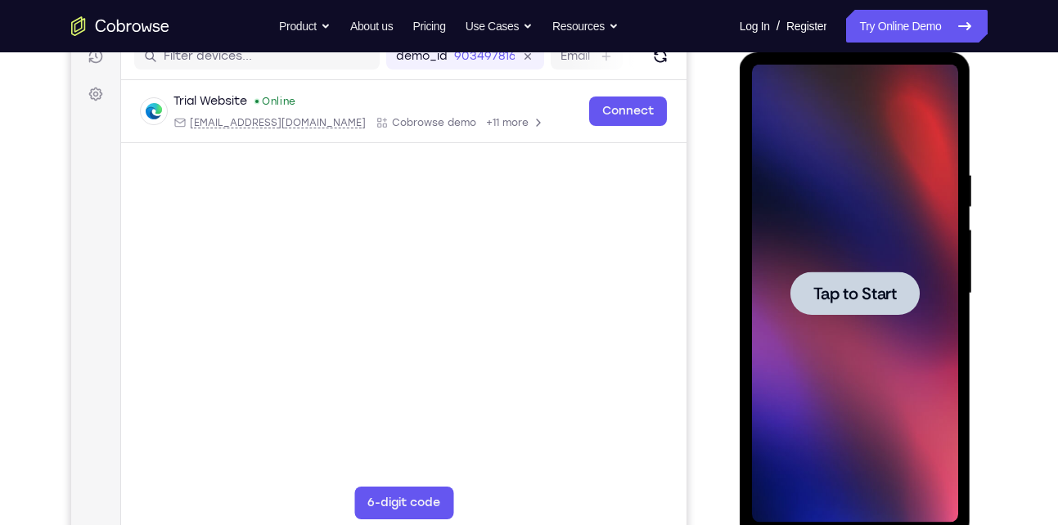
scroll to position [223, 0]
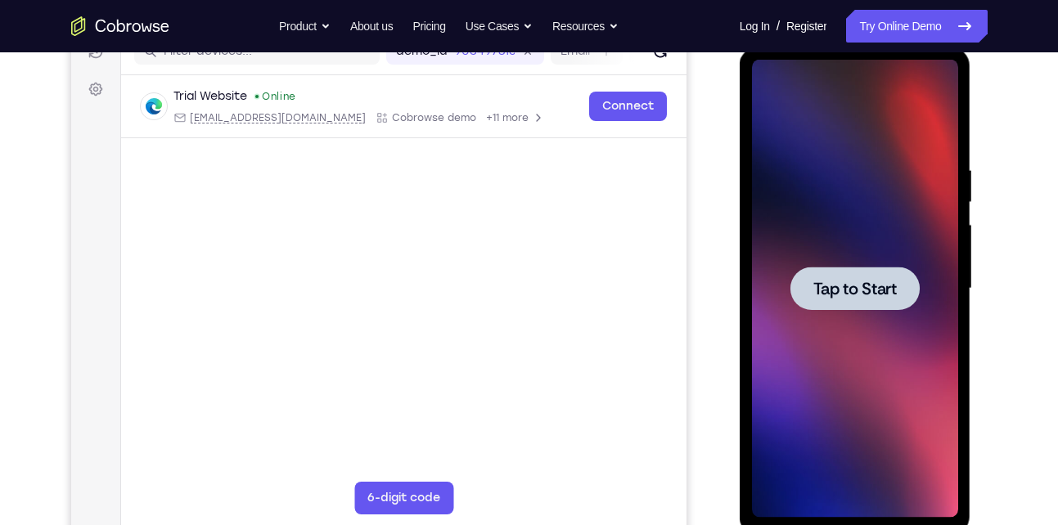
click at [863, 271] on div at bounding box center [855, 288] width 129 height 43
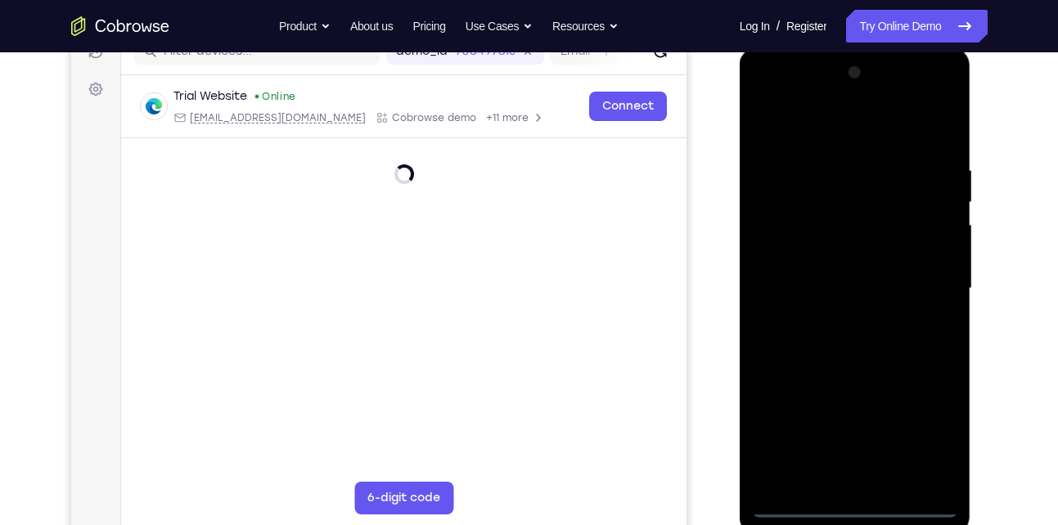
click at [851, 501] on div at bounding box center [855, 289] width 206 height 458
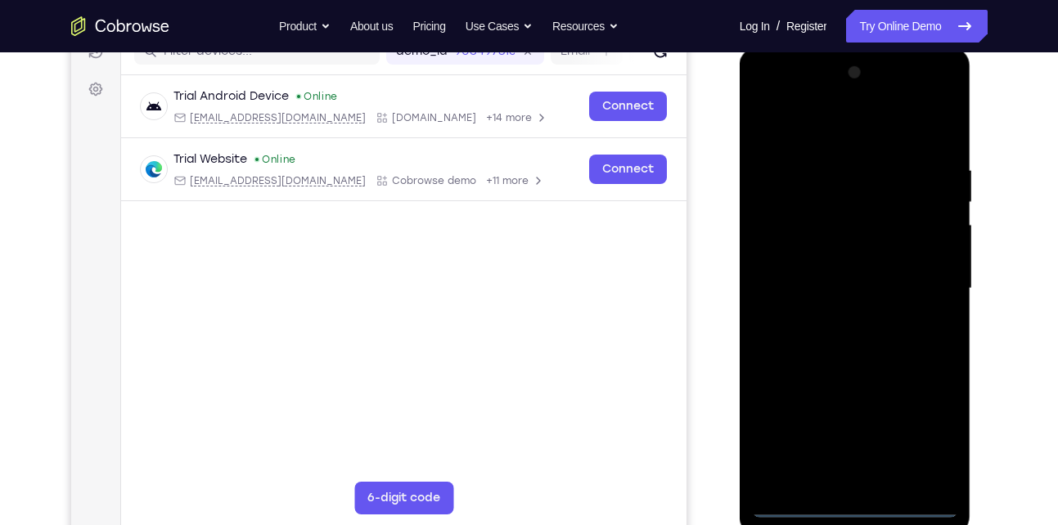
click at [925, 431] on div at bounding box center [855, 289] width 206 height 458
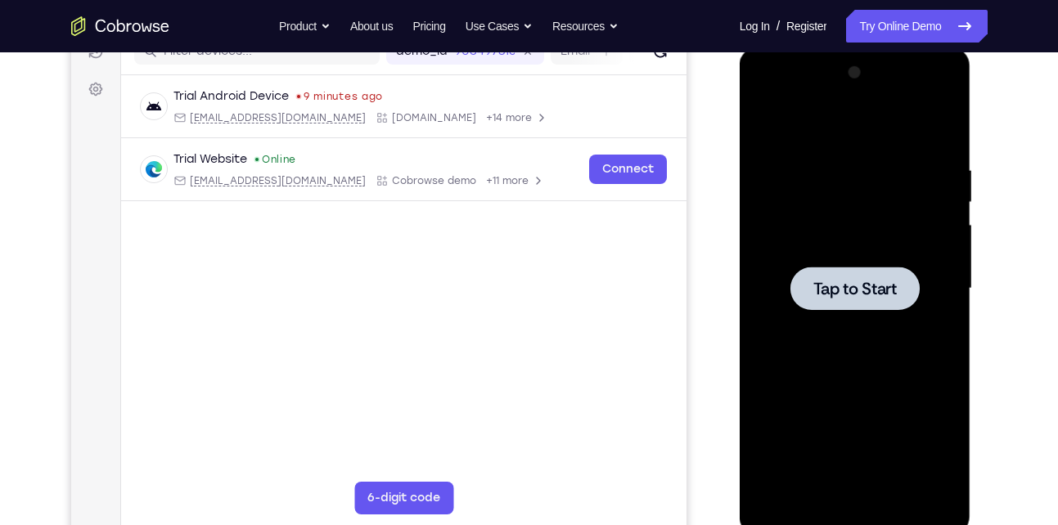
click at [854, 273] on div at bounding box center [855, 288] width 129 height 43
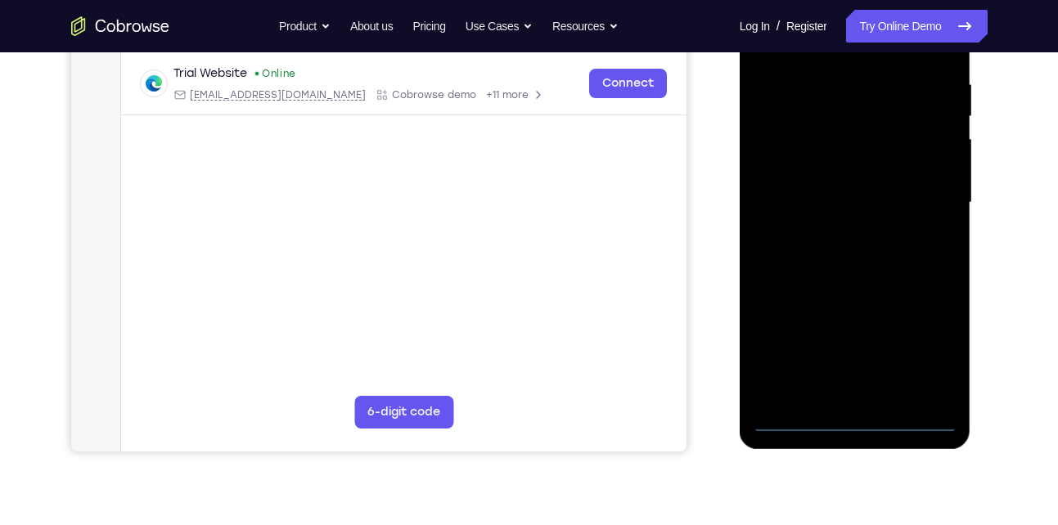
scroll to position [313, 0]
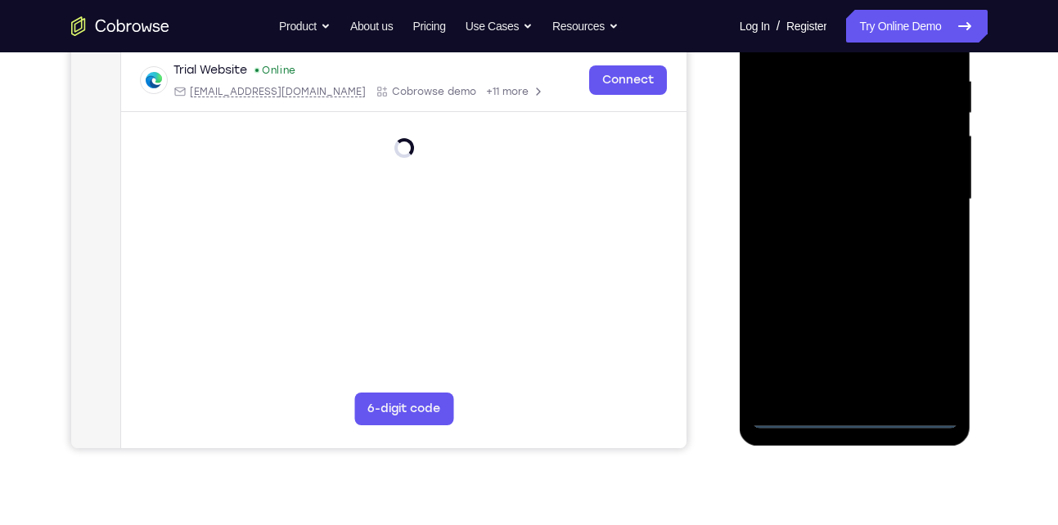
click at [856, 412] on div at bounding box center [855, 200] width 206 height 458
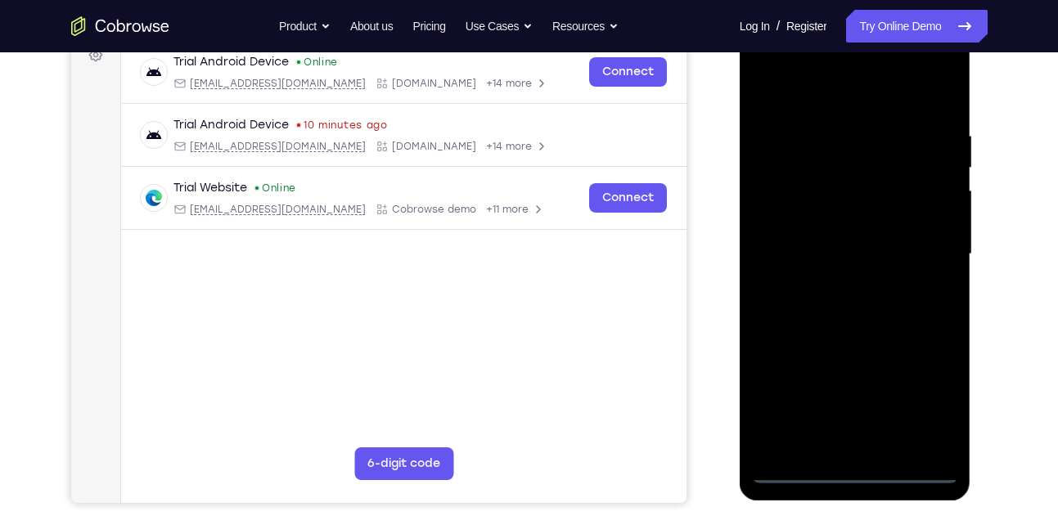
scroll to position [257, 0]
click at [944, 412] on div at bounding box center [855, 255] width 206 height 458
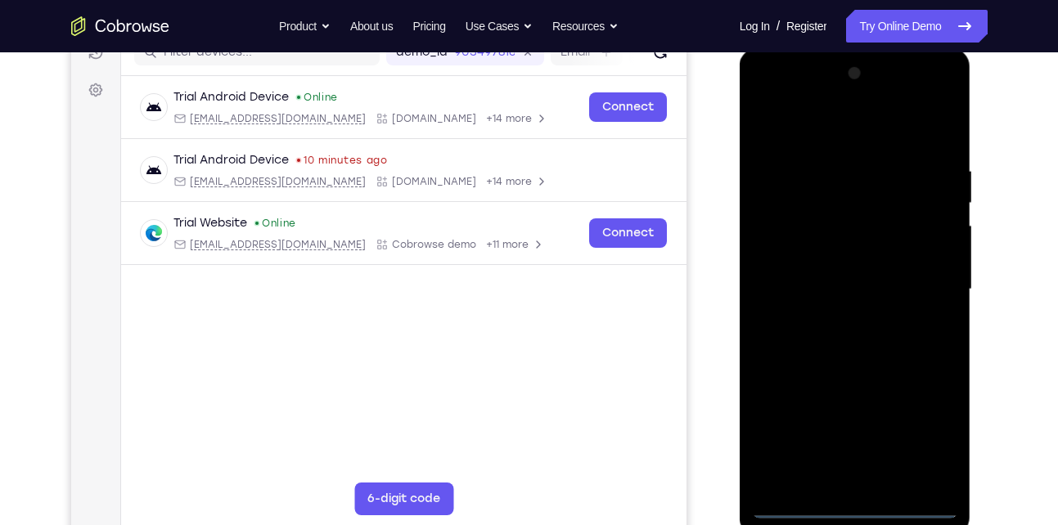
scroll to position [223, 0]
click at [865, 144] on div at bounding box center [855, 289] width 206 height 458
click at [783, 244] on div at bounding box center [855, 289] width 206 height 458
click at [821, 289] on div at bounding box center [855, 289] width 206 height 458
click at [821, 283] on div at bounding box center [855, 289] width 206 height 458
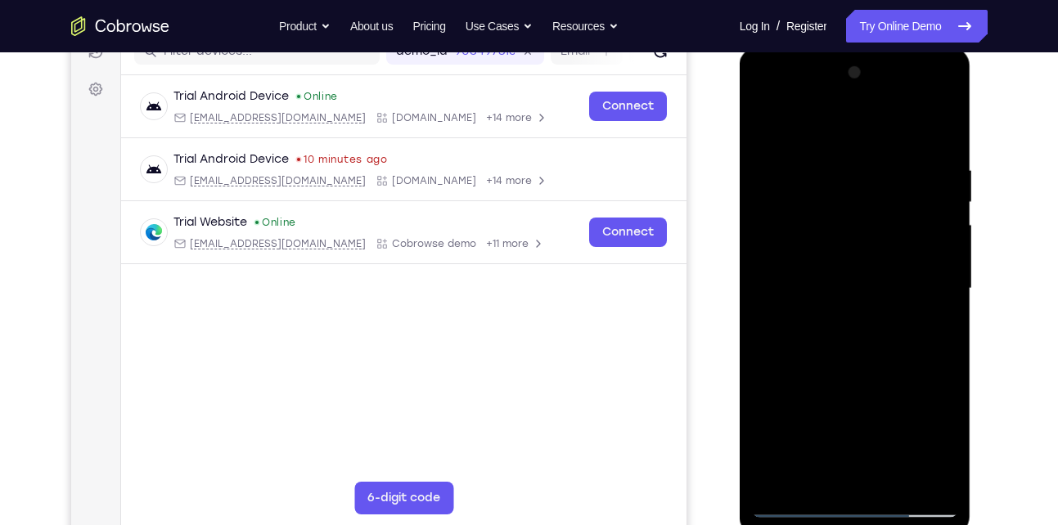
click at [938, 275] on div at bounding box center [855, 289] width 206 height 458
click at [894, 311] on div at bounding box center [855, 289] width 206 height 458
drag, startPoint x: 831, startPoint y: 133, endPoint x: 831, endPoint y: 16, distance: 117.8
click at [831, 47] on html "Online web based iOS Simulators and Android Emulators. Run iPhone, iPad, Mobile…" at bounding box center [856, 292] width 233 height 491
click at [822, 383] on div at bounding box center [855, 289] width 206 height 458
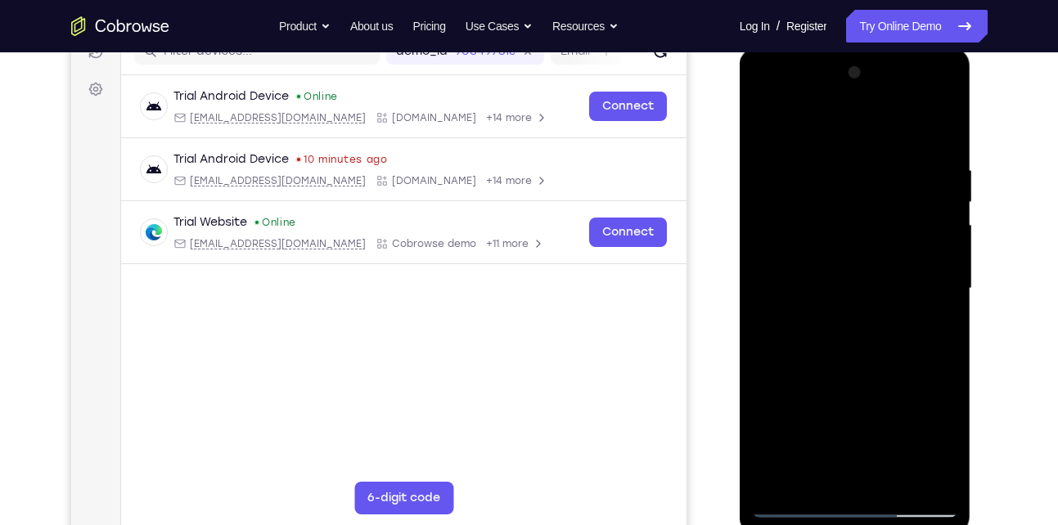
click at [928, 255] on div at bounding box center [855, 289] width 206 height 458
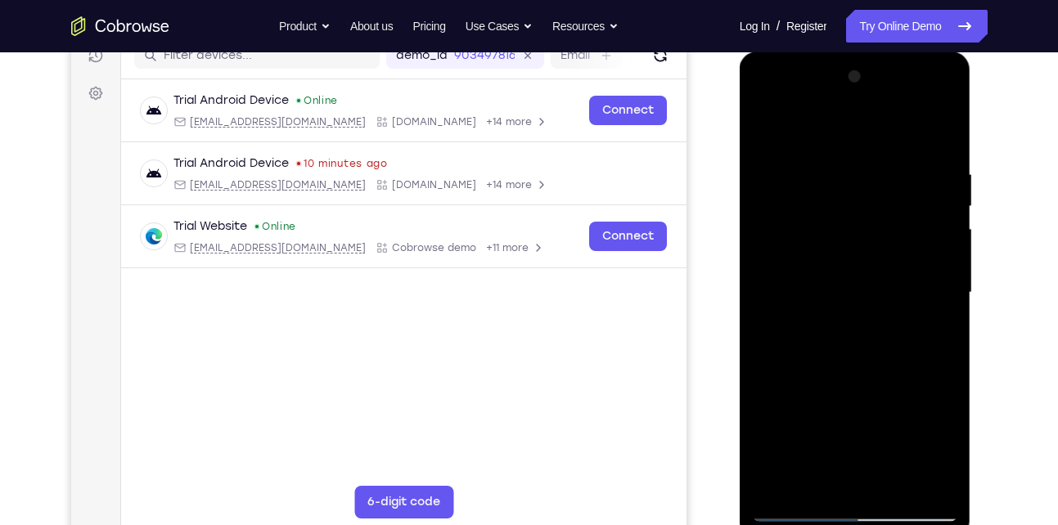
scroll to position [253, 0]
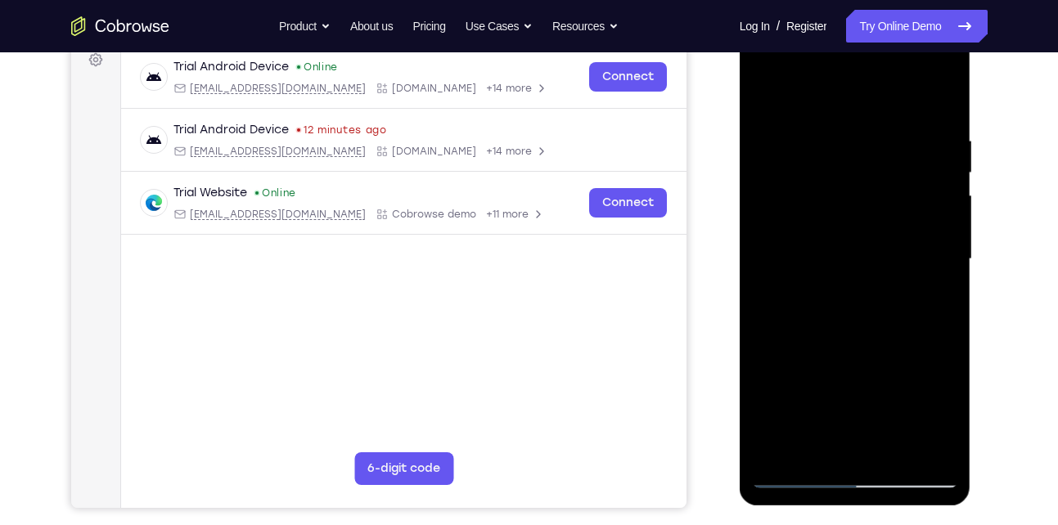
drag, startPoint x: 855, startPoint y: 435, endPoint x: 843, endPoint y: 172, distance: 263.8
click at [843, 172] on div at bounding box center [855, 259] width 206 height 458
click at [853, 435] on div at bounding box center [855, 259] width 206 height 458
click at [814, 239] on div at bounding box center [855, 259] width 206 height 458
click at [858, 304] on div at bounding box center [855, 259] width 206 height 458
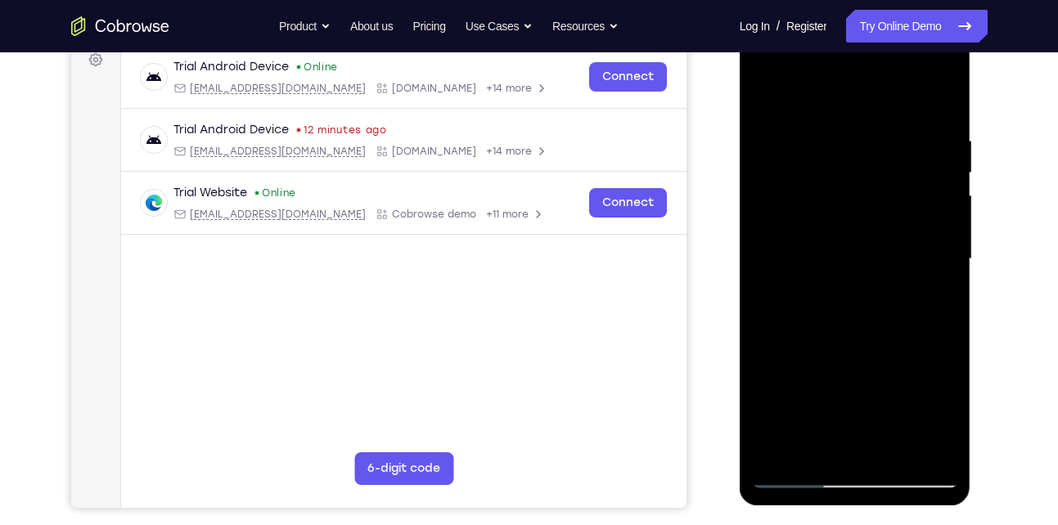
click at [856, 449] on div at bounding box center [855, 259] width 206 height 458
drag, startPoint x: 879, startPoint y: 396, endPoint x: 878, endPoint y: 326, distance: 70.4
click at [878, 326] on div at bounding box center [855, 259] width 206 height 458
click at [903, 297] on div at bounding box center [855, 259] width 206 height 458
click at [953, 97] on div at bounding box center [855, 259] width 206 height 458
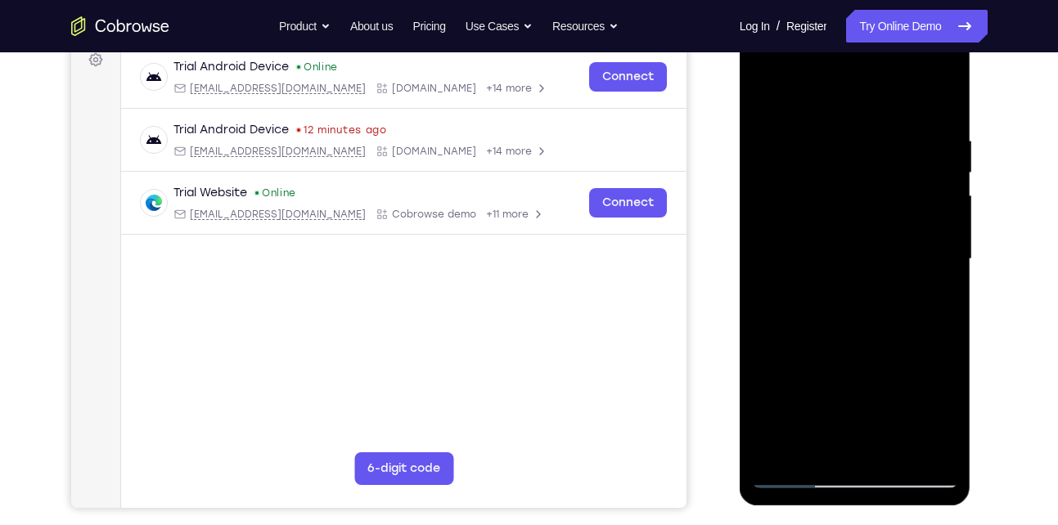
drag, startPoint x: 886, startPoint y: 212, endPoint x: 868, endPoint y: 347, distance: 136.2
click at [868, 347] on div at bounding box center [855, 259] width 206 height 458
click at [901, 114] on div at bounding box center [855, 259] width 206 height 458
drag, startPoint x: 930, startPoint y: 223, endPoint x: 931, endPoint y: 203, distance: 20.5
click at [931, 203] on div at bounding box center [855, 259] width 206 height 458
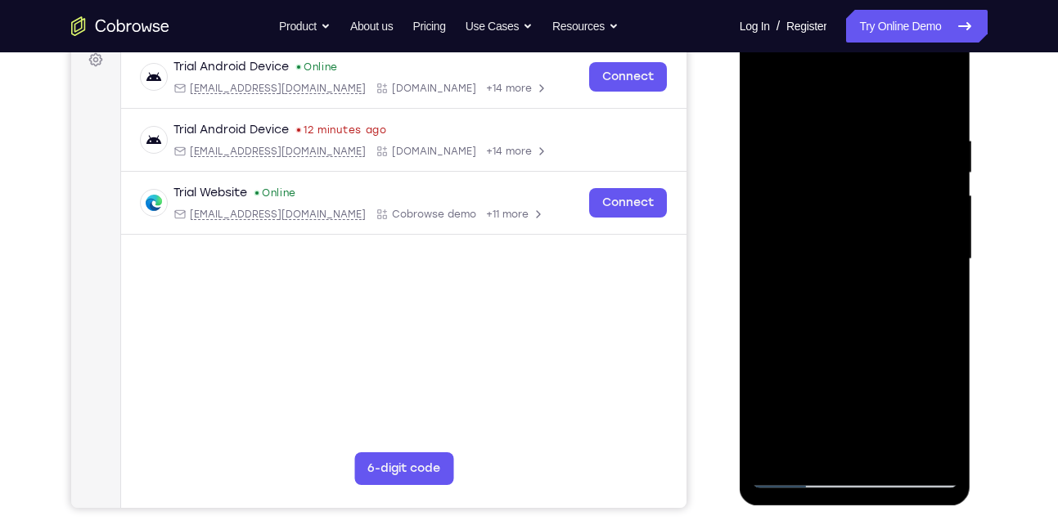
click at [884, 210] on div at bounding box center [855, 259] width 206 height 458
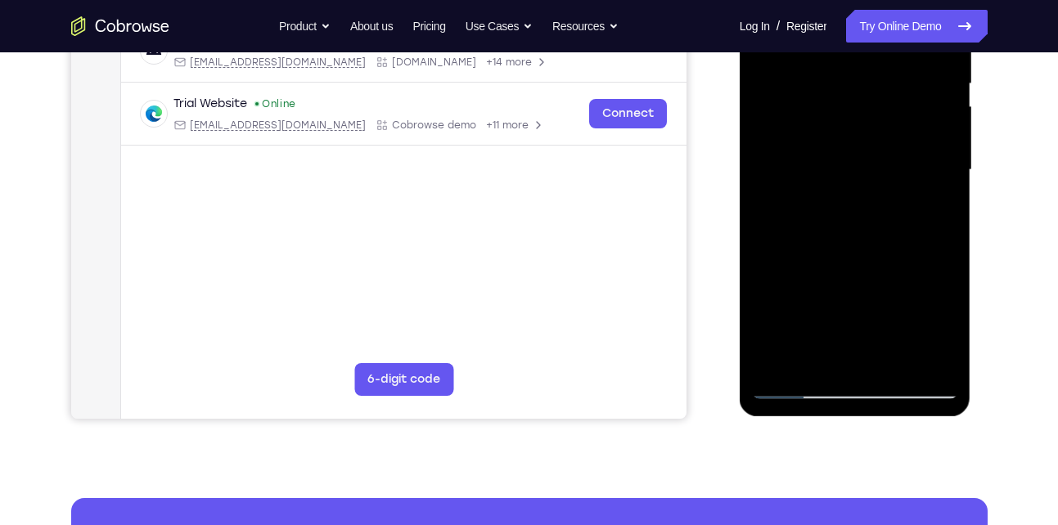
scroll to position [340, 0]
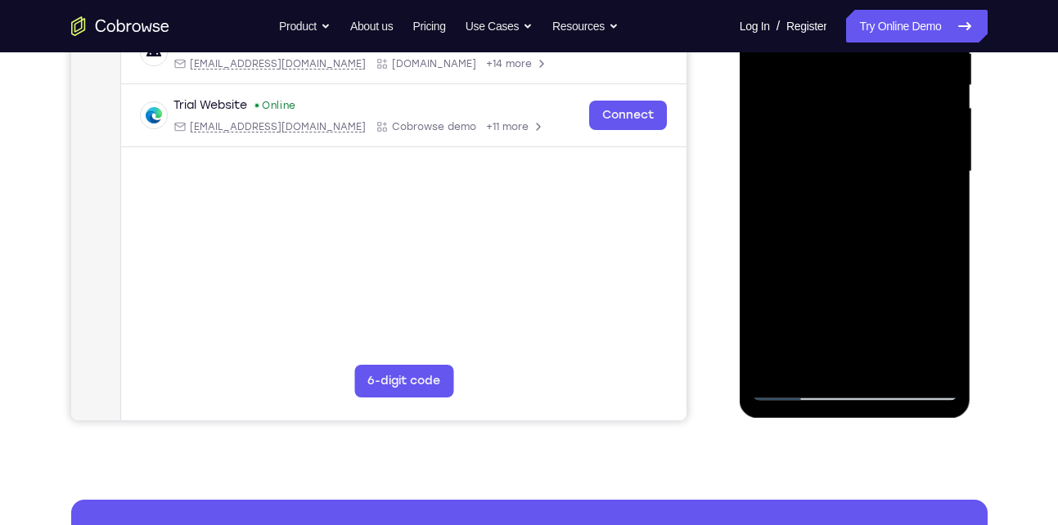
click at [889, 278] on div at bounding box center [855, 172] width 206 height 458
click at [891, 228] on div at bounding box center [855, 172] width 206 height 458
click at [890, 173] on div at bounding box center [855, 172] width 206 height 458
drag, startPoint x: 906, startPoint y: 261, endPoint x: 898, endPoint y: 125, distance: 136.1
click at [898, 125] on div at bounding box center [855, 172] width 206 height 458
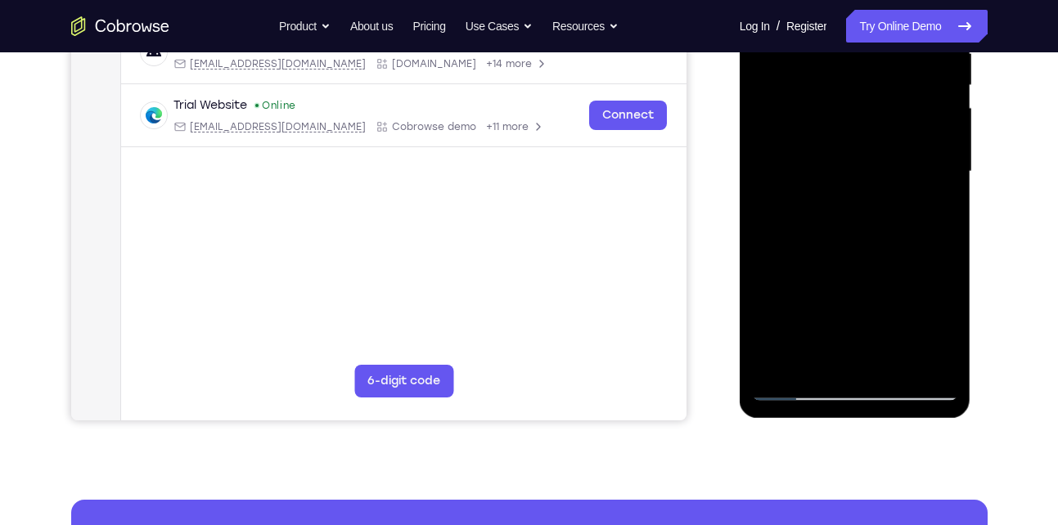
click at [894, 256] on div at bounding box center [855, 172] width 206 height 458
click at [887, 203] on div at bounding box center [855, 172] width 206 height 458
drag, startPoint x: 894, startPoint y: 263, endPoint x: 889, endPoint y: 152, distance: 110.6
click at [889, 152] on div at bounding box center [855, 172] width 206 height 458
click at [893, 203] on div at bounding box center [855, 172] width 206 height 458
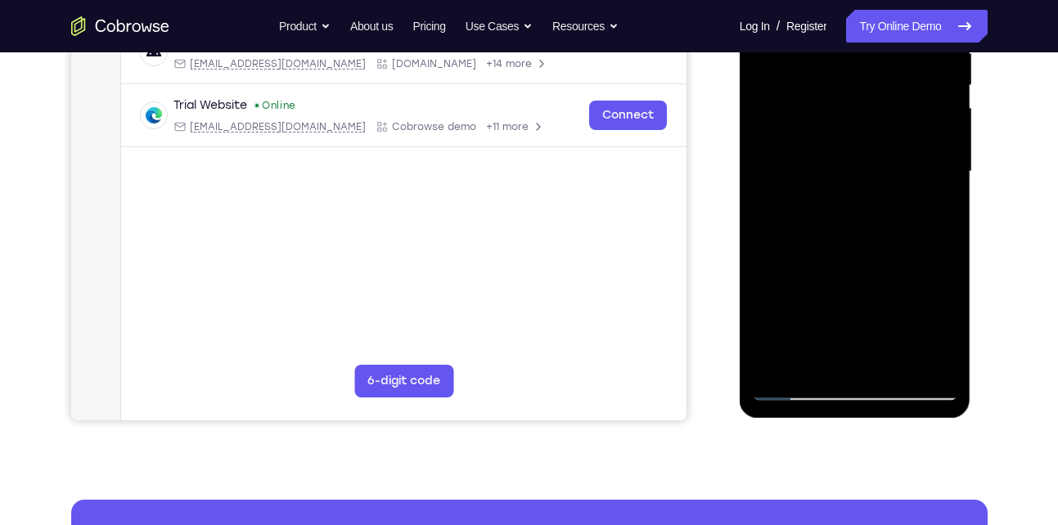
drag, startPoint x: 899, startPoint y: 247, endPoint x: 899, endPoint y: 178, distance: 68.7
click at [899, 178] on div at bounding box center [855, 172] width 206 height 458
click at [893, 187] on div at bounding box center [855, 172] width 206 height 458
click at [800, 385] on div at bounding box center [855, 172] width 206 height 458
drag, startPoint x: 903, startPoint y: 111, endPoint x: 889, endPoint y: 225, distance: 114.7
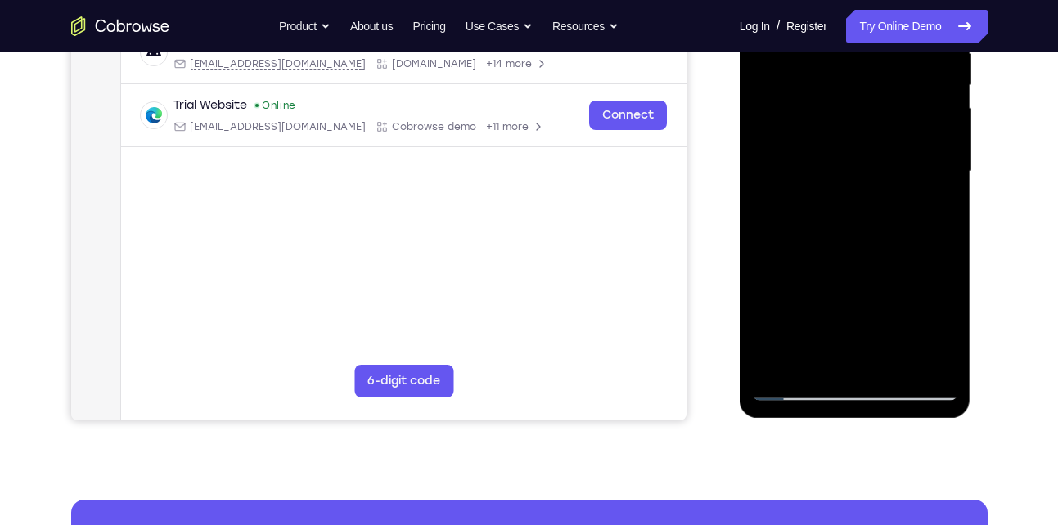
click at [889, 225] on div at bounding box center [855, 172] width 206 height 458
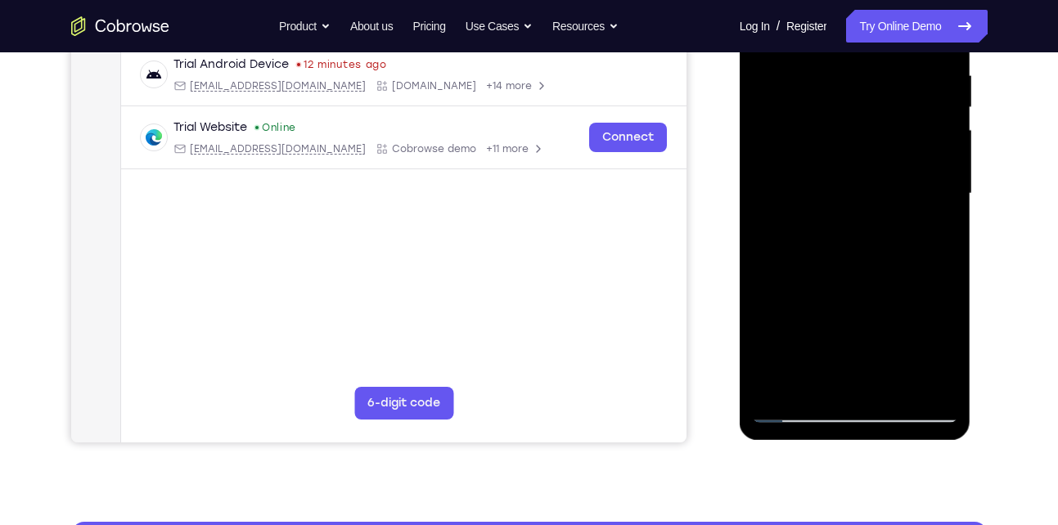
scroll to position [318, 0]
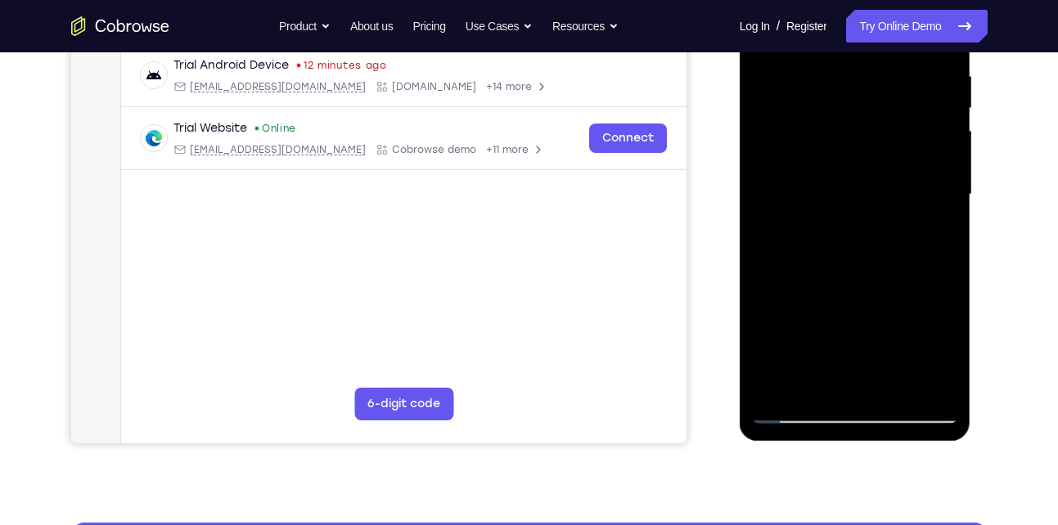
click at [863, 177] on div at bounding box center [855, 195] width 206 height 458
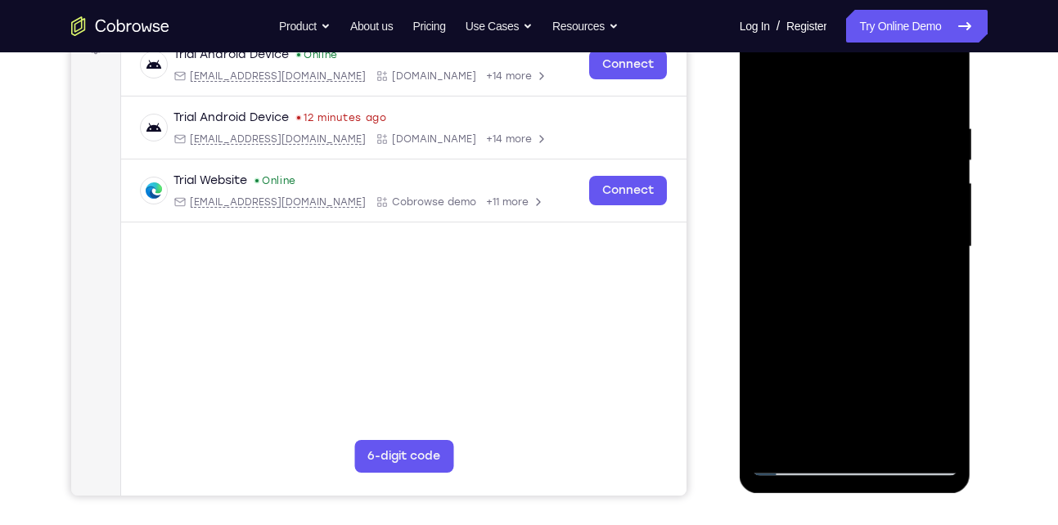
scroll to position [262, 0]
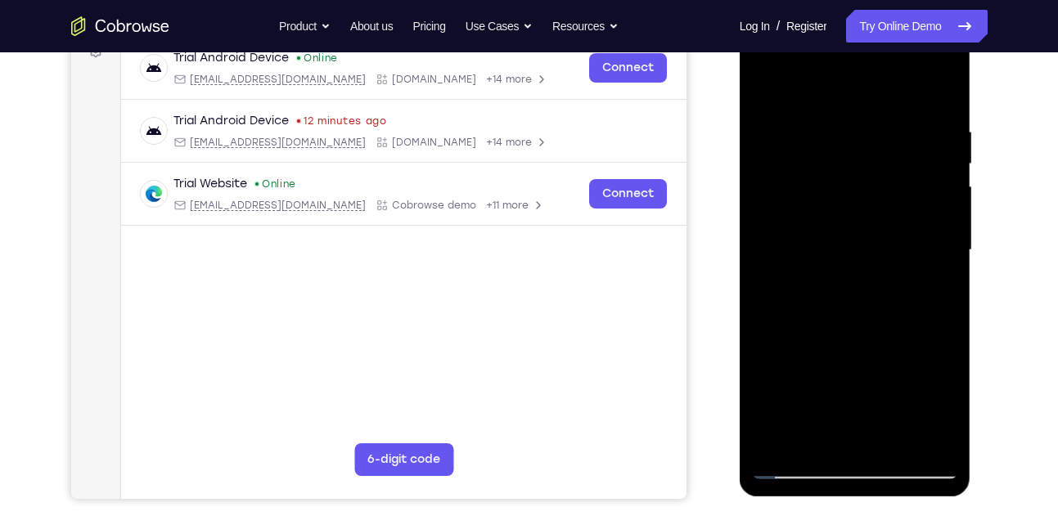
click at [764, 94] on div at bounding box center [855, 250] width 206 height 458
click at [807, 108] on div at bounding box center [855, 250] width 206 height 458
drag, startPoint x: 939, startPoint y: 266, endPoint x: 924, endPoint y: 166, distance: 100.9
click at [924, 166] on div at bounding box center [855, 250] width 206 height 458
drag, startPoint x: 940, startPoint y: 292, endPoint x: 929, endPoint y: 183, distance: 109.4
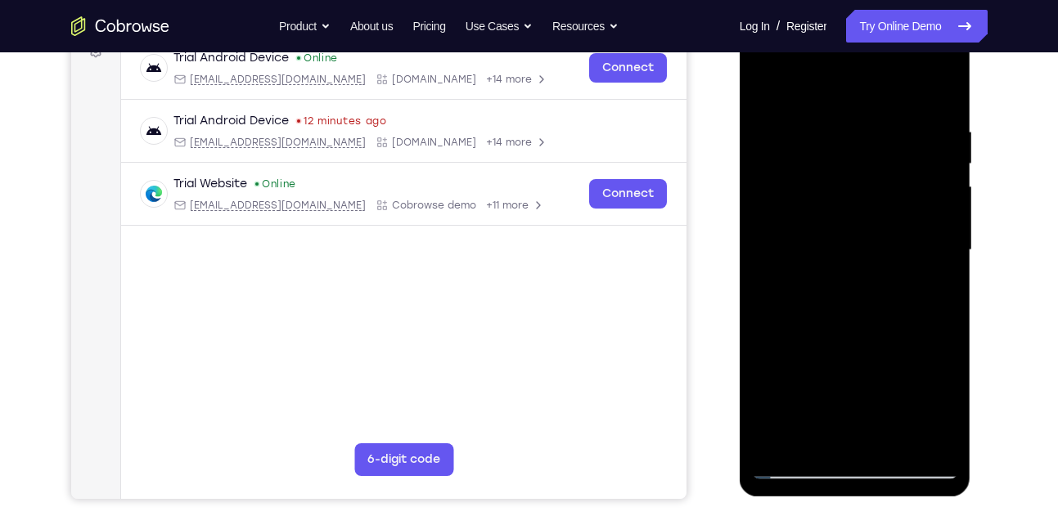
click at [929, 183] on div at bounding box center [855, 250] width 206 height 458
drag, startPoint x: 933, startPoint y: 310, endPoint x: 935, endPoint y: 209, distance: 101.5
click at [935, 209] on div at bounding box center [855, 250] width 206 height 458
click at [908, 154] on div at bounding box center [855, 250] width 206 height 458
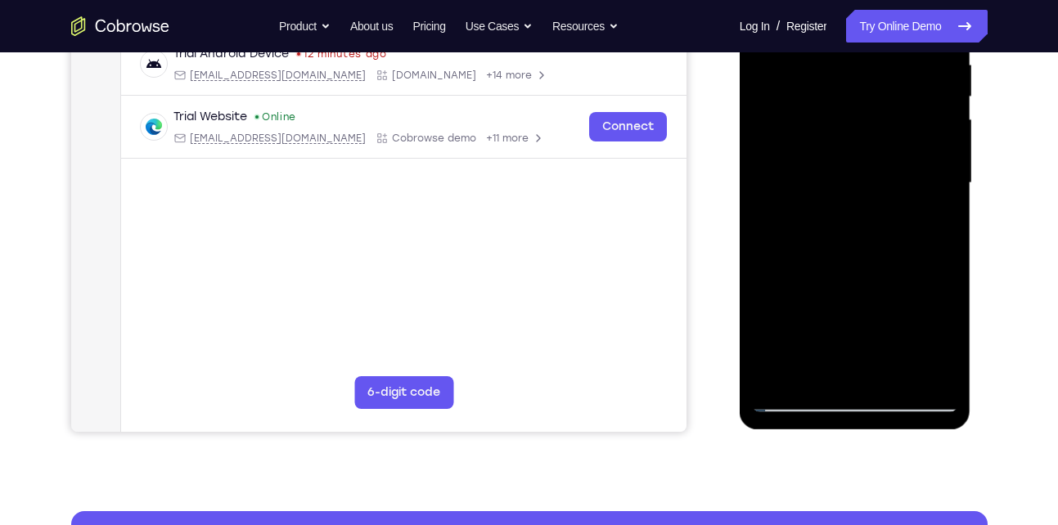
scroll to position [330, 0]
drag, startPoint x: 939, startPoint y: 286, endPoint x: 926, endPoint y: 169, distance: 117.9
click at [926, 169] on div at bounding box center [855, 182] width 206 height 458
drag, startPoint x: 897, startPoint y: 237, endPoint x: 892, endPoint y: 171, distance: 66.5
click at [892, 171] on div at bounding box center [855, 182] width 206 height 458
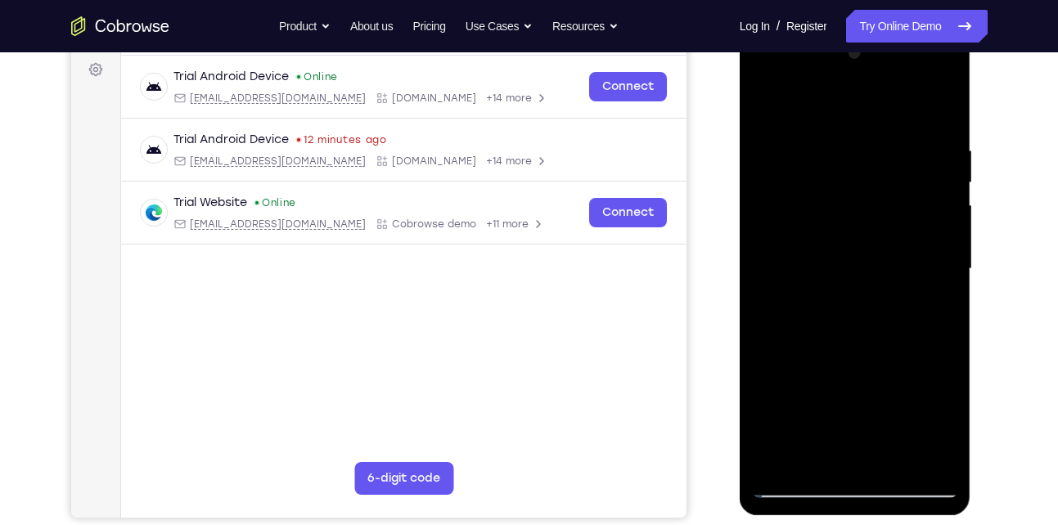
scroll to position [248, 0]
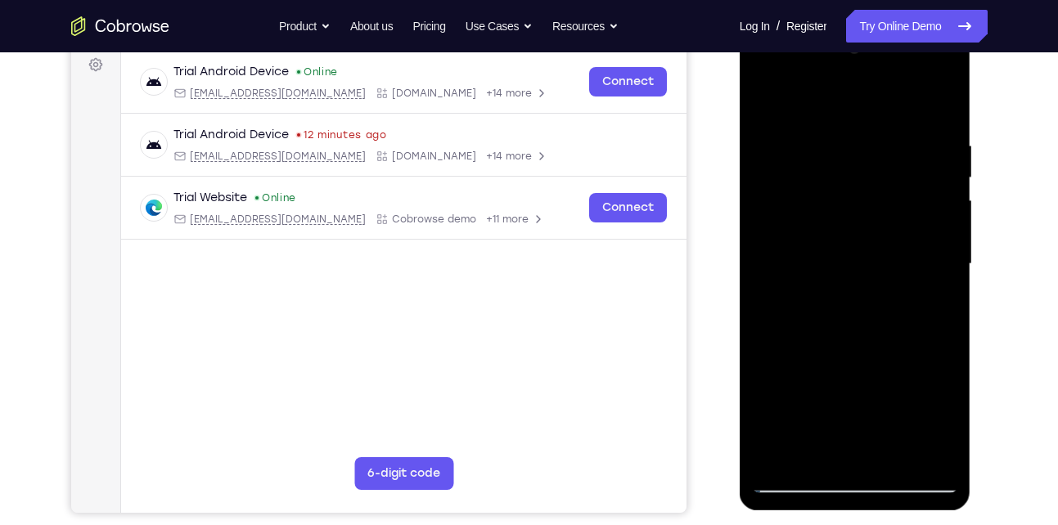
click at [801, 478] on div at bounding box center [855, 264] width 206 height 458
drag, startPoint x: 860, startPoint y: 419, endPoint x: 852, endPoint y: 186, distance: 233.4
click at [852, 186] on div at bounding box center [855, 264] width 206 height 458
drag, startPoint x: 835, startPoint y: 337, endPoint x: 848, endPoint y: 167, distance: 170.7
click at [848, 167] on div at bounding box center [855, 264] width 206 height 458
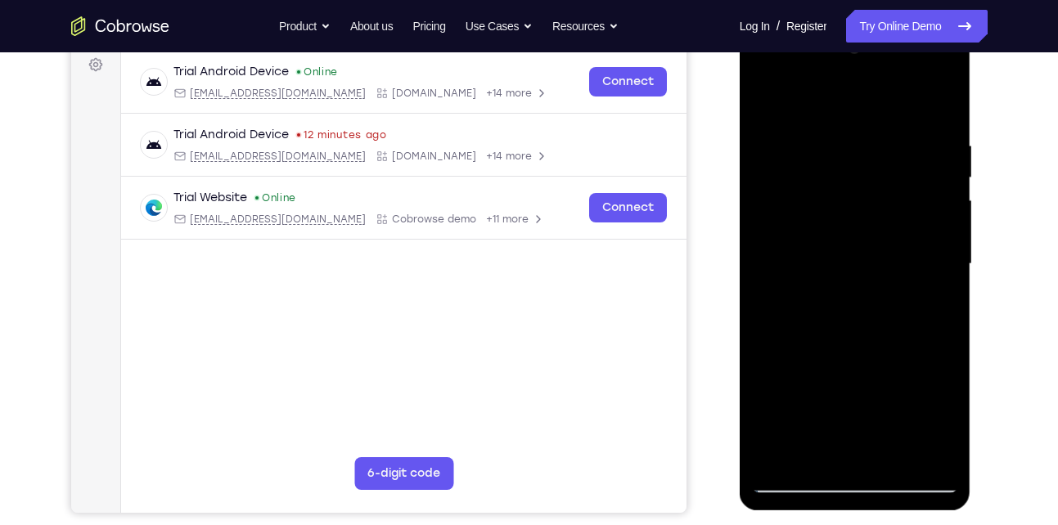
drag, startPoint x: 835, startPoint y: 329, endPoint x: 836, endPoint y: 169, distance: 160.4
click at [836, 169] on div at bounding box center [855, 264] width 206 height 458
drag, startPoint x: 836, startPoint y: 312, endPoint x: 841, endPoint y: 128, distance: 184.2
click at [841, 128] on div at bounding box center [855, 264] width 206 height 458
drag, startPoint x: 845, startPoint y: 295, endPoint x: 845, endPoint y: 120, distance: 174.3
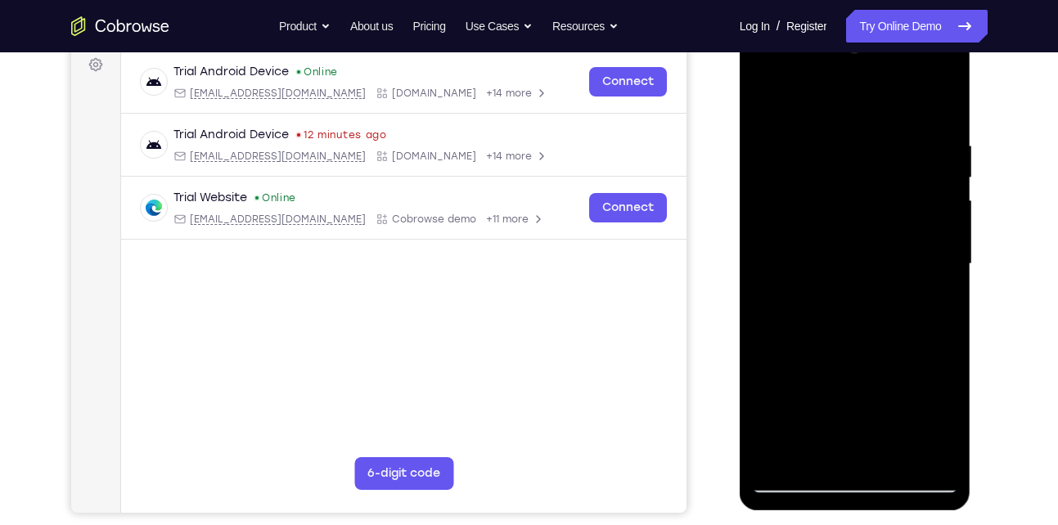
click at [845, 120] on div at bounding box center [855, 264] width 206 height 458
drag, startPoint x: 834, startPoint y: 334, endPoint x: 840, endPoint y: 164, distance: 169.5
click at [840, 164] on div at bounding box center [855, 264] width 206 height 458
drag, startPoint x: 847, startPoint y: 340, endPoint x: 842, endPoint y: 169, distance: 171.1
click at [842, 169] on div at bounding box center [855, 264] width 206 height 458
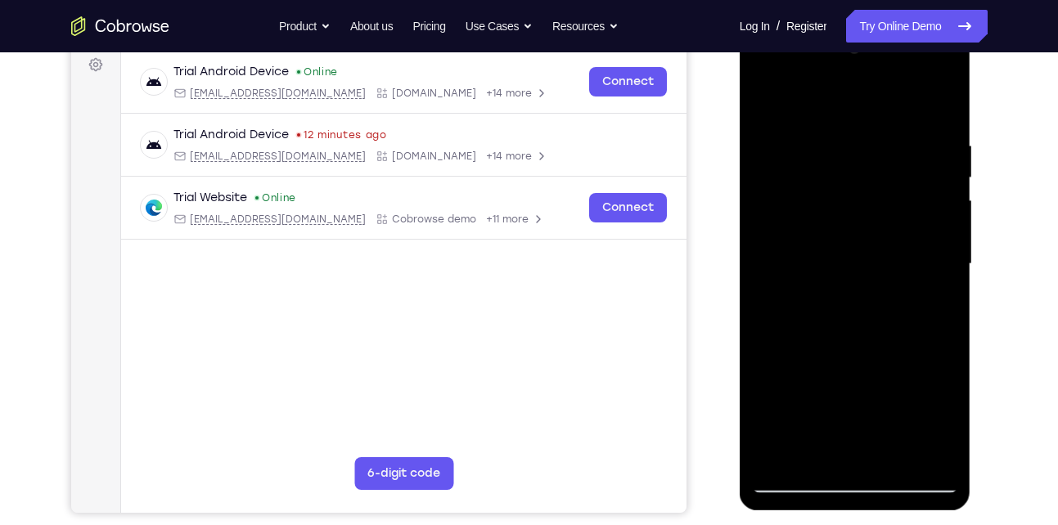
drag, startPoint x: 838, startPoint y: 292, endPoint x: 837, endPoint y: 142, distance: 150.6
click at [837, 142] on div at bounding box center [855, 264] width 206 height 458
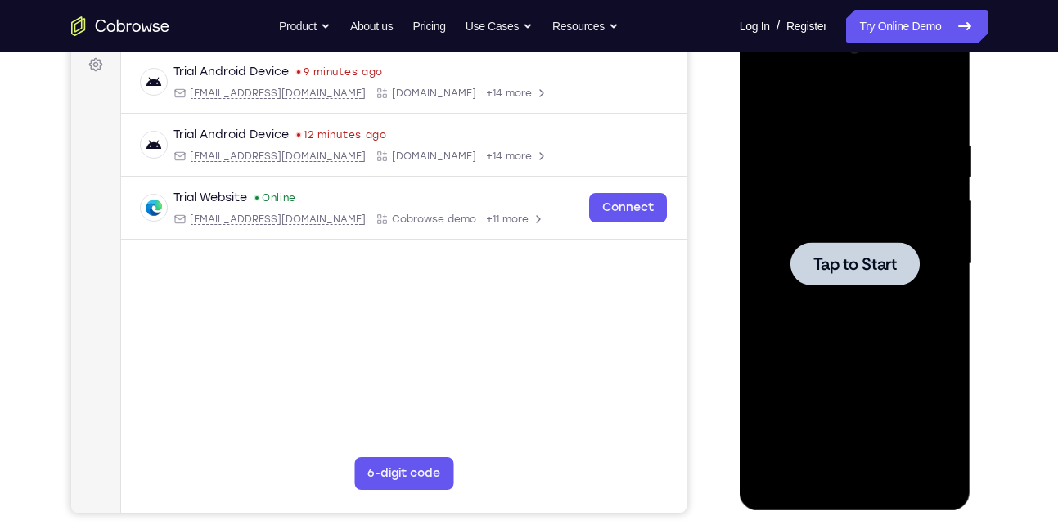
click at [859, 248] on div at bounding box center [855, 263] width 129 height 43
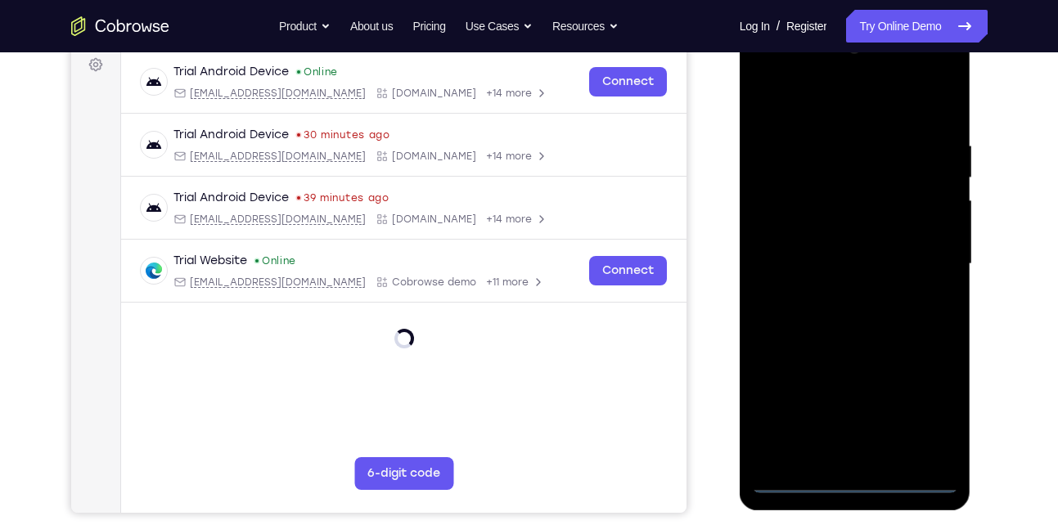
click at [853, 488] on div at bounding box center [855, 264] width 206 height 458
click at [925, 423] on div at bounding box center [855, 264] width 206 height 458
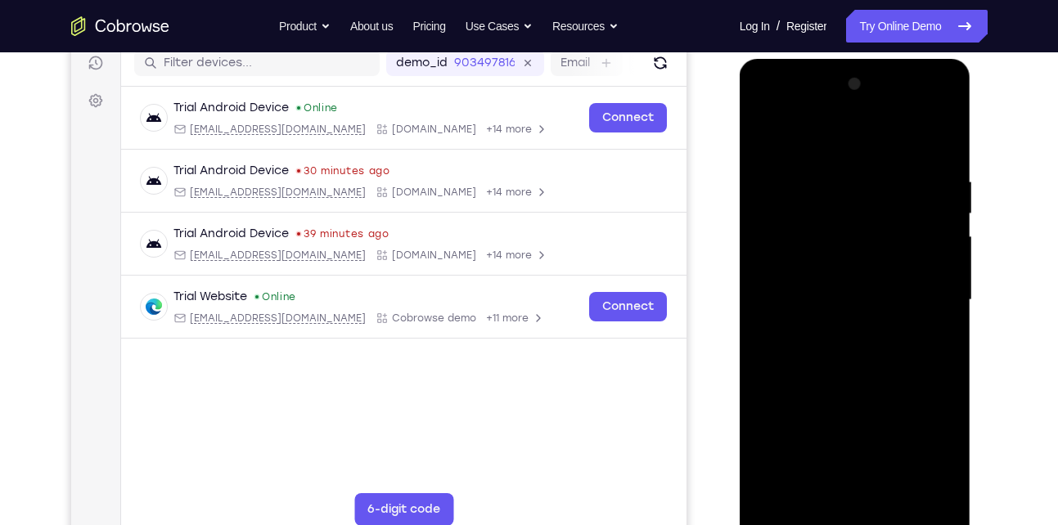
scroll to position [225, 0]
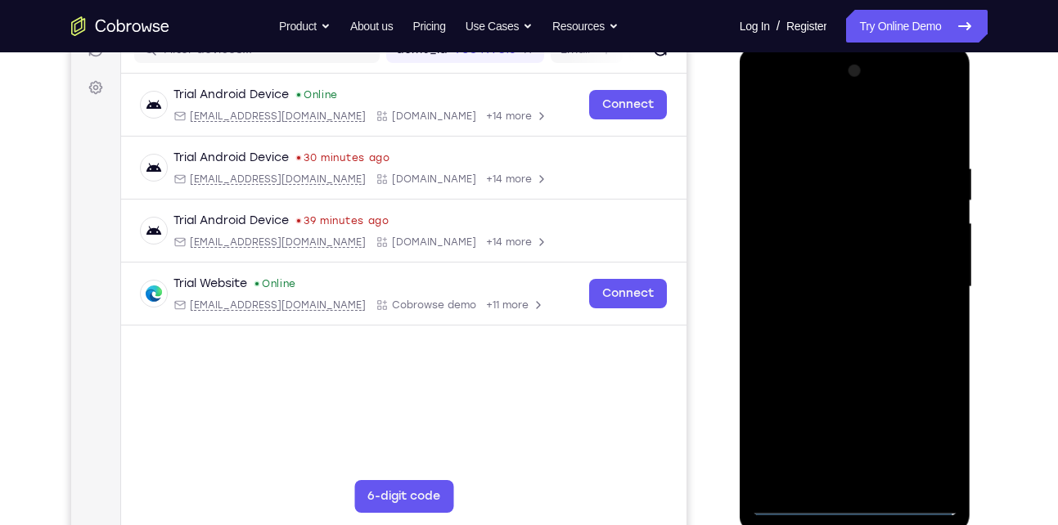
click at [819, 137] on div at bounding box center [855, 287] width 206 height 458
click at [926, 273] on div at bounding box center [855, 287] width 206 height 458
click at [837, 317] on div at bounding box center [855, 287] width 206 height 458
click at [793, 264] on div at bounding box center [855, 287] width 206 height 458
click at [804, 259] on div at bounding box center [855, 287] width 206 height 458
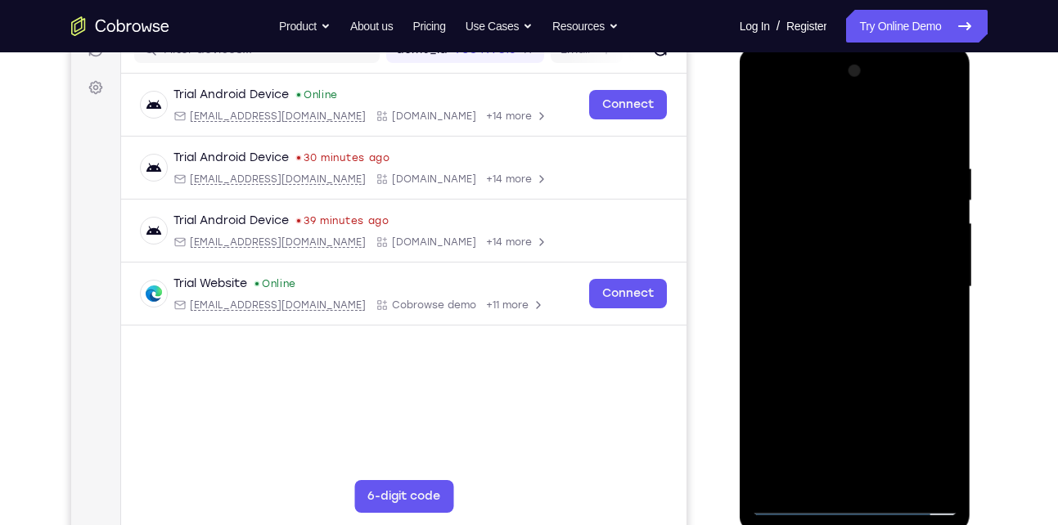
click at [806, 283] on div at bounding box center [855, 287] width 206 height 458
click at [859, 367] on div at bounding box center [855, 287] width 206 height 458
click at [895, 480] on div at bounding box center [855, 287] width 206 height 458
click at [843, 373] on div at bounding box center [855, 287] width 206 height 458
click at [800, 500] on div at bounding box center [855, 287] width 206 height 458
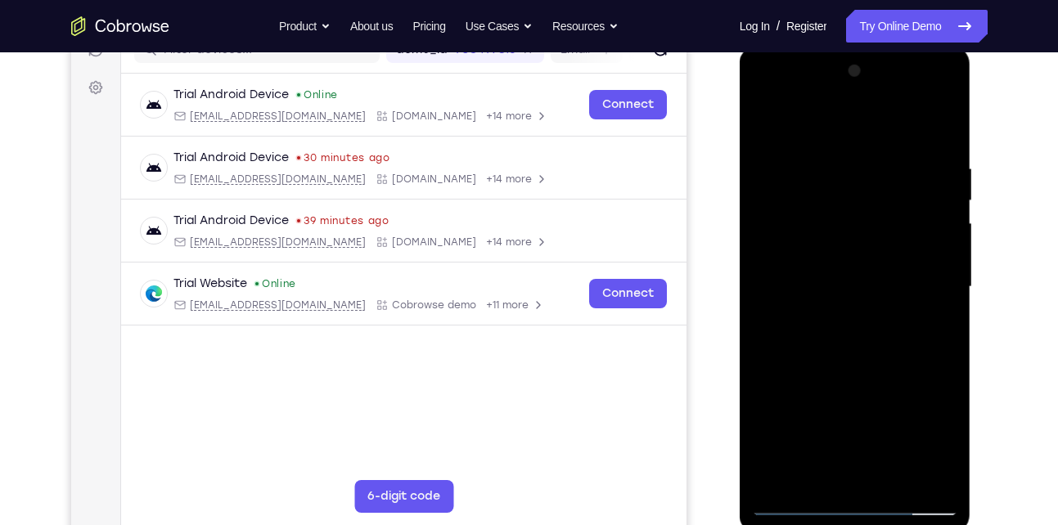
drag, startPoint x: 849, startPoint y: 128, endPoint x: 831, endPoint y: 68, distance: 62.6
click at [831, 68] on div at bounding box center [855, 287] width 206 height 458
drag, startPoint x: 915, startPoint y: 147, endPoint x: 985, endPoint y: 126, distance: 72.7
click at [973, 126] on html "Online web based iOS Simulators and Android Emulators. Run iPhone, iPad, Mobile…" at bounding box center [856, 291] width 233 height 491
click at [827, 145] on div at bounding box center [855, 287] width 206 height 458
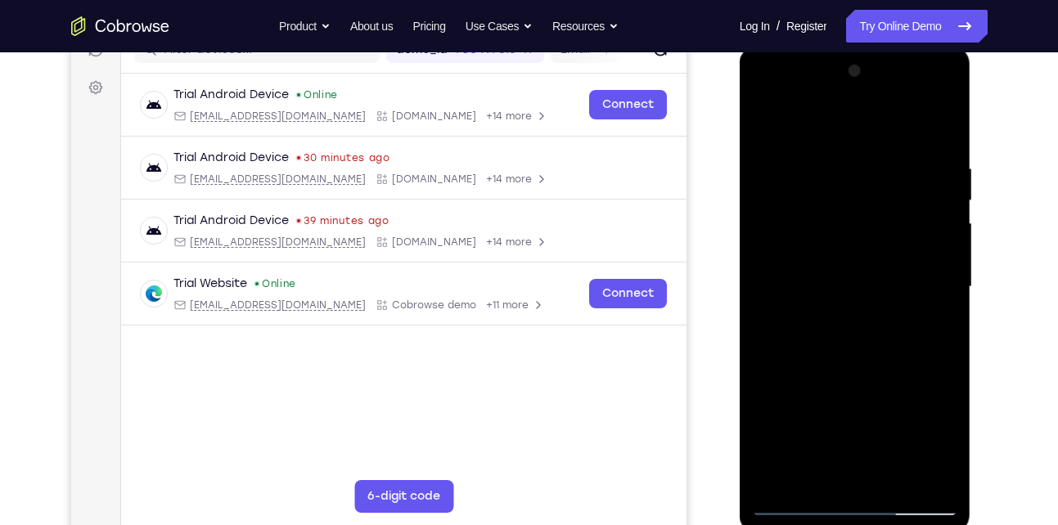
click at [936, 128] on div at bounding box center [855, 287] width 206 height 458
drag, startPoint x: 917, startPoint y: 151, endPoint x: 816, endPoint y: 147, distance: 100.7
click at [816, 147] on div at bounding box center [855, 287] width 206 height 458
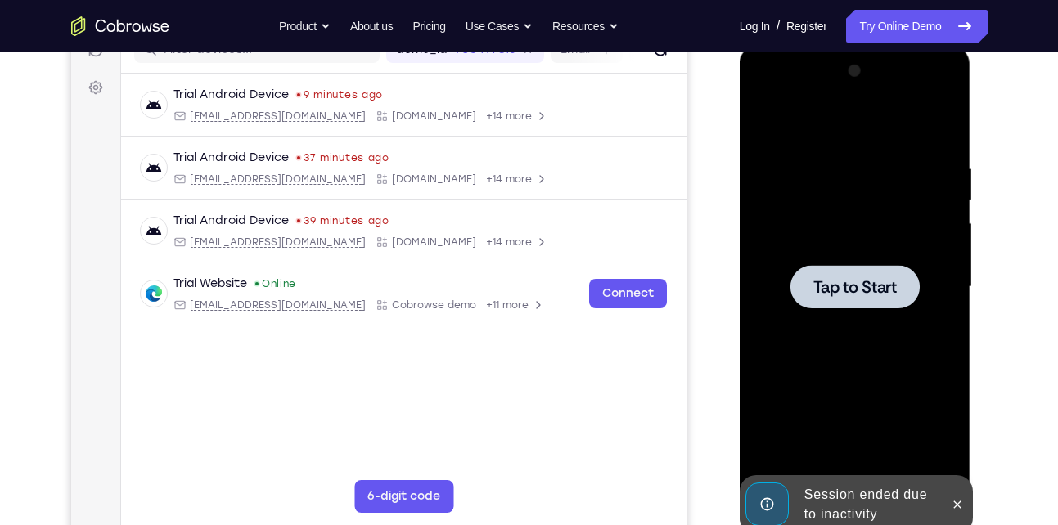
click at [867, 286] on span "Tap to Start" at bounding box center [854, 287] width 83 height 16
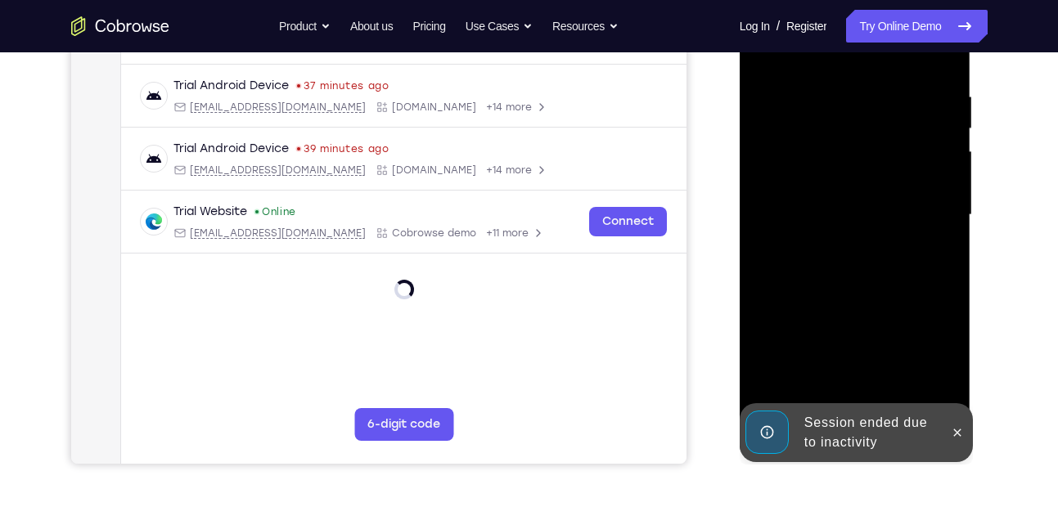
scroll to position [304, 0]
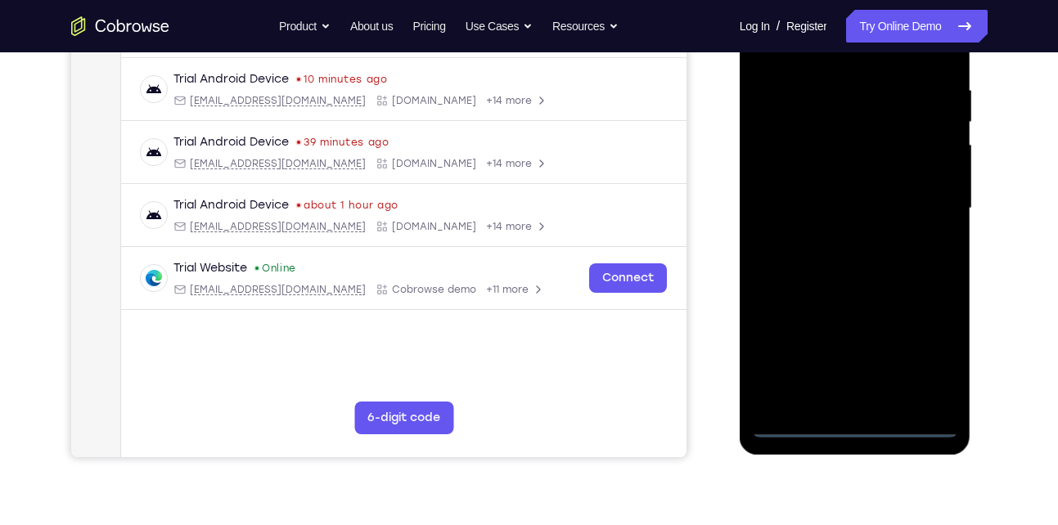
click at [861, 425] on div at bounding box center [855, 209] width 206 height 458
click at [931, 353] on div at bounding box center [855, 209] width 206 height 458
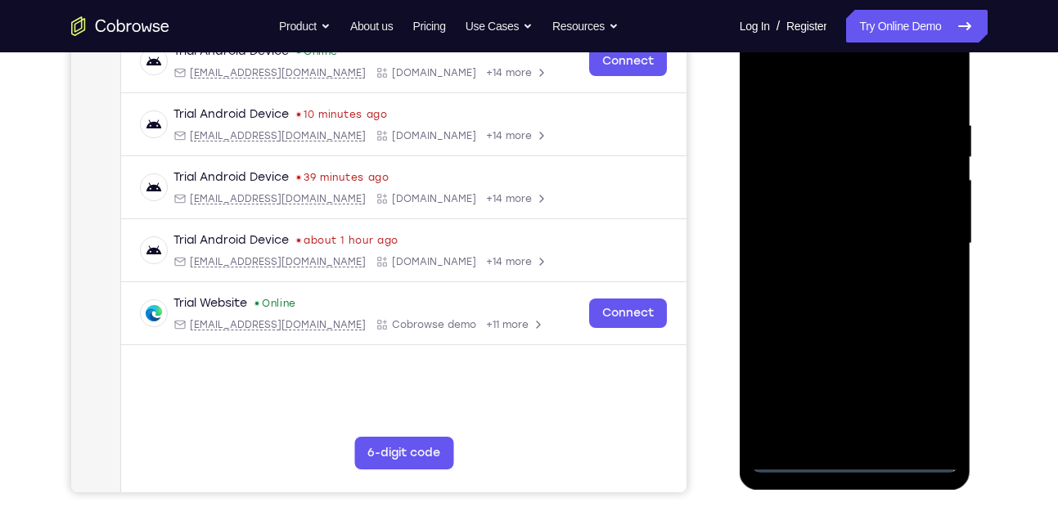
scroll to position [259, 0]
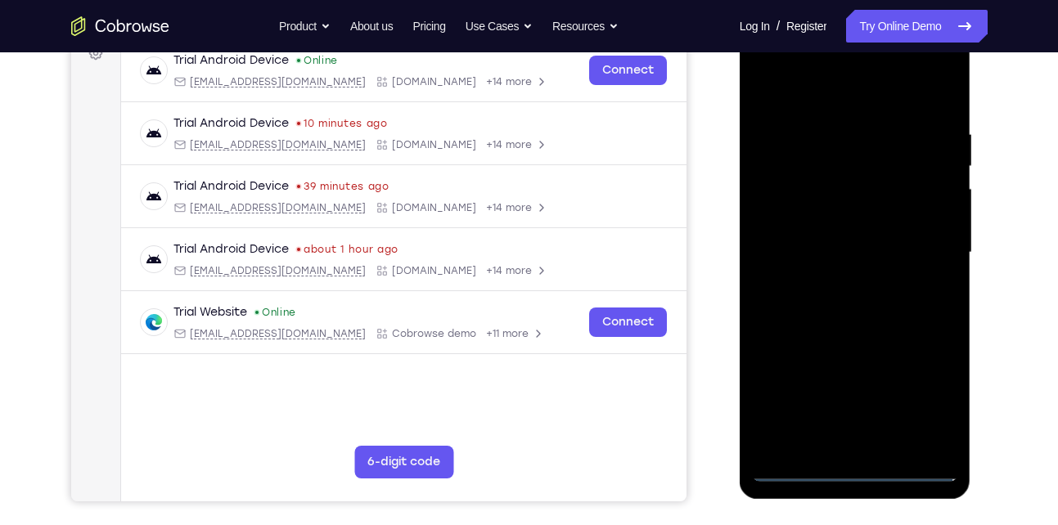
click at [843, 106] on div at bounding box center [855, 253] width 206 height 458
click at [921, 232] on div at bounding box center [855, 253] width 206 height 458
click at [836, 283] on div at bounding box center [855, 253] width 206 height 458
click at [836, 231] on div at bounding box center [855, 253] width 206 height 458
click at [834, 223] on div at bounding box center [855, 253] width 206 height 458
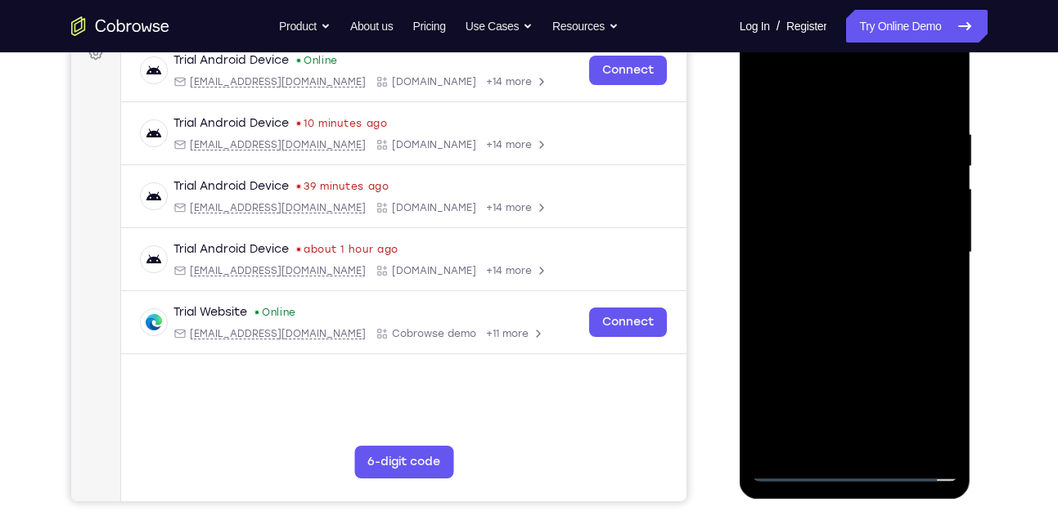
click at [827, 247] on div at bounding box center [855, 253] width 206 height 458
click at [818, 304] on div at bounding box center [855, 253] width 206 height 458
click at [813, 307] on div at bounding box center [855, 253] width 206 height 458
click at [802, 439] on div at bounding box center [855, 253] width 206 height 458
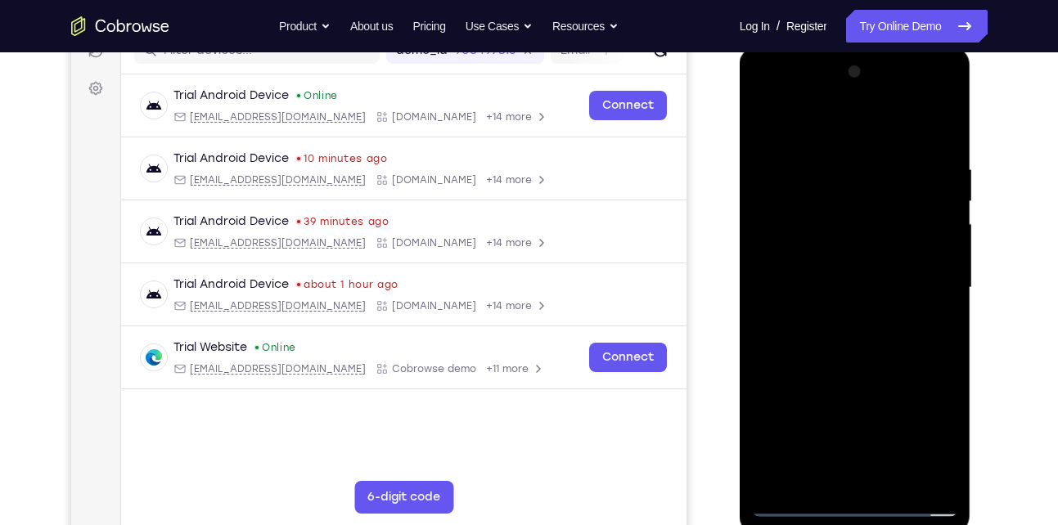
scroll to position [223, 0]
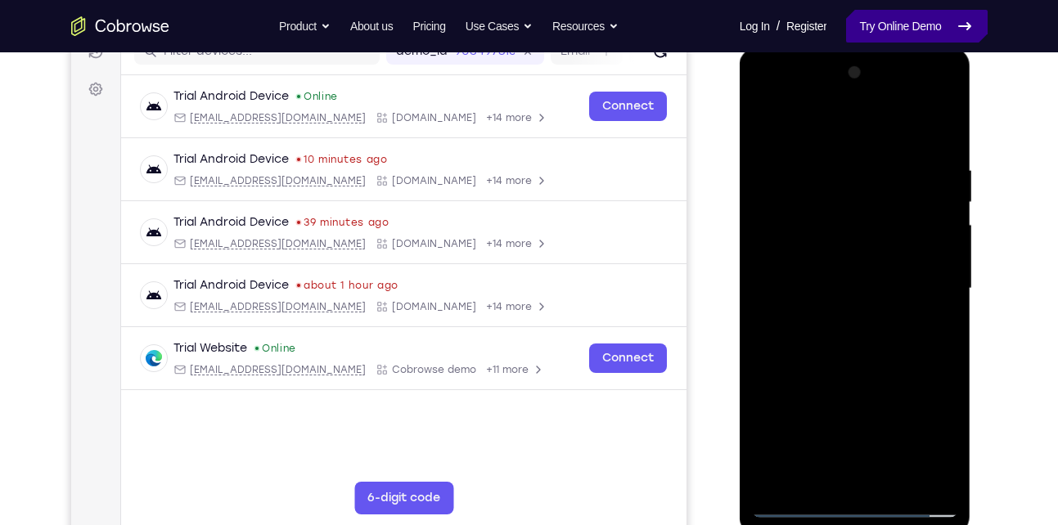
click at [937, 36] on link "Try Online Demo" at bounding box center [916, 26] width 141 height 33
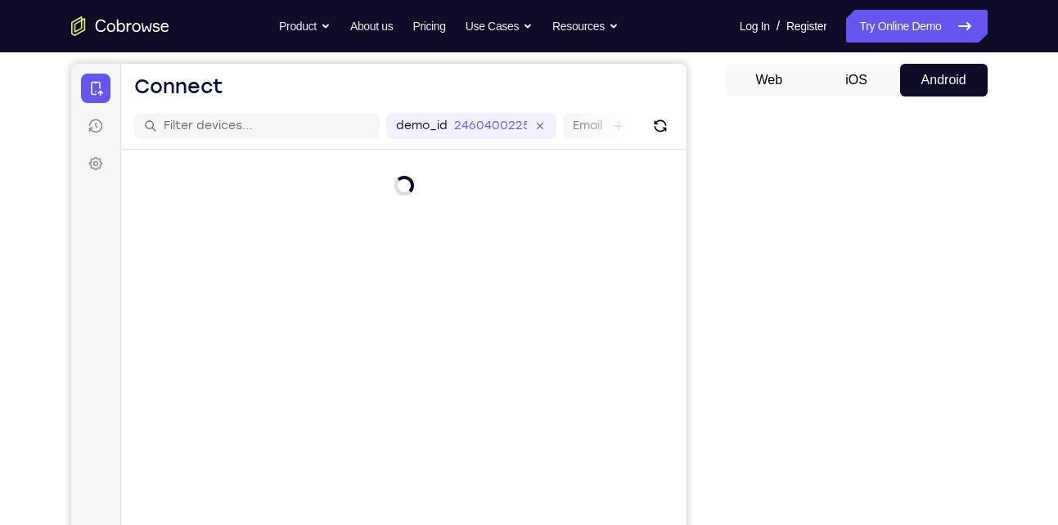
scroll to position [147, 0]
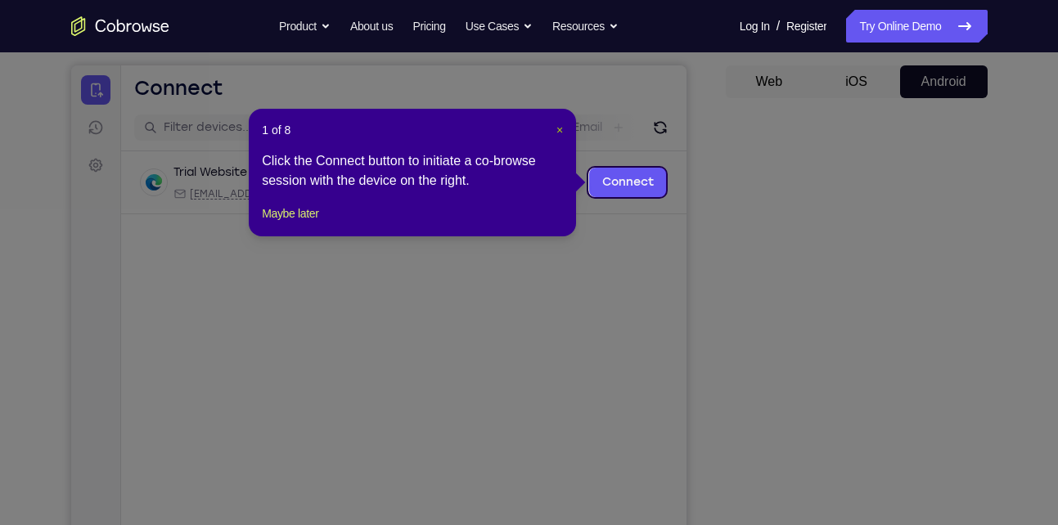
click at [556, 133] on span "×" at bounding box center [559, 130] width 7 height 13
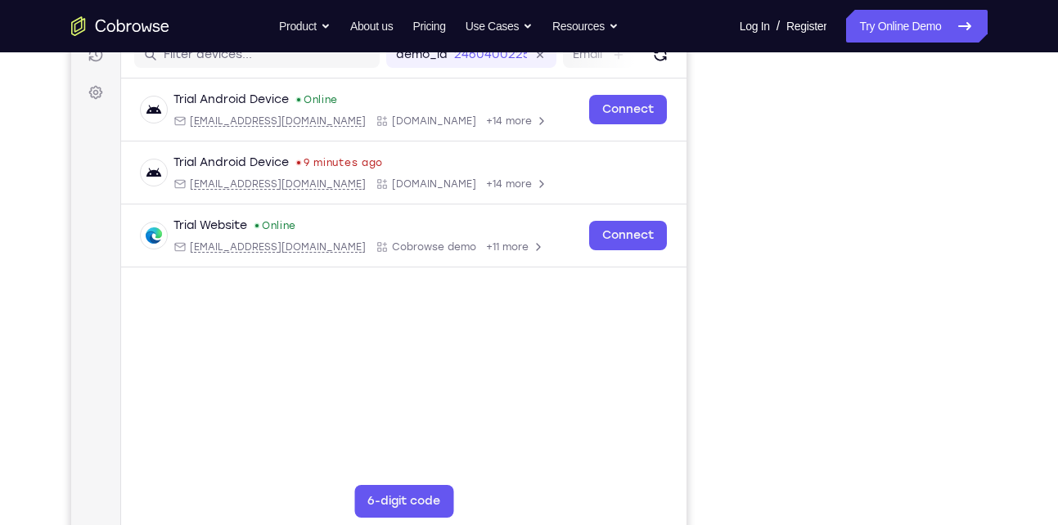
scroll to position [221, 0]
